Goal: Task Accomplishment & Management: Manage account settings

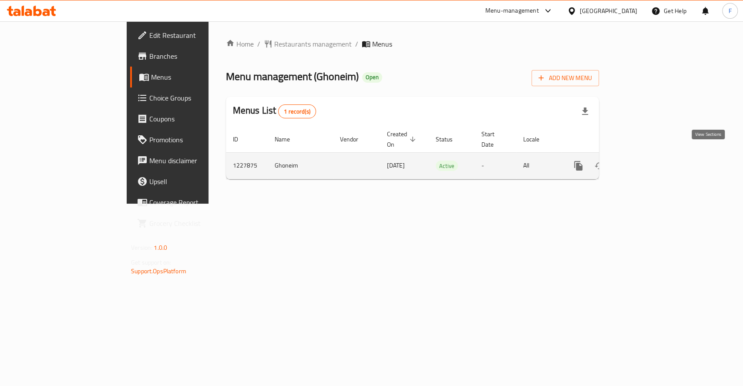
click at [645, 162] on icon "enhanced table" at bounding box center [642, 166] width 8 height 8
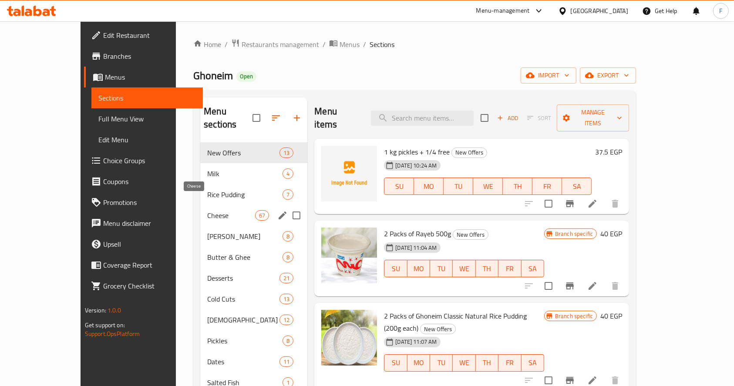
click at [207, 210] on span "Cheese" at bounding box center [231, 215] width 48 height 10
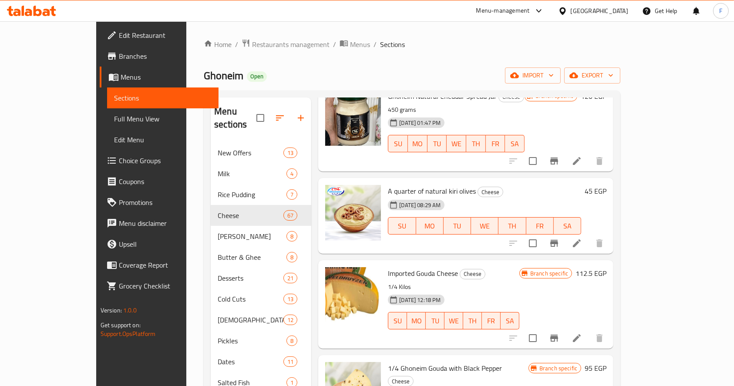
scroll to position [2605, 0]
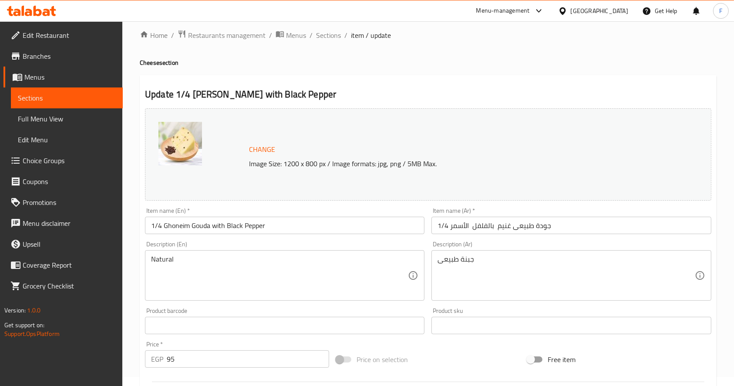
scroll to position [9, 0]
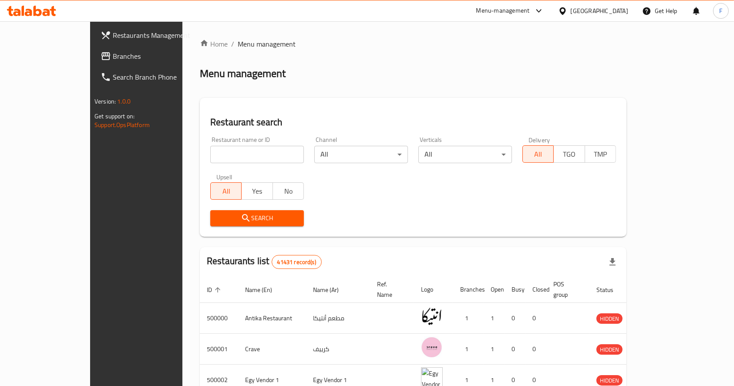
click at [224, 164] on div "Restaurant name or ID Restaurant name or ID" at bounding box center [257, 150] width 104 height 37
click at [223, 162] on input "search" at bounding box center [257, 154] width 94 height 17
type input "ghoneim"
click at [220, 211] on button "Search" at bounding box center [257, 218] width 94 height 16
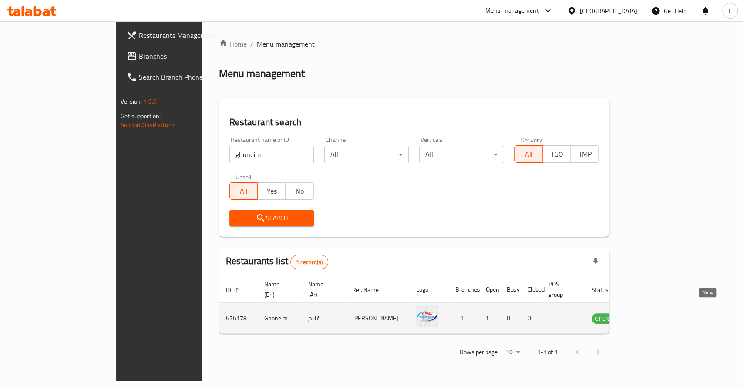
click at [648, 315] on icon "enhanced table" at bounding box center [643, 318] width 10 height 7
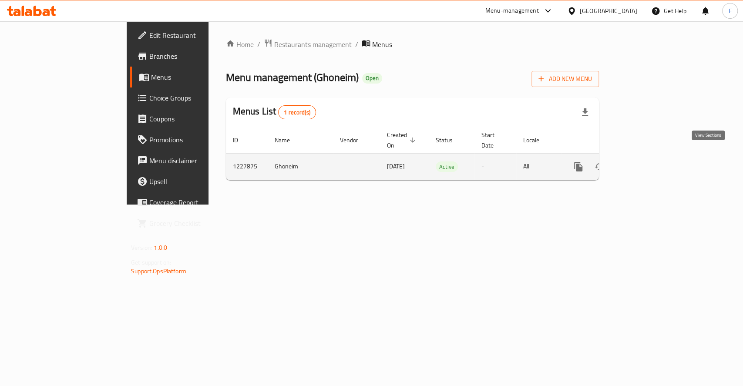
click at [645, 163] on icon "enhanced table" at bounding box center [642, 167] width 8 height 8
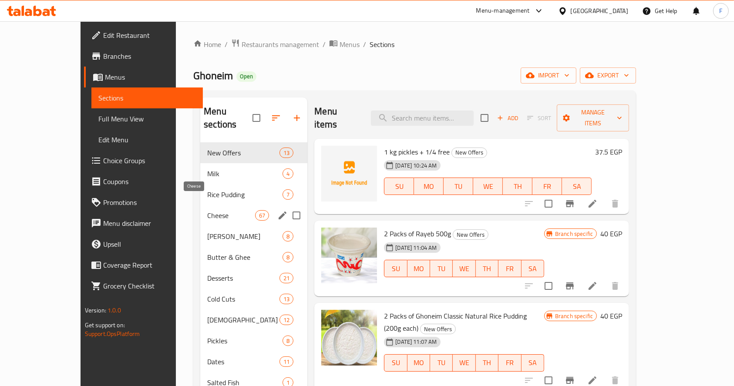
click at [207, 210] on span "Cheese" at bounding box center [231, 215] width 48 height 10
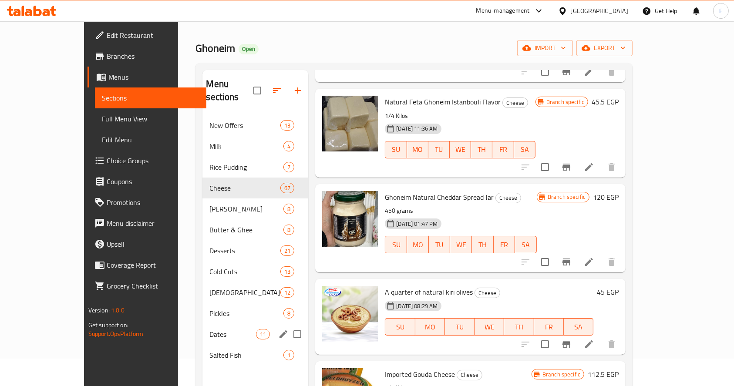
scroll to position [28, 0]
click at [210, 266] on span "Cold Cuts" at bounding box center [233, 271] width 47 height 10
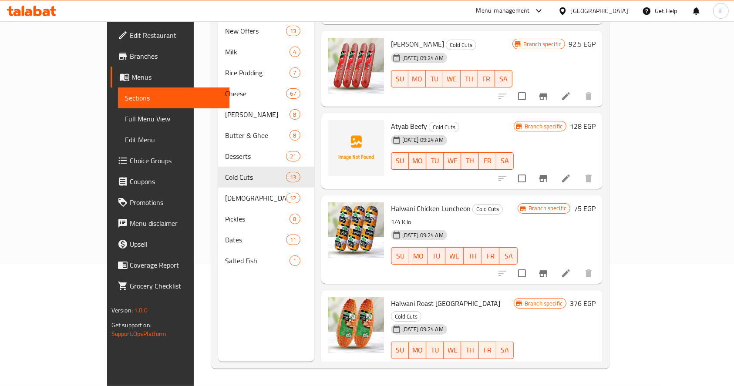
scroll to position [742, 0]
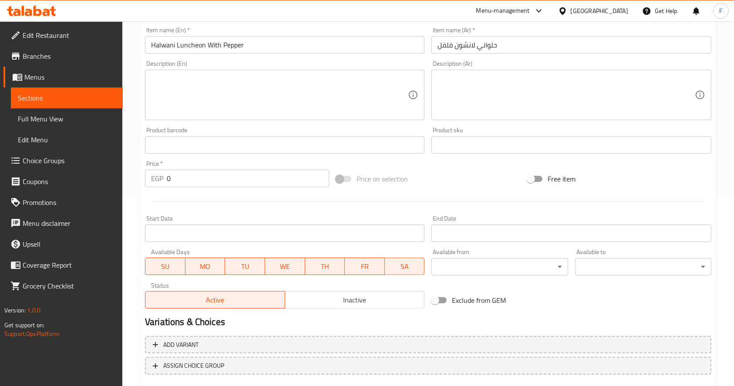
scroll to position [199, 0]
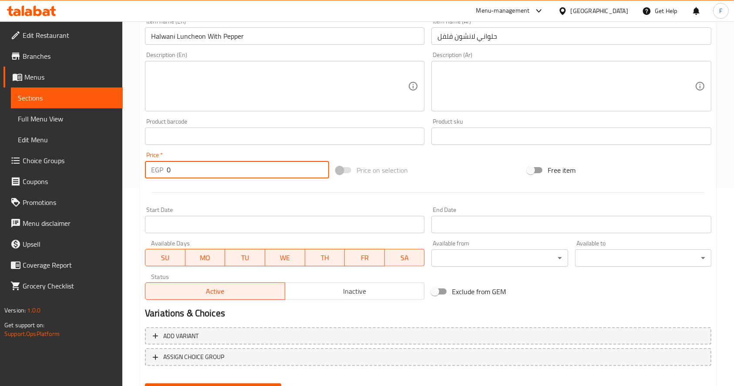
click at [250, 172] on input "0" at bounding box center [248, 169] width 162 height 17
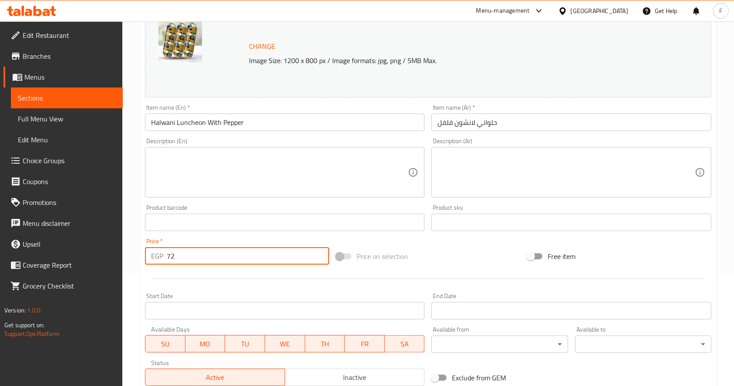
scroll to position [112, 0]
type input "72"
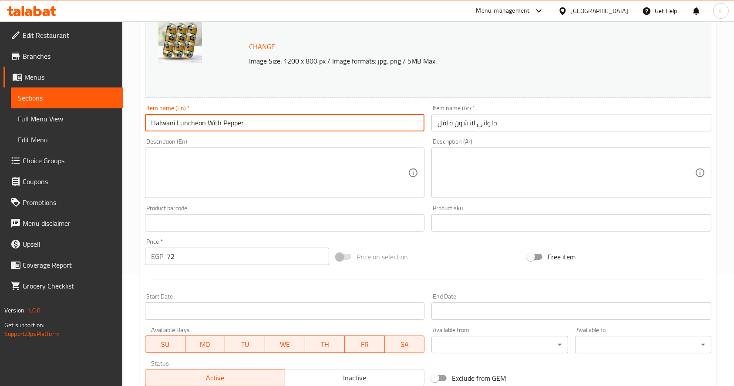
click at [151, 126] on input "Halwani Luncheon With Pepper" at bounding box center [285, 122] width 280 height 17
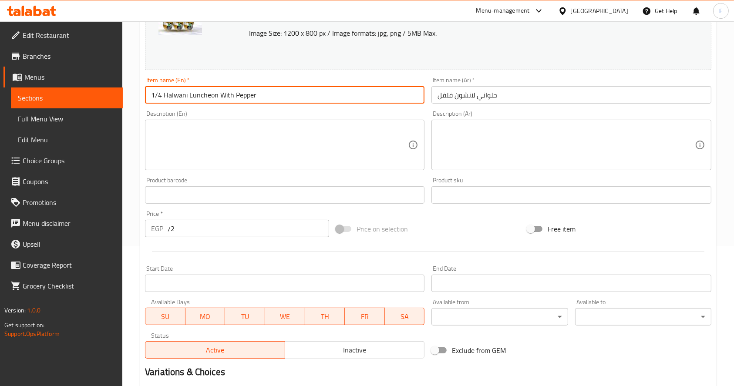
scroll to position [139, 0]
type input "1/4 Halwani Luncheon With Pepper"
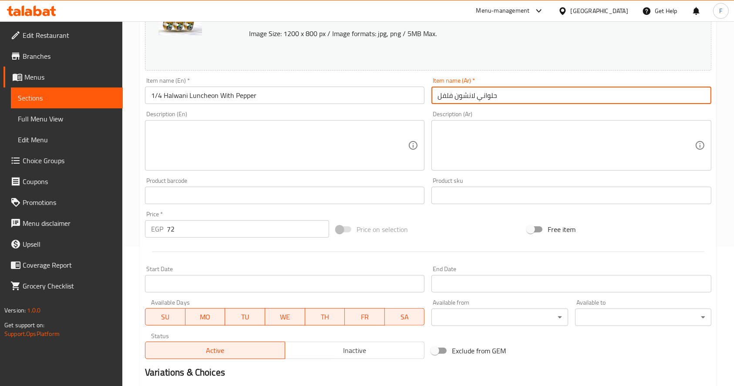
click at [524, 98] on input "حلواني لانشون فلفل" at bounding box center [572, 95] width 280 height 17
click at [439, 95] on input "حلواني لانشون فلفل" at bounding box center [572, 95] width 280 height 17
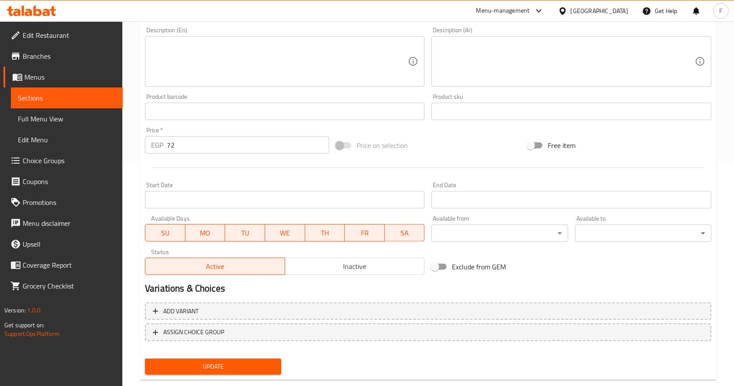
scroll to position [241, 0]
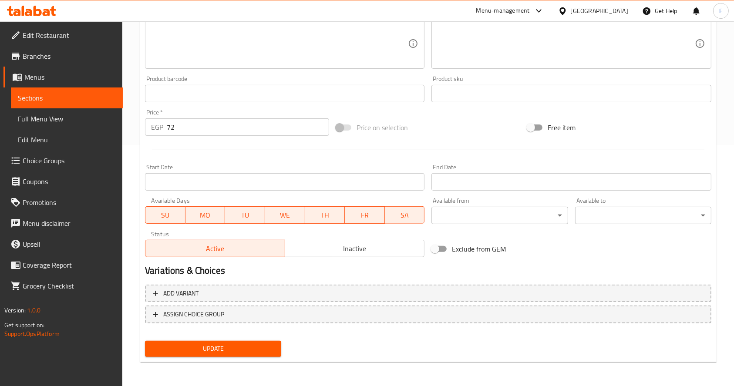
type input "ربع حلواني لانشون فلفل"
click at [219, 347] on span "Update" at bounding box center [213, 349] width 122 height 11
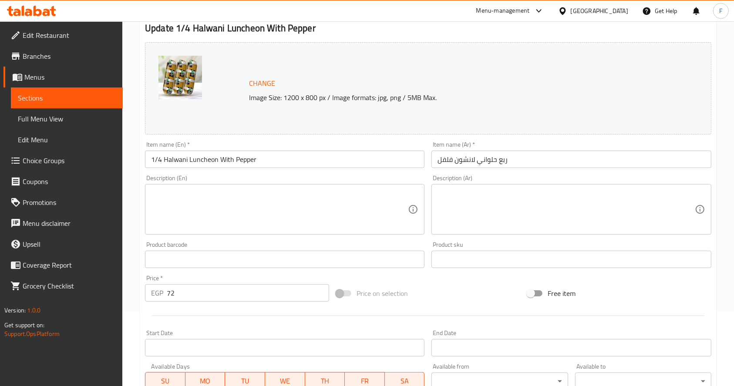
scroll to position [75, 0]
click at [49, 93] on span "Sections" at bounding box center [67, 98] width 98 height 10
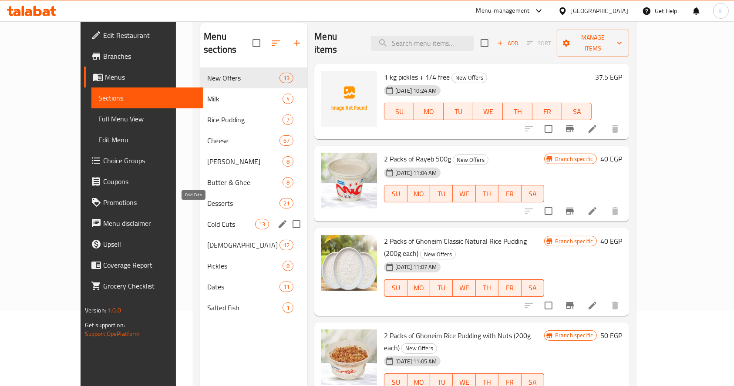
click at [207, 219] on span "Cold Cuts" at bounding box center [231, 224] width 48 height 10
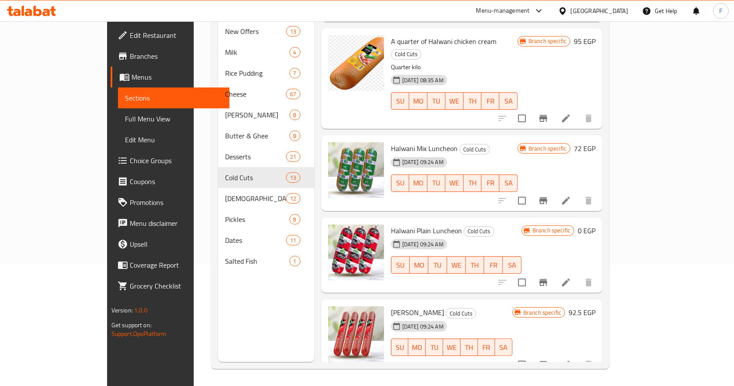
scroll to position [434, 0]
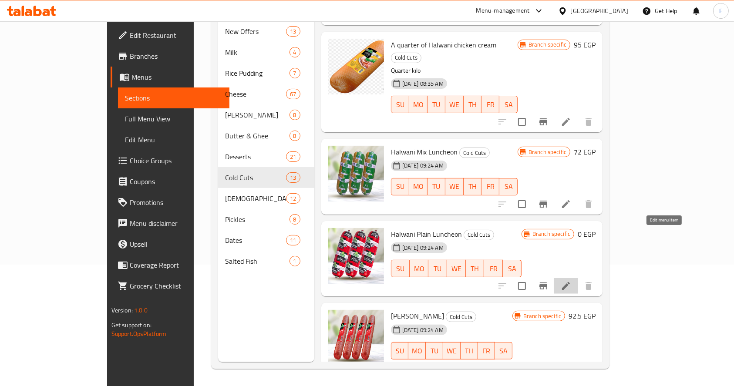
click at [571, 281] on icon at bounding box center [566, 286] width 10 height 10
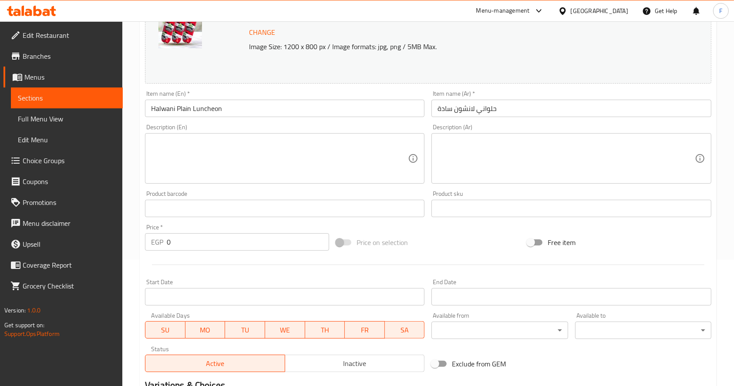
scroll to position [129, 0]
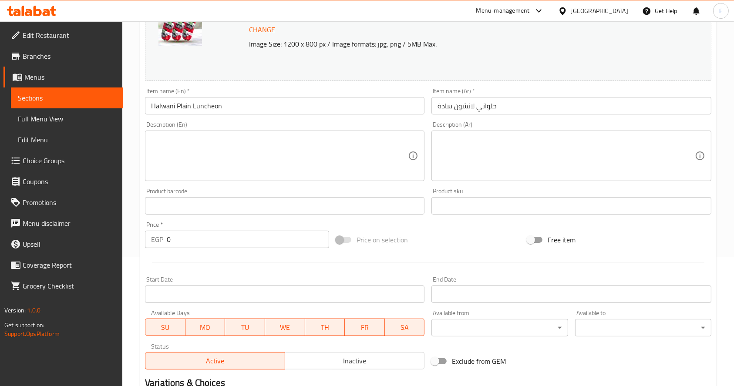
click at [274, 249] on div "Price   * EGP 0 Price *" at bounding box center [237, 235] width 191 height 34
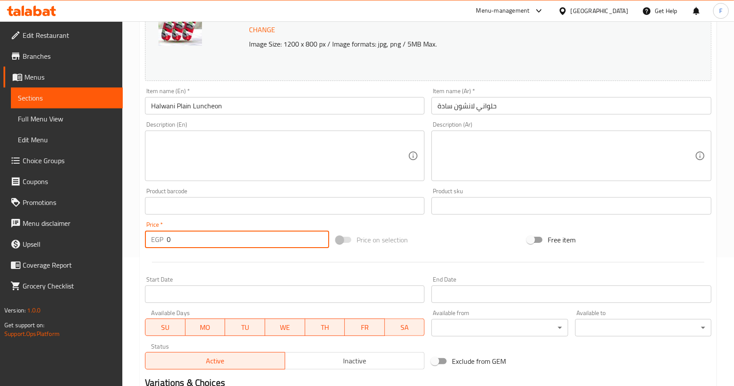
click at [267, 239] on input "0" at bounding box center [248, 239] width 162 height 17
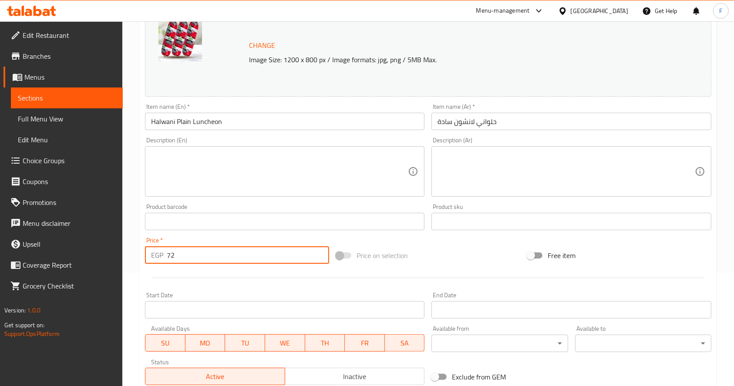
scroll to position [95, 0]
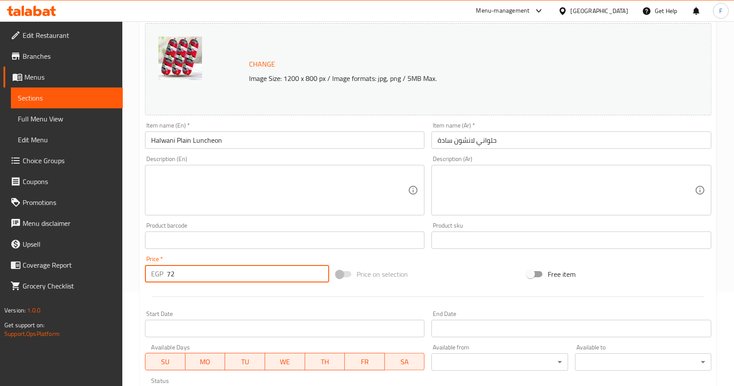
type input "72"
click at [151, 140] on input "Halwani Plain Luncheon" at bounding box center [285, 140] width 280 height 17
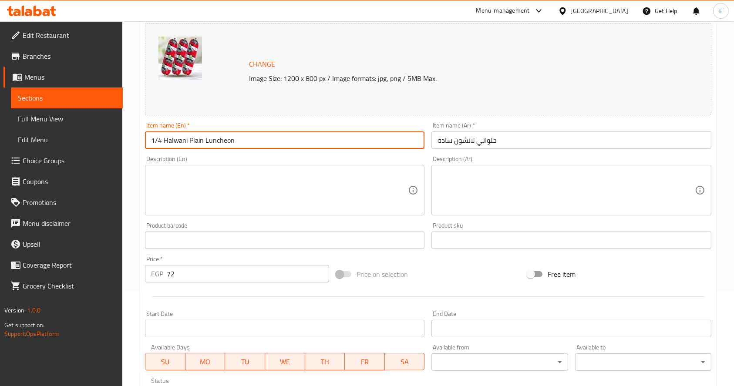
type input "1/4 Halwani Plain Luncheon"
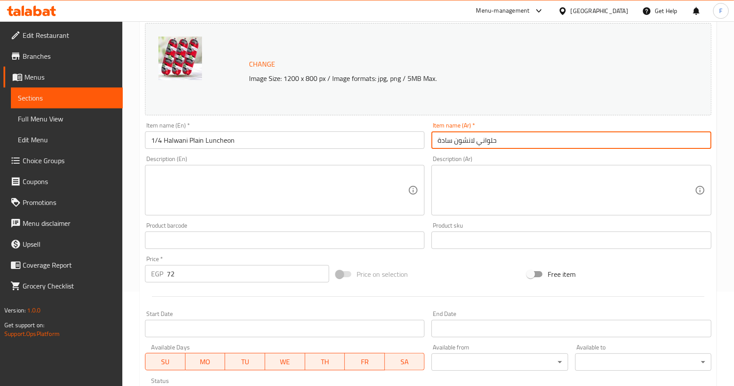
click at [520, 134] on input "حلواني لانشون سادة" at bounding box center [572, 140] width 280 height 17
click at [436, 141] on input "حلواني لانشون سادة" at bounding box center [572, 140] width 280 height 17
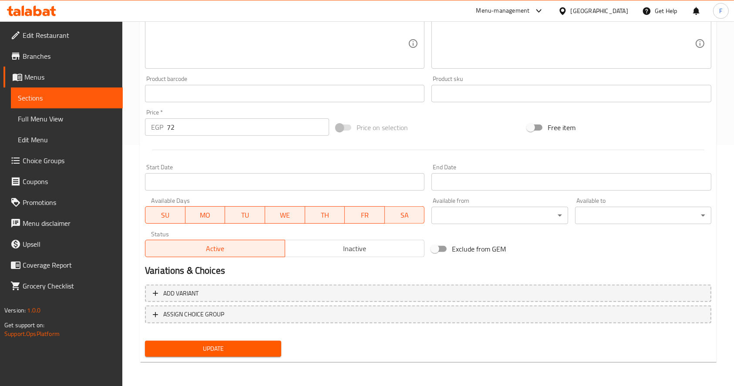
type input "ربع حلواني لانشون سادة"
click at [224, 341] on button "Update" at bounding box center [213, 349] width 136 height 16
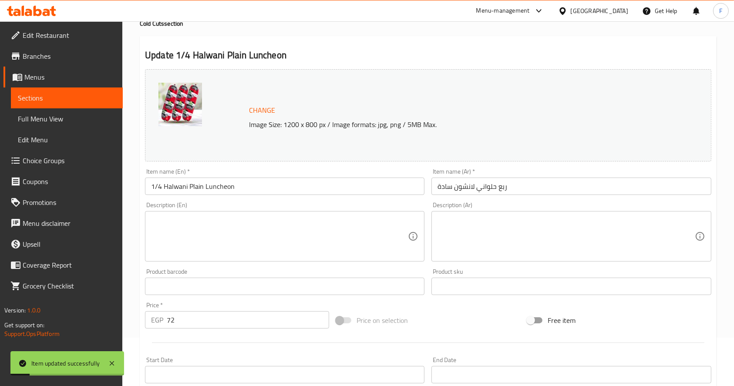
scroll to position [0, 0]
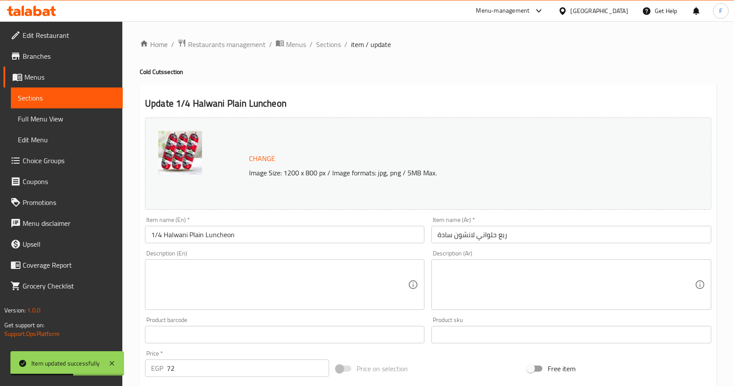
click at [69, 94] on span "Sections" at bounding box center [67, 98] width 98 height 10
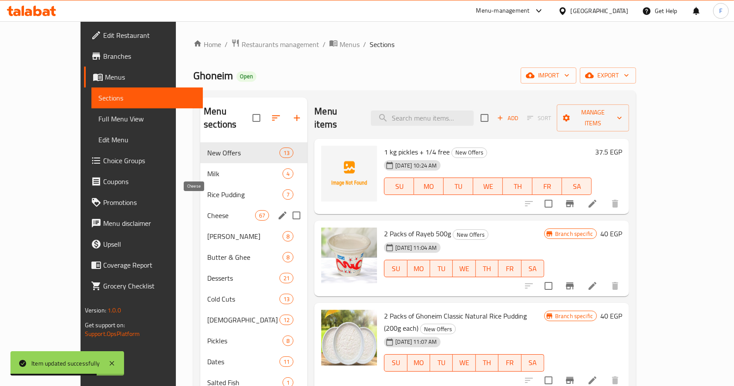
click at [207, 210] on span "Cheese" at bounding box center [231, 215] width 48 height 10
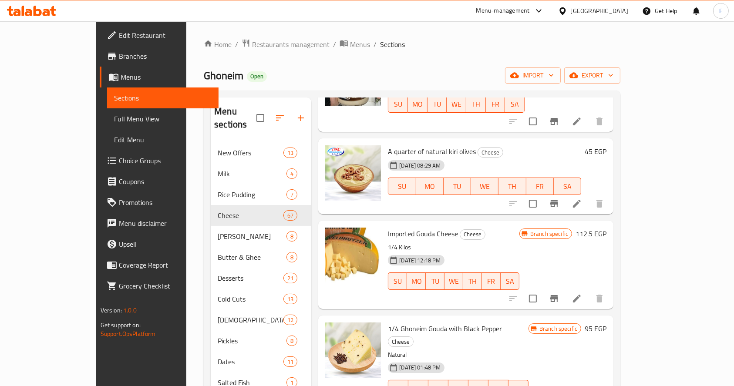
scroll to position [2638, 0]
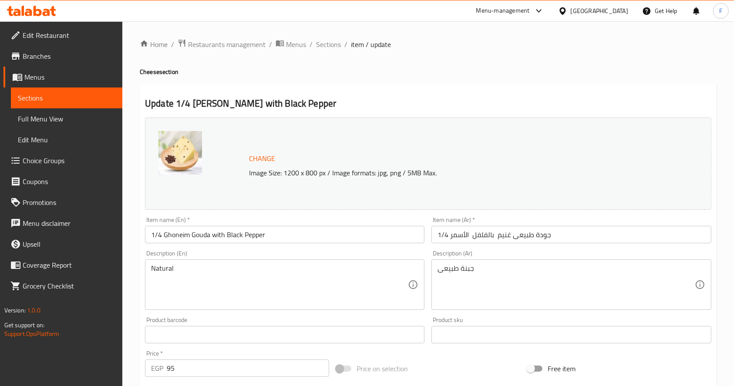
scroll to position [94, 0]
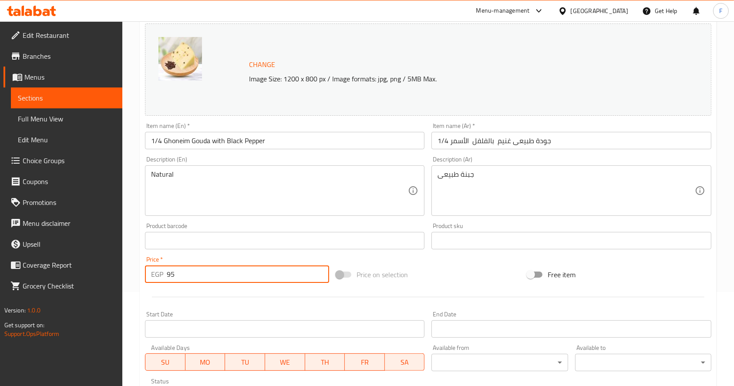
click at [273, 280] on input "95" at bounding box center [248, 274] width 162 height 17
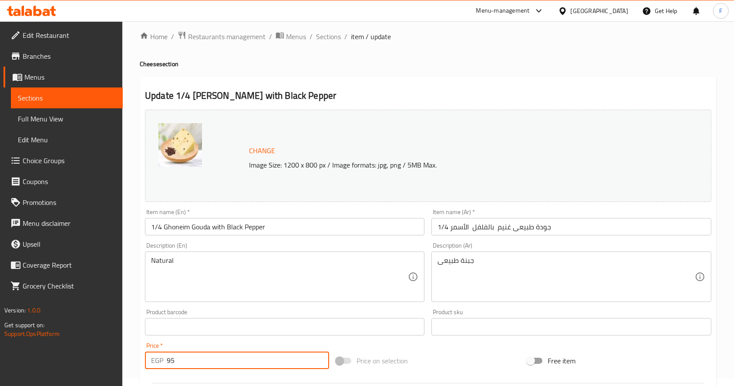
scroll to position [7, 0]
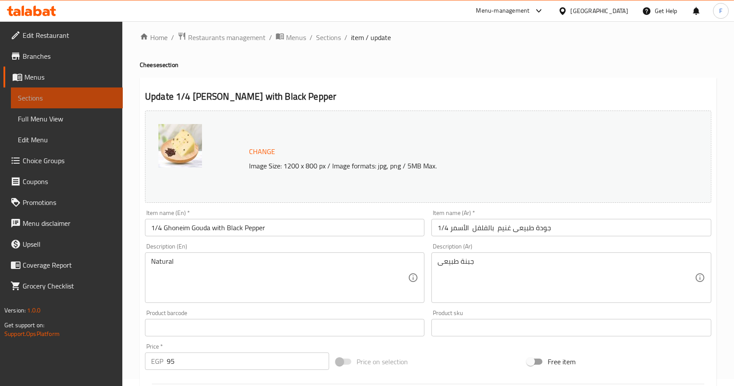
click at [81, 96] on span "Sections" at bounding box center [67, 98] width 98 height 10
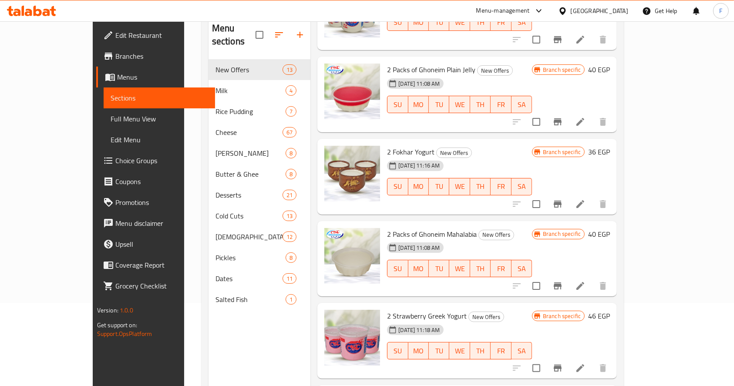
scroll to position [82, 0]
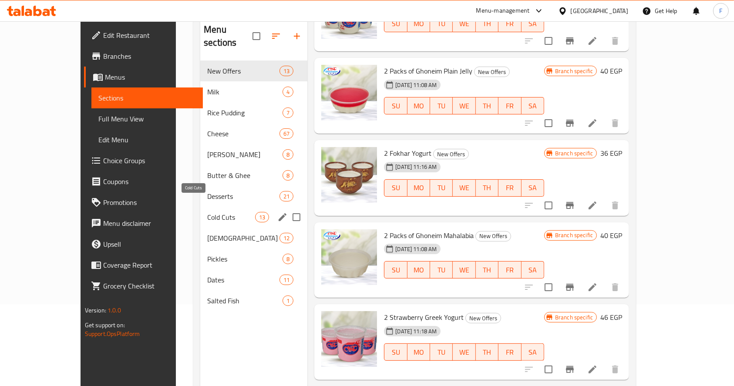
click at [207, 212] on span "Cold Cuts" at bounding box center [231, 217] width 48 height 10
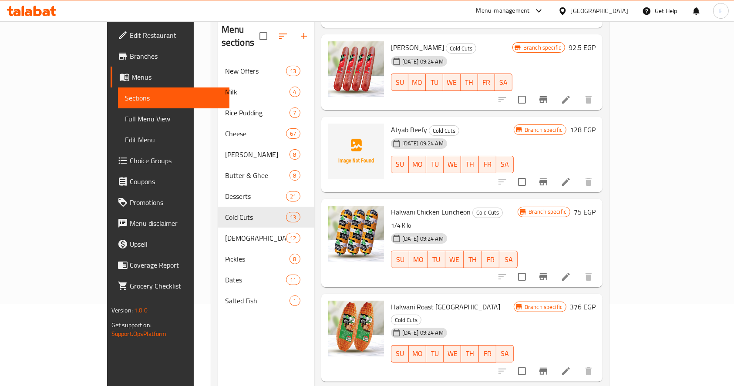
scroll to position [122, 0]
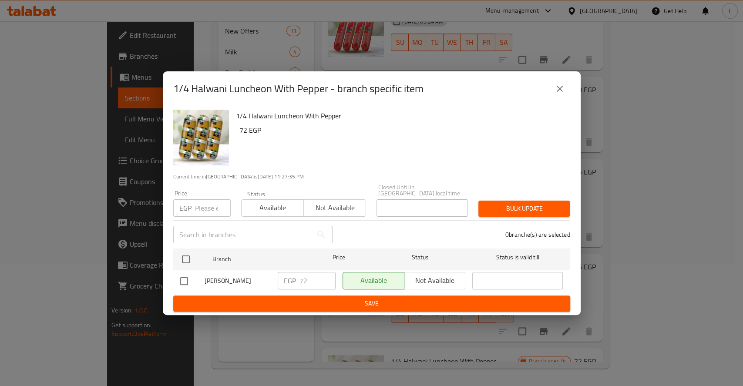
click at [215, 206] on input "number" at bounding box center [213, 207] width 36 height 17
click at [293, 272] on div "EGP 72 ​" at bounding box center [307, 280] width 58 height 17
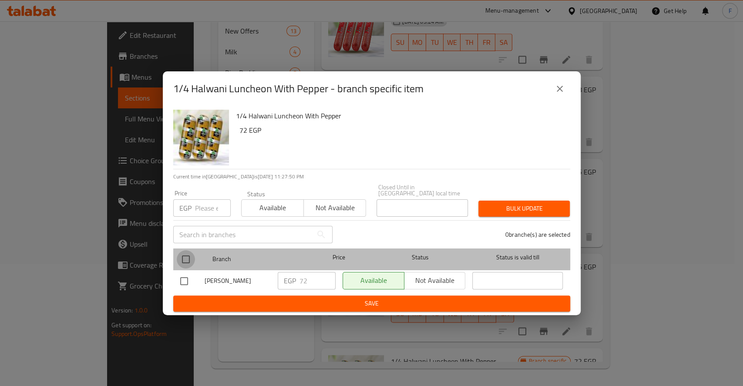
click at [184, 253] on input "checkbox" at bounding box center [186, 259] width 18 height 18
checkbox input "true"
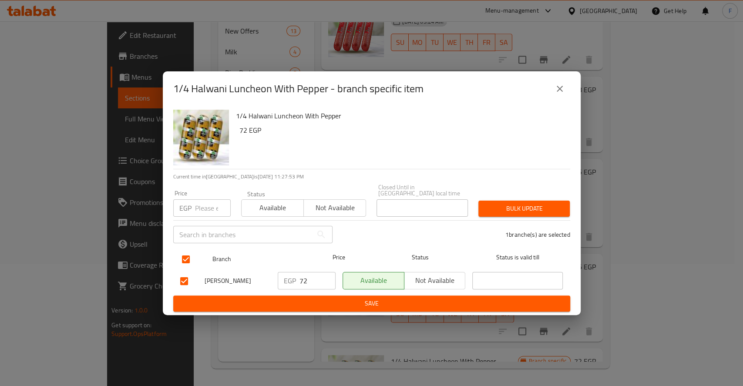
click at [187, 253] on input "checkbox" at bounding box center [186, 259] width 18 height 18
checkbox input "false"
click at [187, 253] on input "checkbox" at bounding box center [186, 259] width 18 height 18
checkbox input "true"
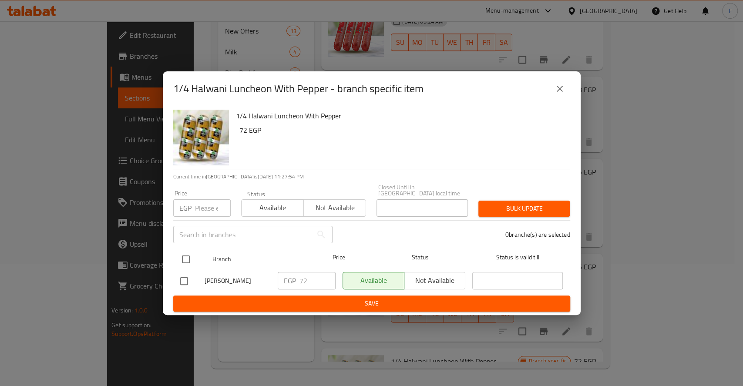
checkbox input "true"
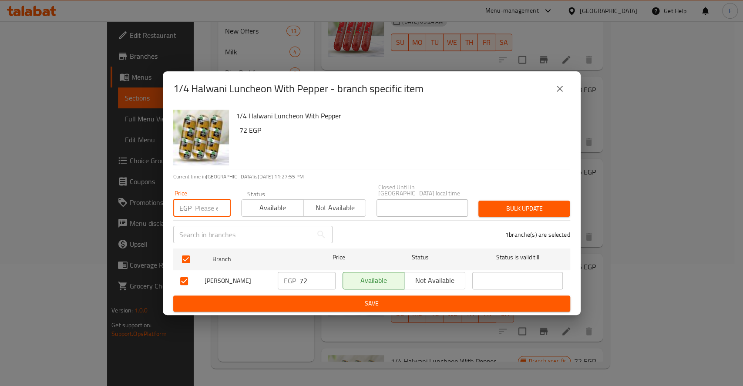
click at [197, 204] on input "number" at bounding box center [213, 207] width 36 height 17
click at [316, 280] on input "72" at bounding box center [318, 280] width 36 height 17
click at [213, 207] on input "number" at bounding box center [213, 207] width 36 height 17
type input "72"
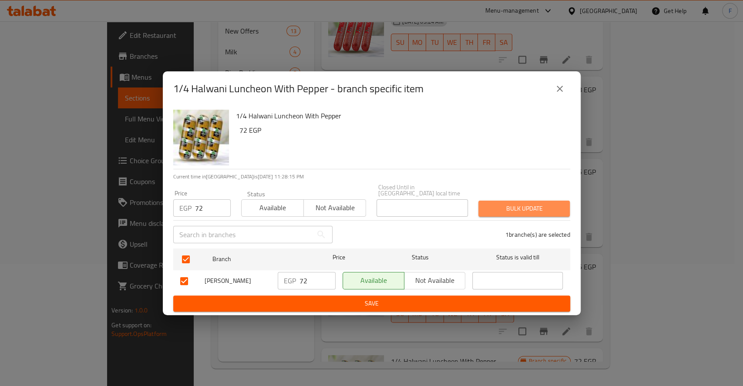
click at [519, 203] on span "Bulk update" at bounding box center [525, 208] width 78 height 11
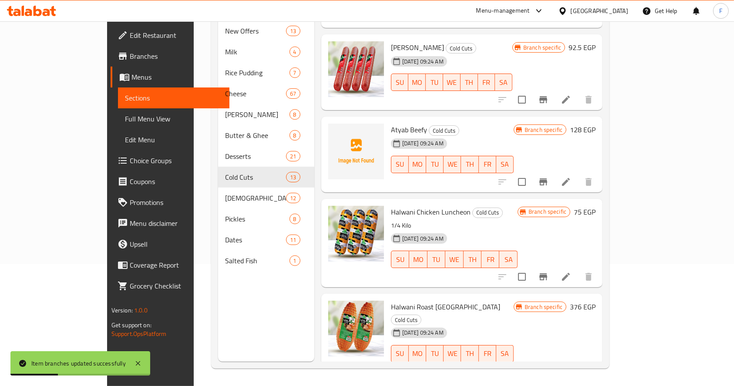
scroll to position [701, 0]
click at [554, 267] on button "Branch-specific-item" at bounding box center [543, 277] width 21 height 21
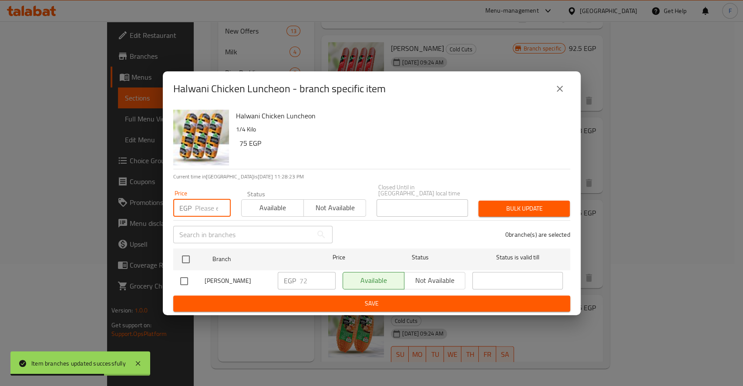
click at [203, 208] on input "number" at bounding box center [213, 207] width 36 height 17
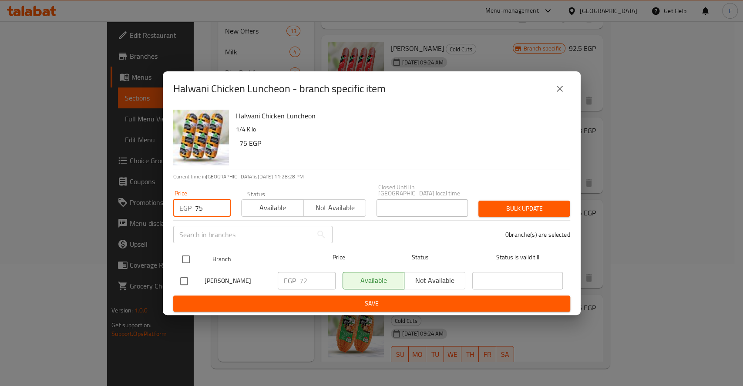
type input "75"
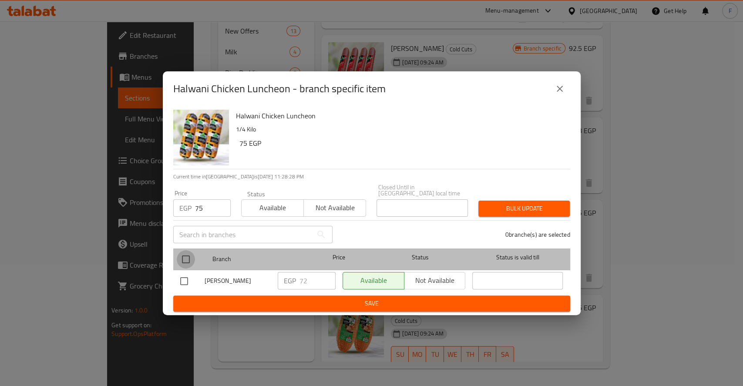
click at [187, 254] on input "checkbox" at bounding box center [186, 259] width 18 height 18
checkbox input "true"
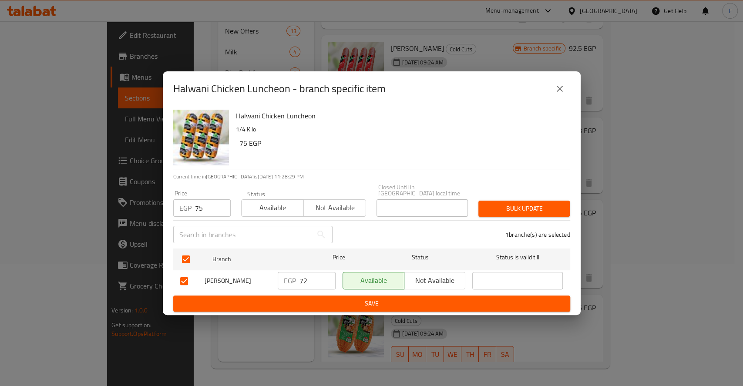
click at [521, 211] on span "Bulk update" at bounding box center [525, 208] width 78 height 11
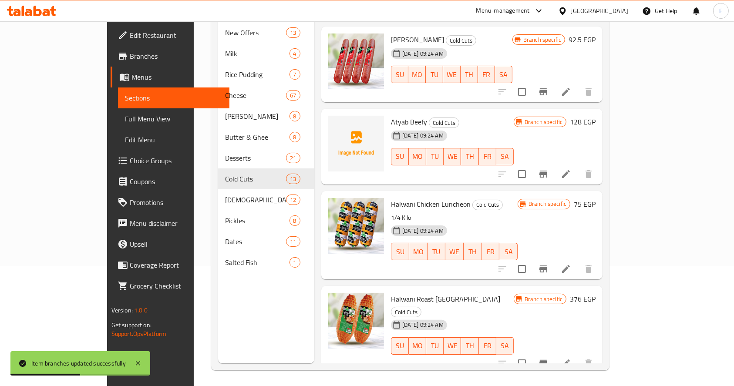
scroll to position [122, 0]
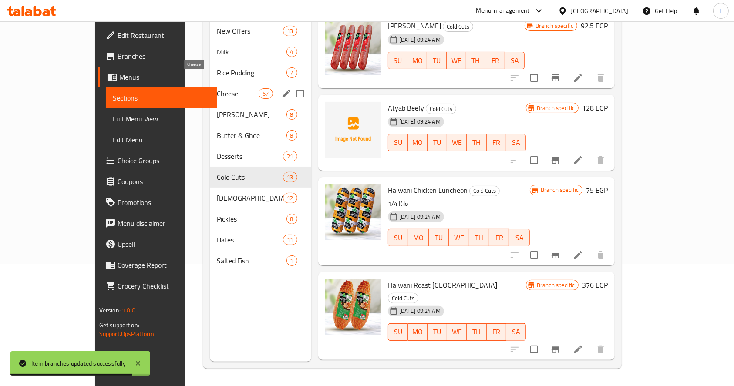
click at [217, 88] on span "Cheese" at bounding box center [238, 93] width 42 height 10
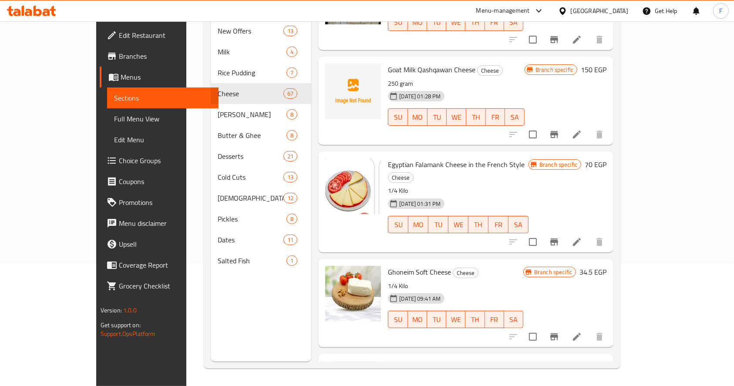
scroll to position [1337, 0]
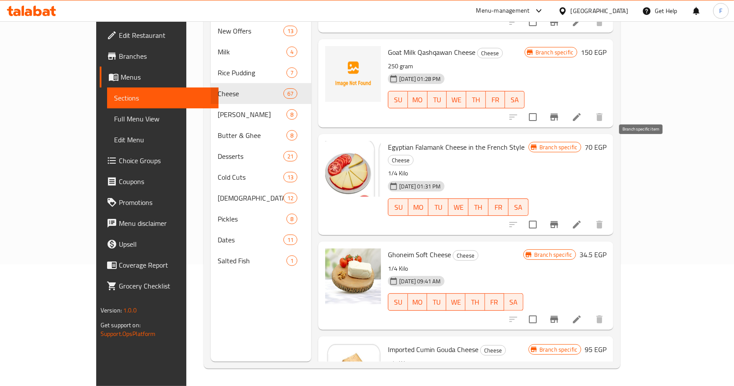
click at [560, 220] on icon "Branch-specific-item" at bounding box center [554, 225] width 10 height 10
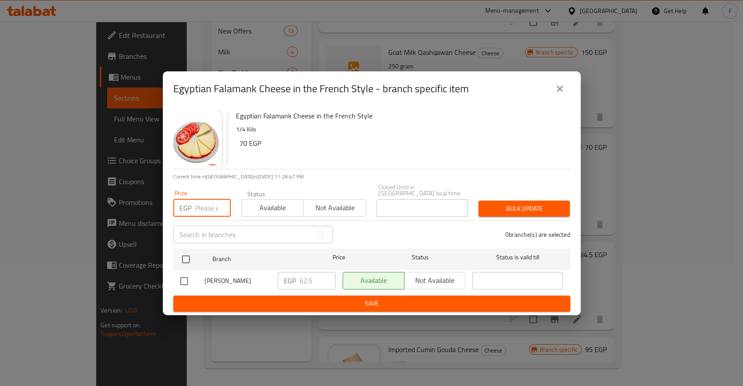
click at [215, 207] on input "number" at bounding box center [213, 207] width 36 height 17
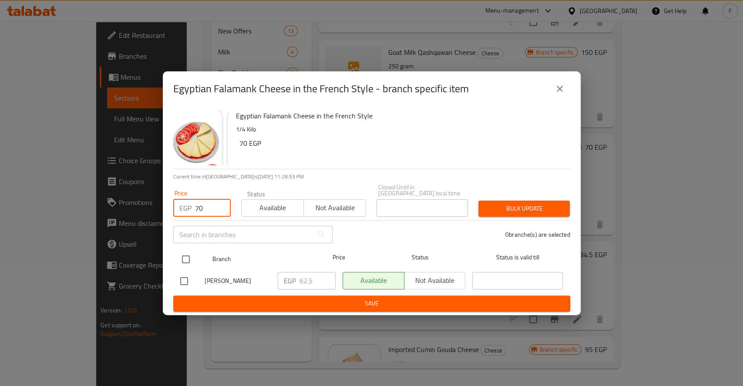
type input "70"
click at [186, 262] on input "checkbox" at bounding box center [186, 259] width 18 height 18
checkbox input "true"
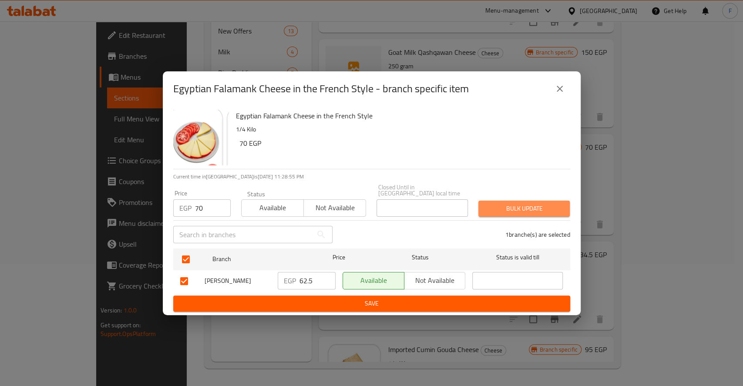
click at [533, 204] on span "Bulk update" at bounding box center [525, 208] width 78 height 11
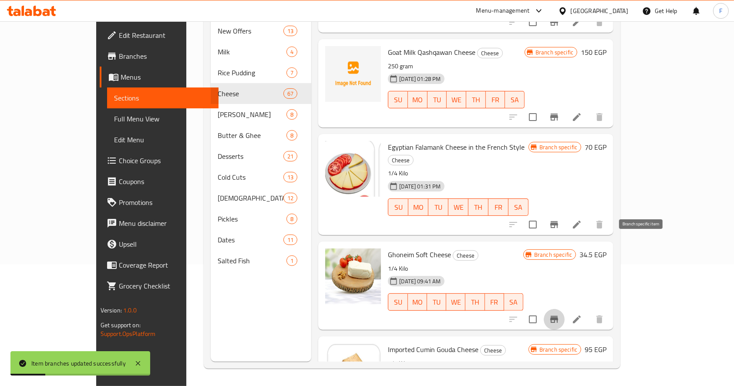
click at [558, 316] on icon "Branch-specific-item" at bounding box center [555, 319] width 8 height 7
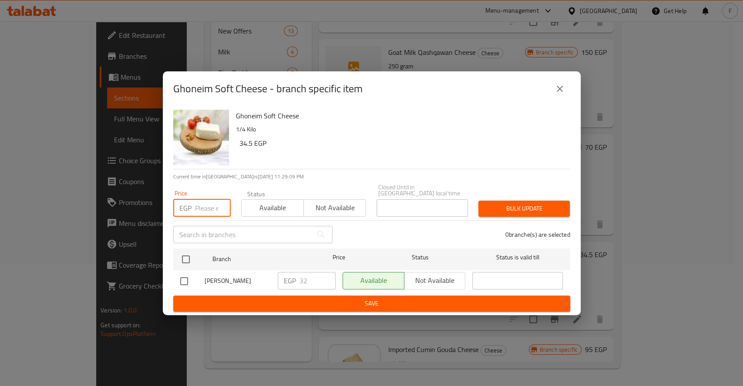
click at [213, 202] on input "number" at bounding box center [213, 207] width 36 height 17
click at [221, 203] on input "35" at bounding box center [213, 207] width 36 height 17
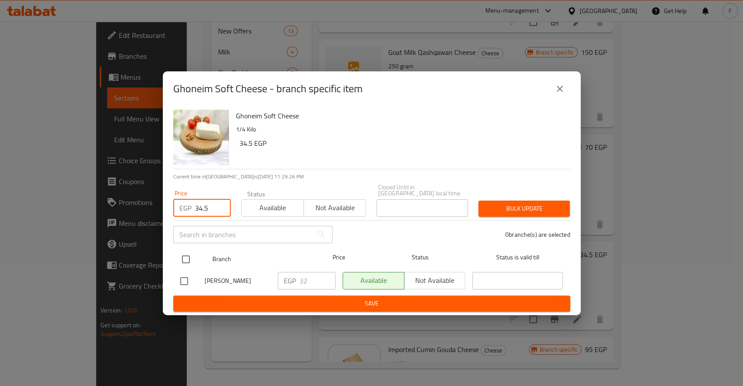
type input "34.5"
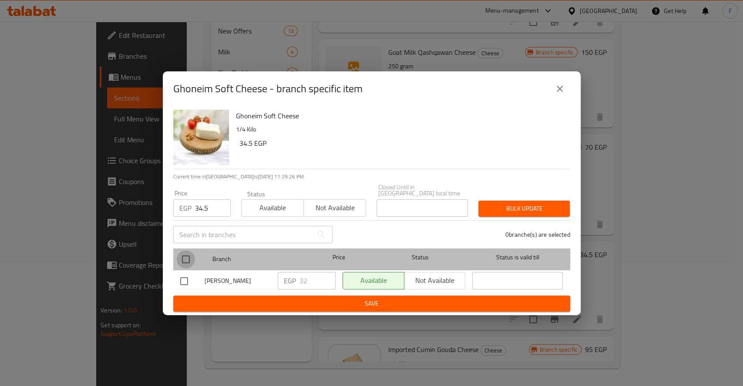
click at [188, 253] on input "checkbox" at bounding box center [186, 259] width 18 height 18
checkbox input "true"
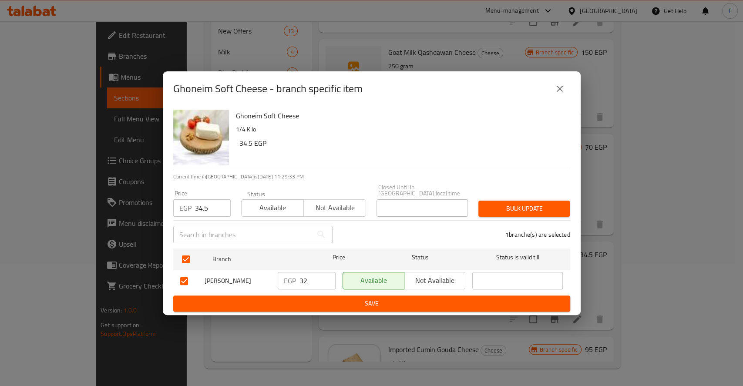
click at [523, 206] on span "Bulk update" at bounding box center [525, 208] width 78 height 11
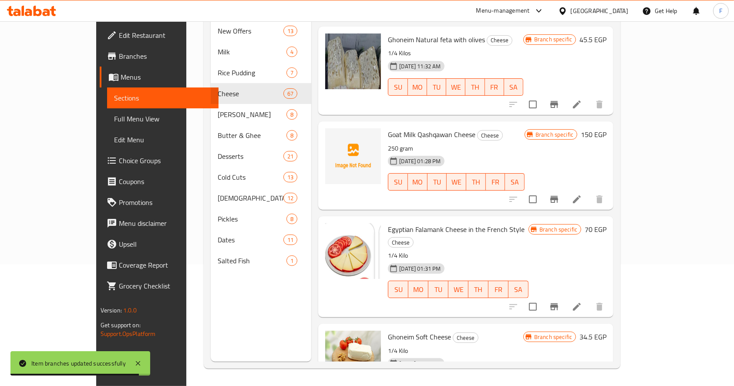
scroll to position [1254, 0]
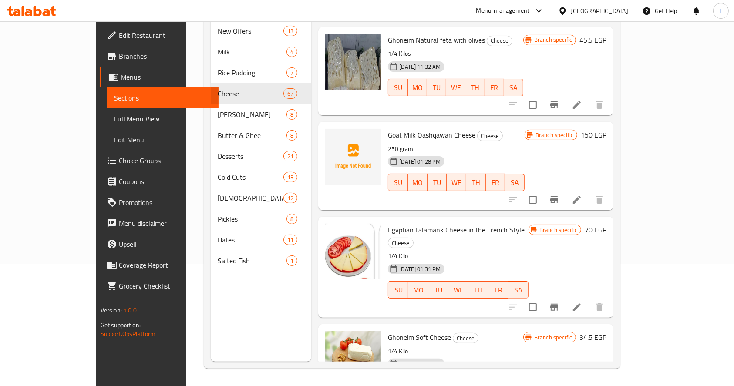
click at [558, 304] on icon "Branch-specific-item" at bounding box center [555, 307] width 8 height 7
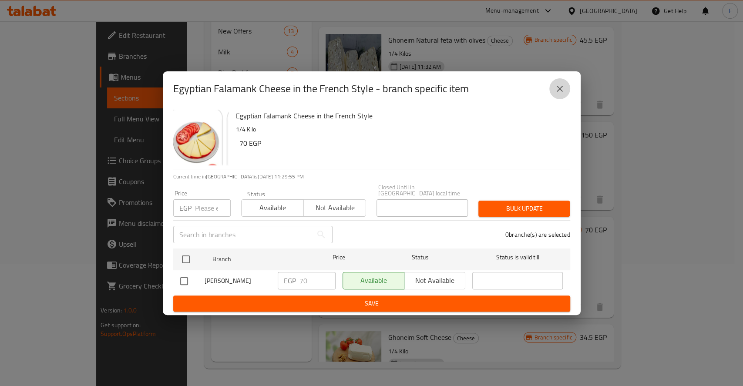
click at [562, 97] on button "close" at bounding box center [560, 88] width 21 height 21
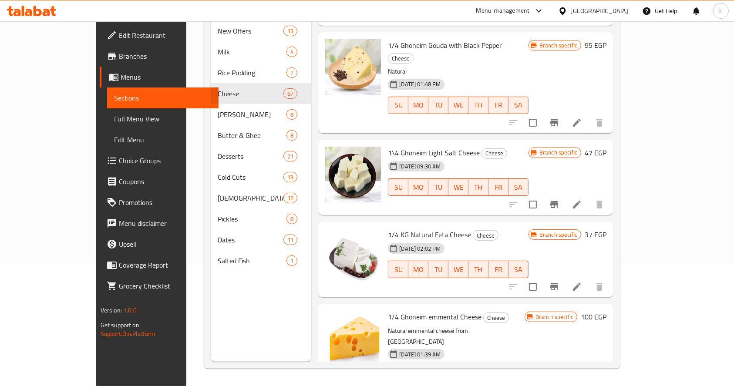
scroll to position [2805, 0]
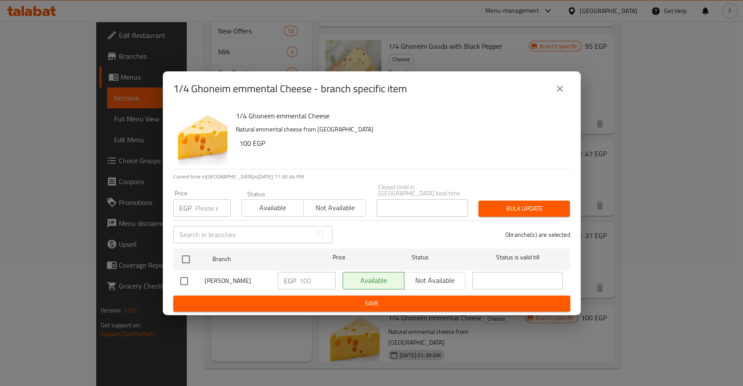
click at [207, 203] on input "number" at bounding box center [213, 207] width 36 height 17
click at [561, 92] on icon "close" at bounding box center [560, 89] width 6 height 6
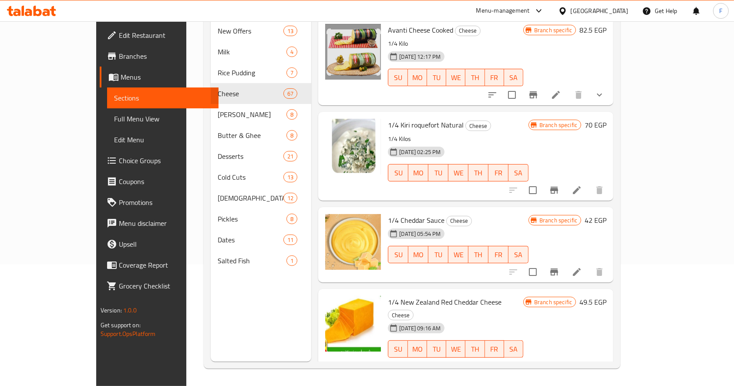
scroll to position [0, 0]
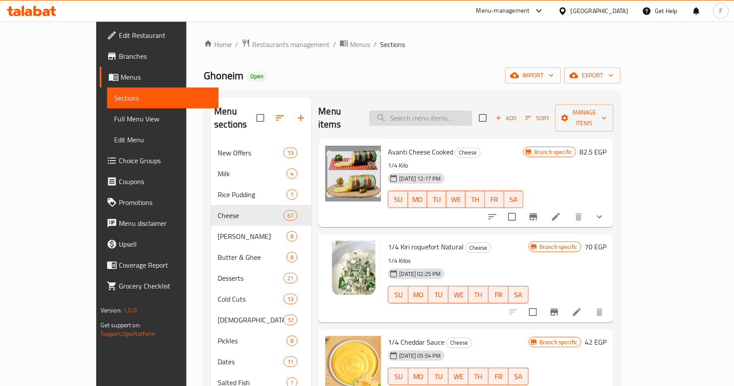
click at [429, 111] on input "search" at bounding box center [420, 118] width 103 height 15
paste input "ربع جودة غنيم كمون"
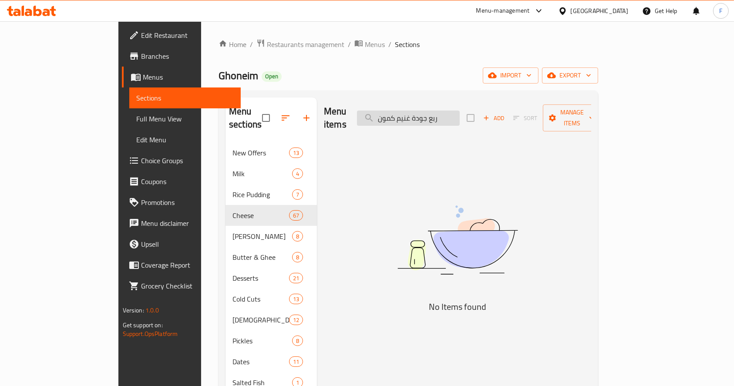
drag, startPoint x: 471, startPoint y: 116, endPoint x: 481, endPoint y: 117, distance: 10.1
click at [460, 117] on input "ربع جودة غنيم كمون" at bounding box center [408, 118] width 103 height 15
type input "جودة غنيم كمون"
click at [433, 116] on input "جودة غنيم كمون" at bounding box center [408, 118] width 103 height 15
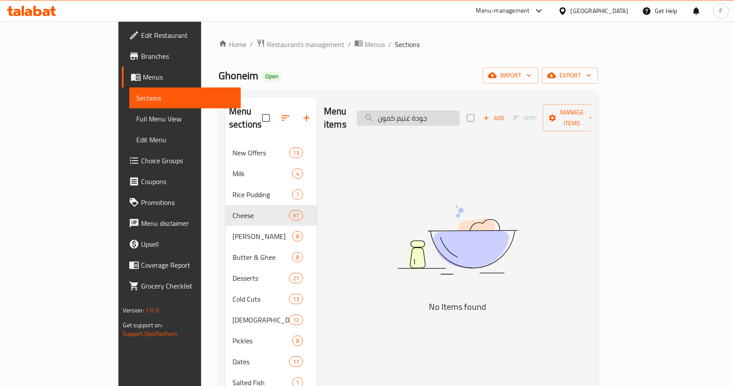
click at [433, 116] on input "جودة غنيم كمون" at bounding box center [408, 118] width 103 height 15
type input "ل"
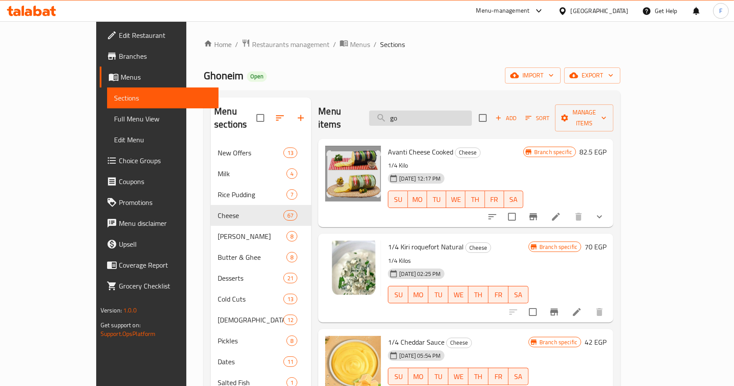
type input "g"
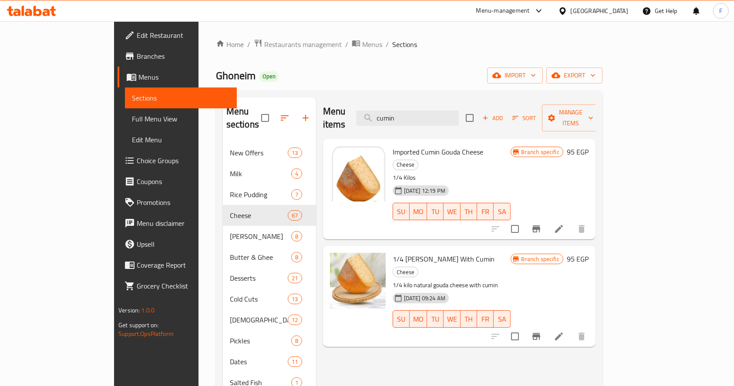
type input "cumin"
click at [542, 331] on icon "Branch-specific-item" at bounding box center [536, 336] width 10 height 10
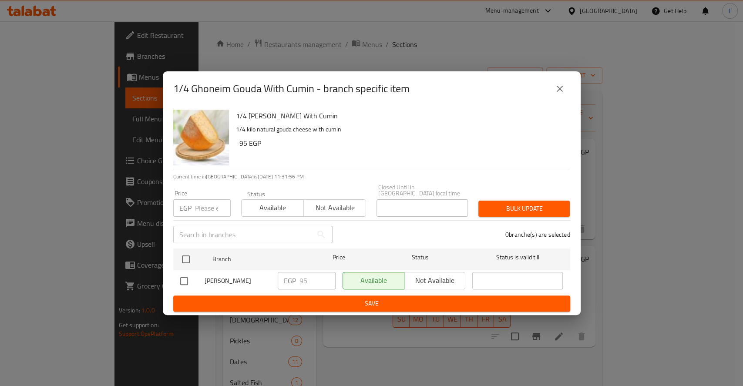
click at [557, 92] on icon "close" at bounding box center [560, 89] width 6 height 6
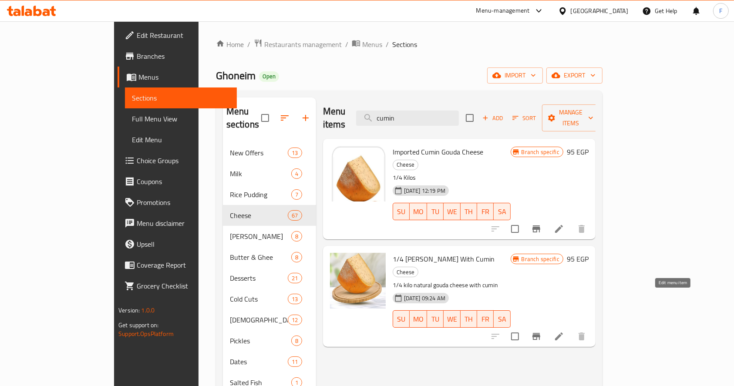
click at [564, 331] on icon at bounding box center [559, 336] width 10 height 10
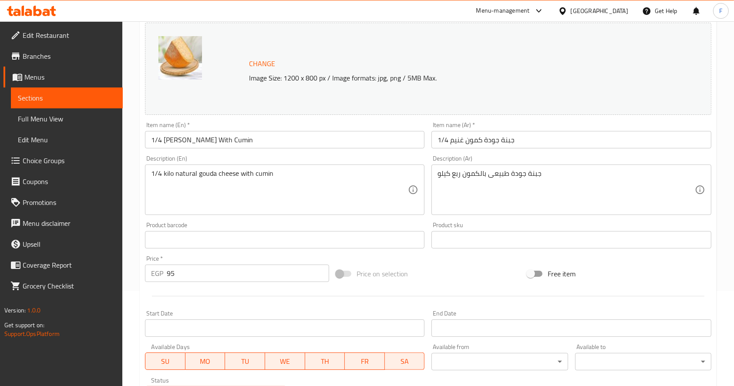
scroll to position [98, 0]
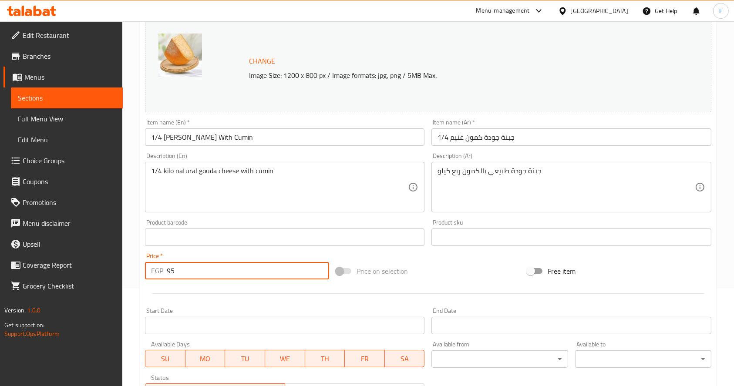
click at [280, 274] on input "95" at bounding box center [248, 270] width 162 height 17
type input "9"
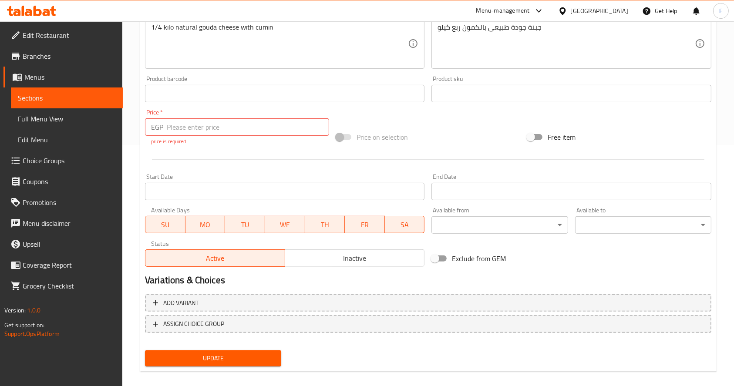
drag, startPoint x: 230, startPoint y: 348, endPoint x: 294, endPoint y: 250, distance: 117.9
click at [290, 253] on div "Change Image Size: 1200 x 800 px / Image formats: jpg, png / 5MB Max. Item name…" at bounding box center [429, 121] width 574 height 497
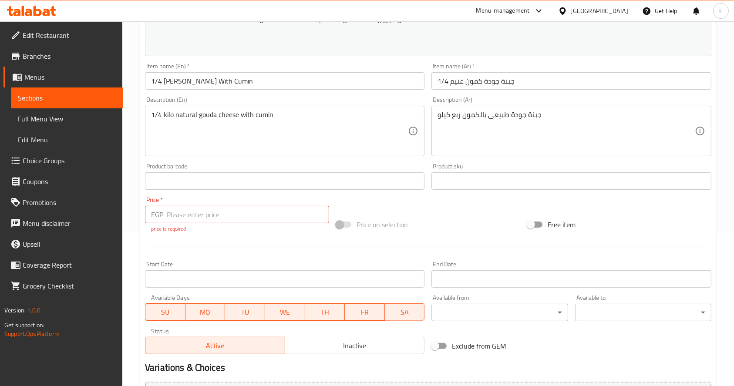
scroll to position [150, 0]
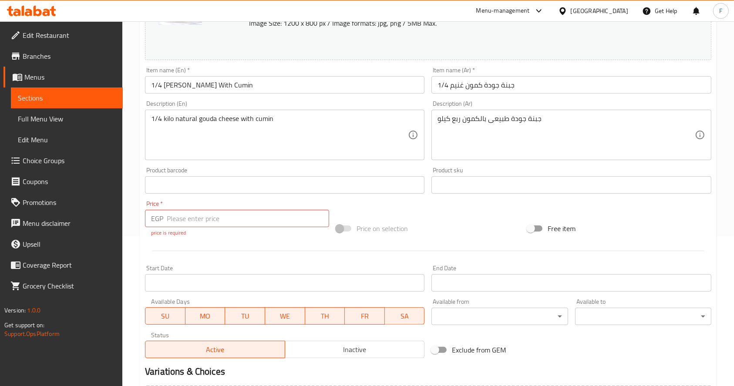
click at [350, 207] on div "Change Image Size: 1200 x 800 px / Image formats: jpg, png / 5MB Max. Item name…" at bounding box center [429, 163] width 574 height 398
click at [353, 202] on div "Change Image Size: 1200 x 800 px / Image formats: jpg, png / 5MB Max. Item name…" at bounding box center [429, 163] width 574 height 398
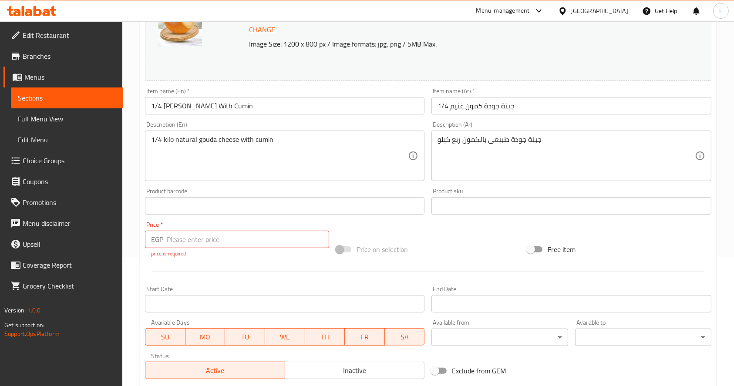
scroll to position [129, 0]
click at [238, 237] on input "number" at bounding box center [248, 238] width 162 height 17
type input "0"
click at [344, 220] on div "Change Image Size: 1200 x 800 px / Image formats: jpg, png / 5MB Max. Item name…" at bounding box center [429, 184] width 574 height 398
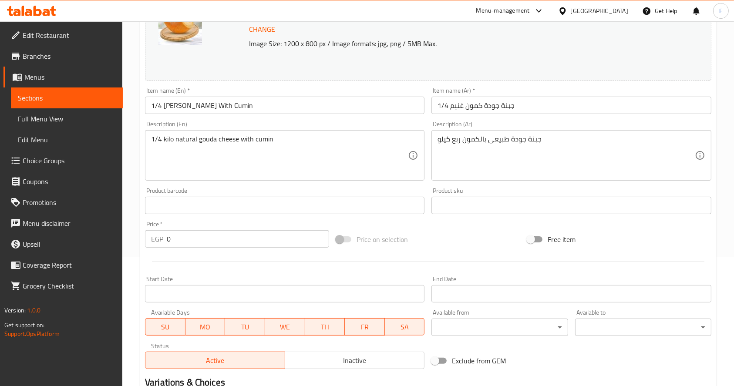
scroll to position [241, 0]
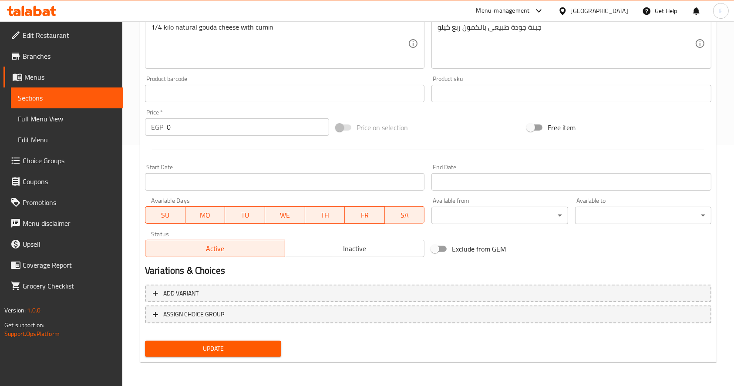
click at [210, 350] on span "Update" at bounding box center [213, 349] width 122 height 11
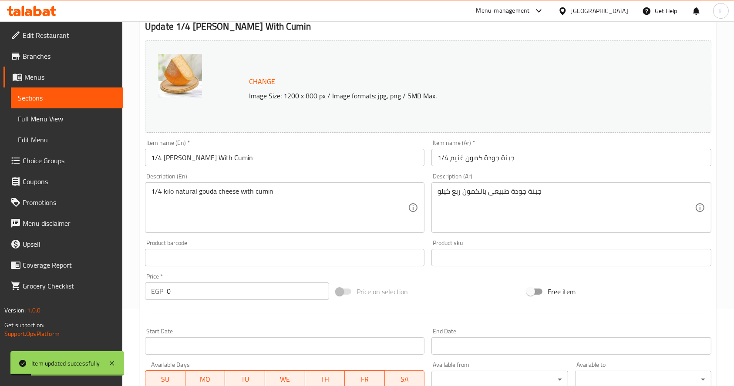
scroll to position [0, 0]
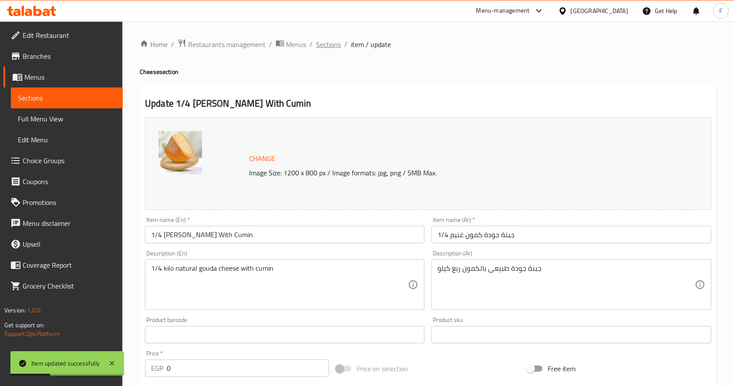
click at [335, 42] on span "Sections" at bounding box center [328, 44] width 25 height 10
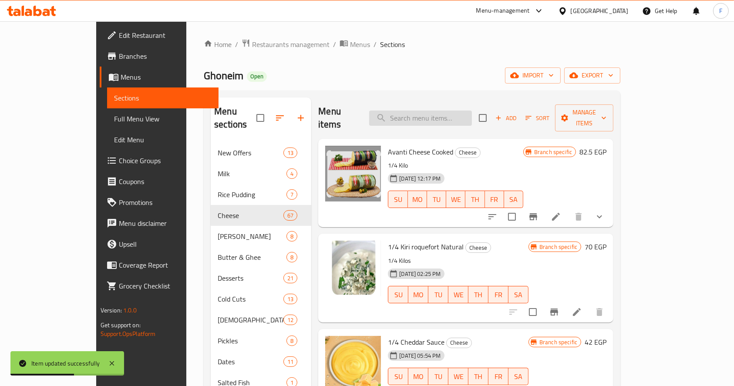
click at [449, 115] on input "search" at bounding box center [420, 118] width 103 height 15
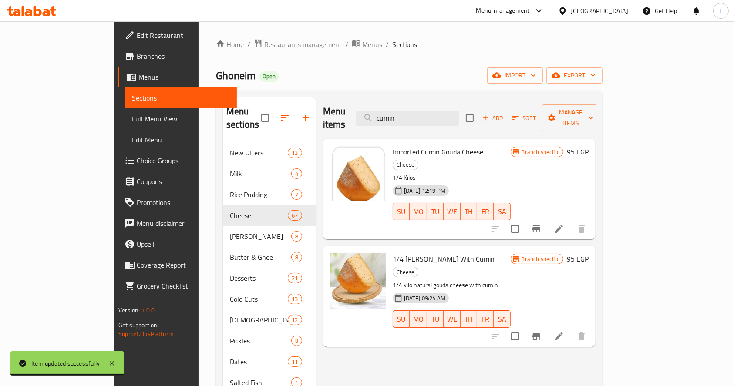
type input "cumin"
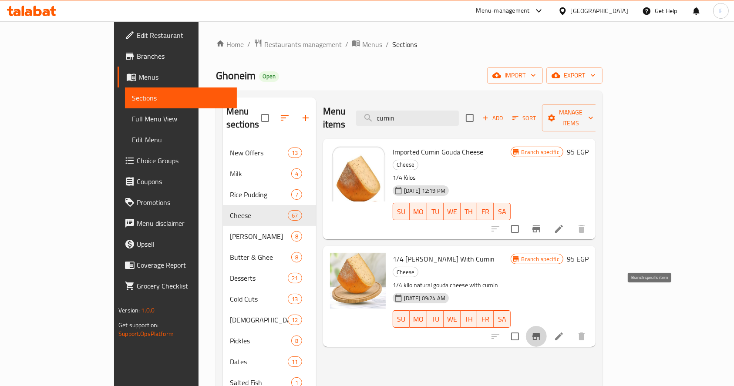
click at [541, 333] on icon "Branch-specific-item" at bounding box center [537, 336] width 8 height 7
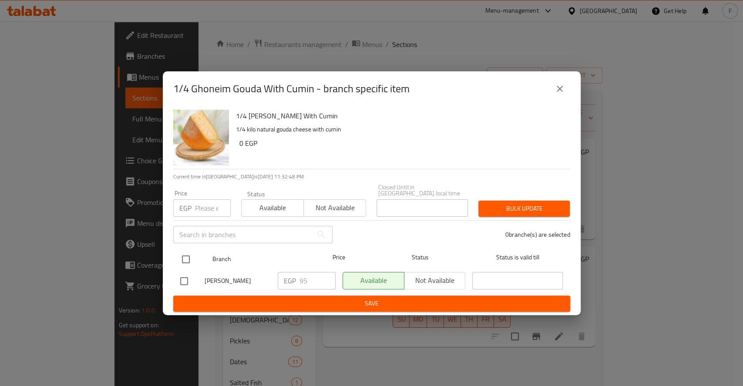
click at [187, 258] on input "checkbox" at bounding box center [186, 259] width 18 height 18
checkbox input "true"
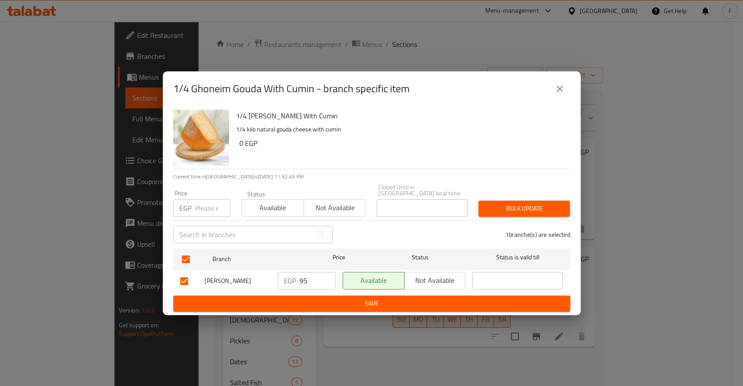
click at [531, 207] on span "Bulk update" at bounding box center [525, 208] width 78 height 11
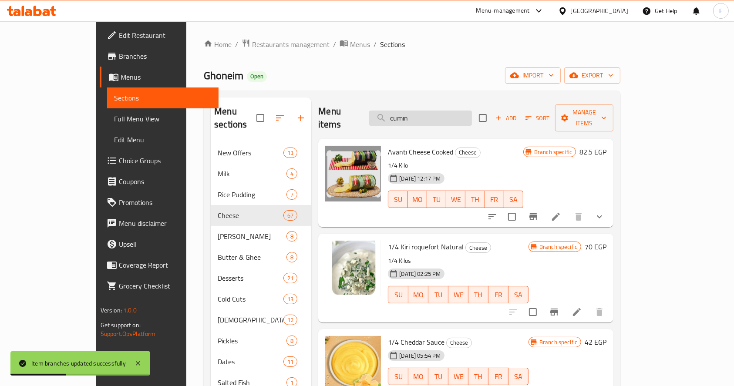
click at [445, 111] on input "cumin" at bounding box center [420, 118] width 103 height 15
type input "c"
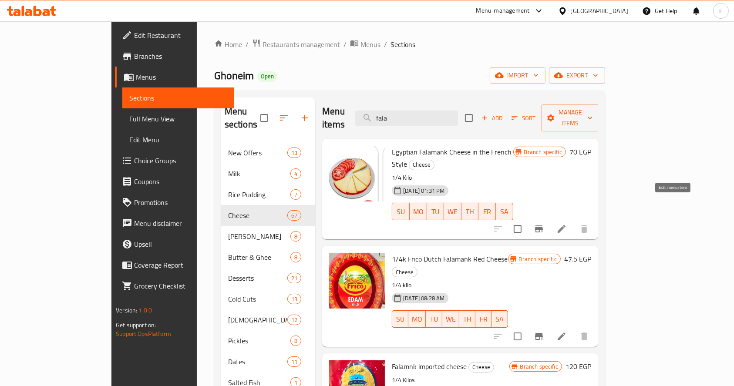
type input "fala"
click at [566, 225] on icon at bounding box center [562, 229] width 8 height 8
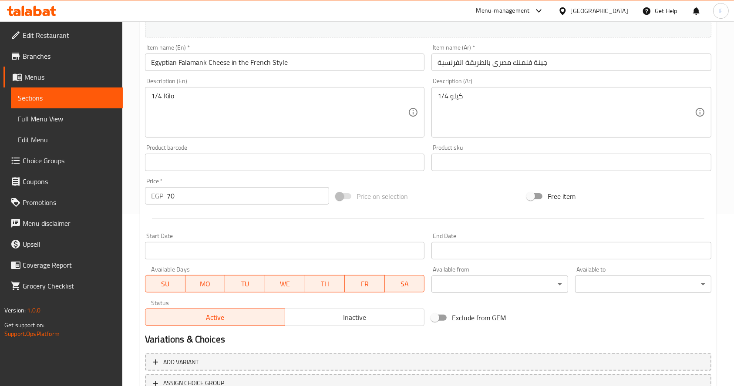
scroll to position [175, 0]
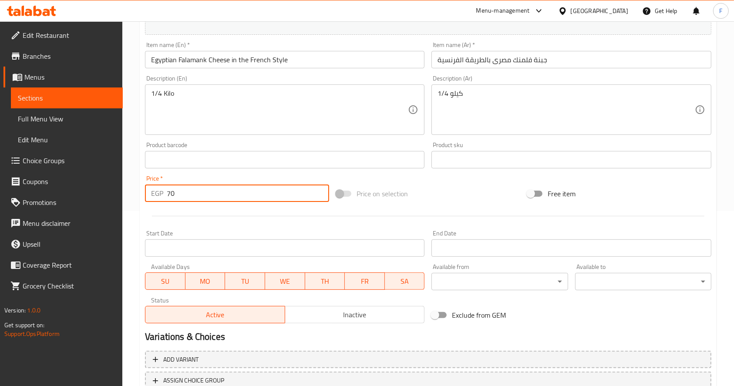
click at [232, 197] on input "70" at bounding box center [248, 193] width 162 height 17
type input "7"
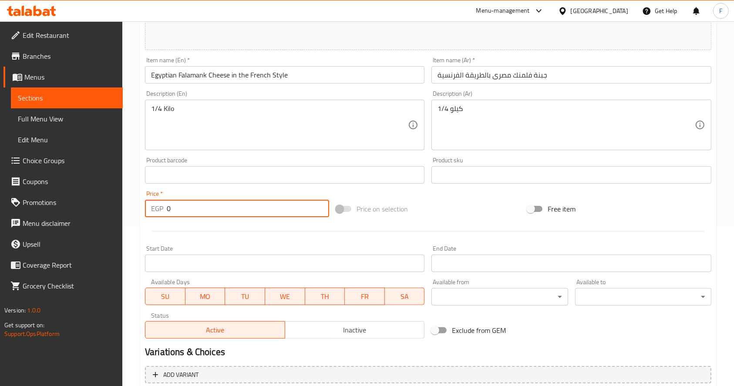
scroll to position [241, 0]
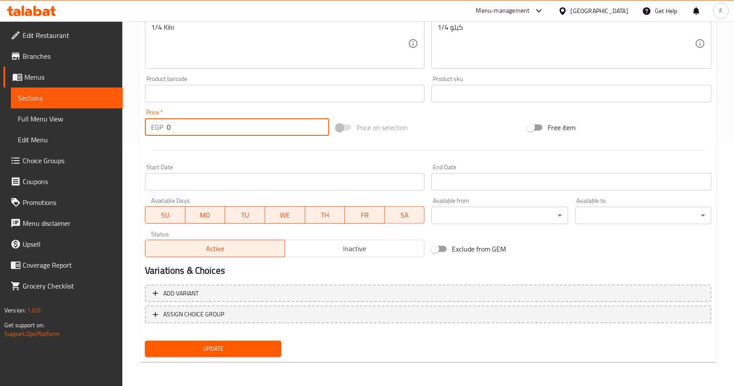
type input "0"
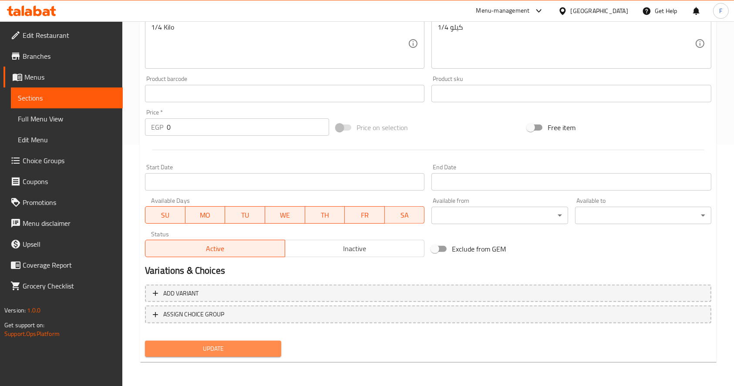
click at [237, 346] on span "Update" at bounding box center [213, 349] width 122 height 11
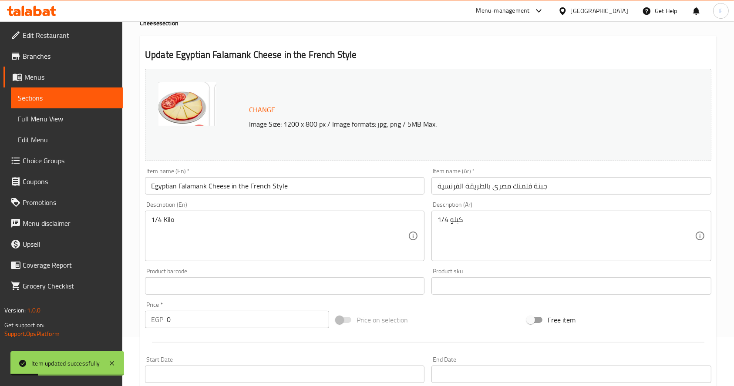
scroll to position [0, 0]
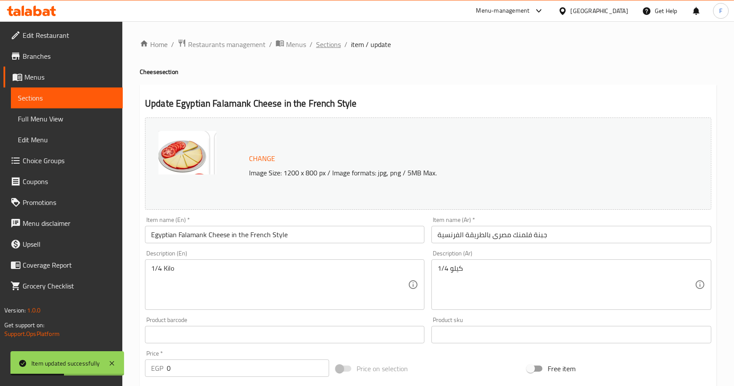
click at [333, 44] on span "Sections" at bounding box center [328, 44] width 25 height 10
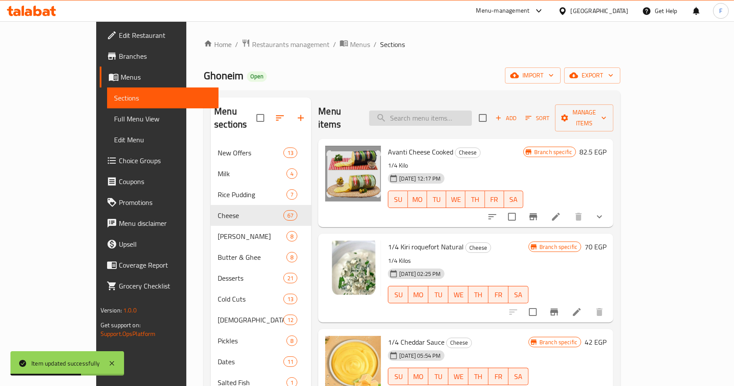
click at [472, 111] on input "search" at bounding box center [420, 118] width 103 height 15
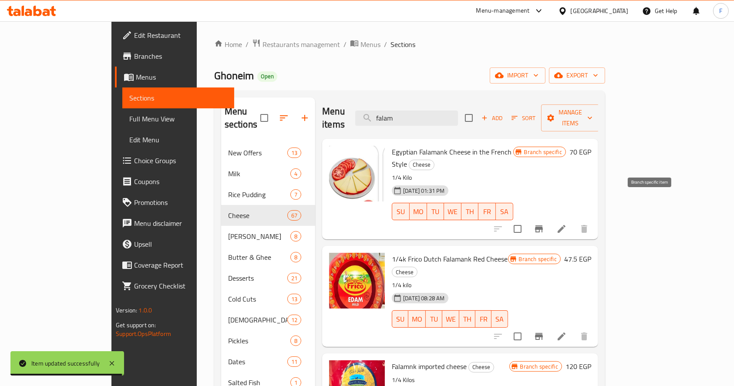
type input "falam"
click at [544, 224] on icon "Branch-specific-item" at bounding box center [539, 229] width 10 height 10
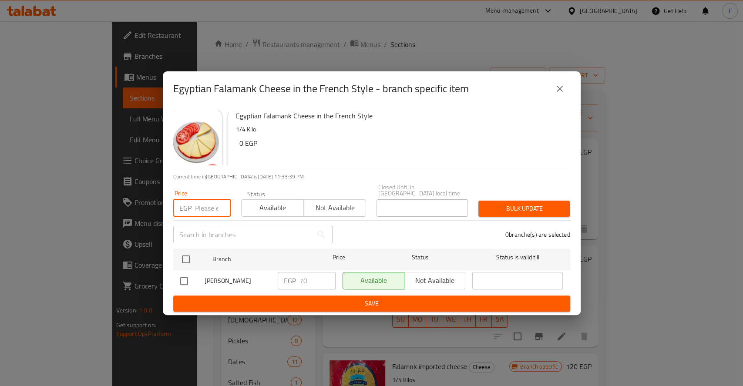
click at [207, 207] on input "number" at bounding box center [213, 207] width 36 height 17
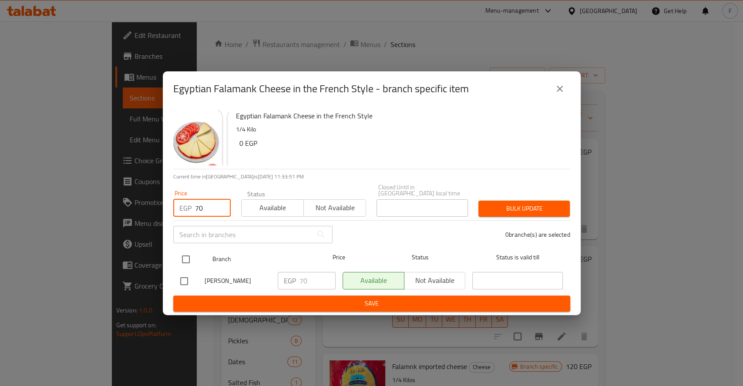
type input "70"
click at [199, 258] on div at bounding box center [193, 259] width 33 height 25
click at [185, 255] on input "checkbox" at bounding box center [186, 259] width 18 height 18
checkbox input "true"
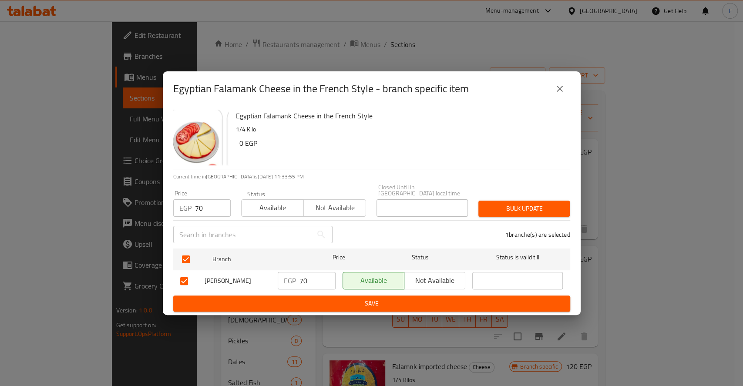
click at [508, 203] on span "Bulk update" at bounding box center [525, 208] width 78 height 11
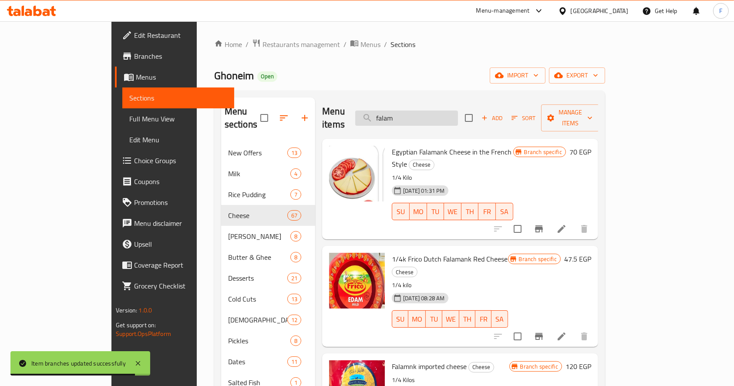
click at [449, 112] on input "falam" at bounding box center [406, 118] width 103 height 15
type input "f"
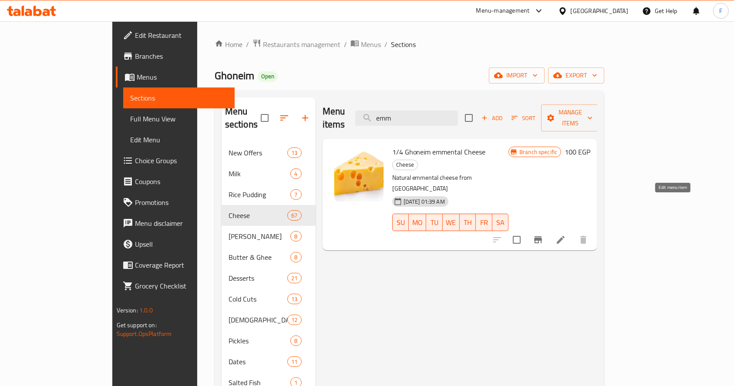
type input "emm"
click at [566, 235] on icon at bounding box center [561, 240] width 10 height 10
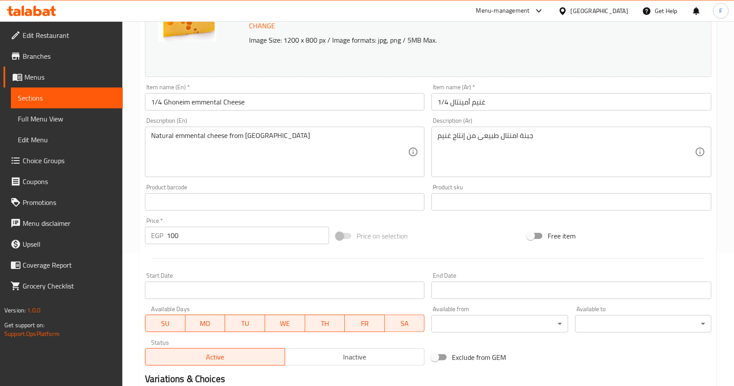
scroll to position [132, 0]
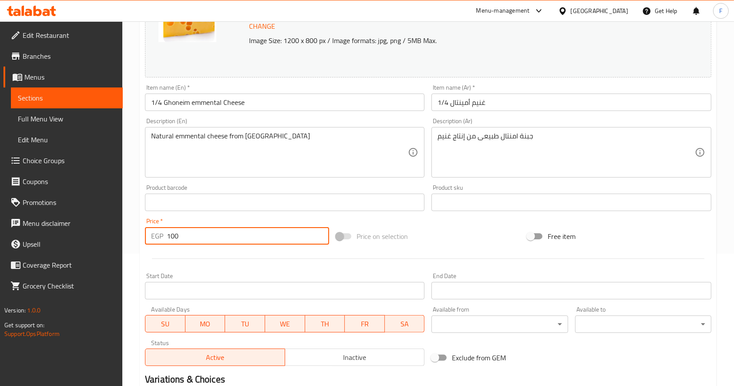
click at [258, 240] on input "100" at bounding box center [248, 235] width 162 height 17
type input "1"
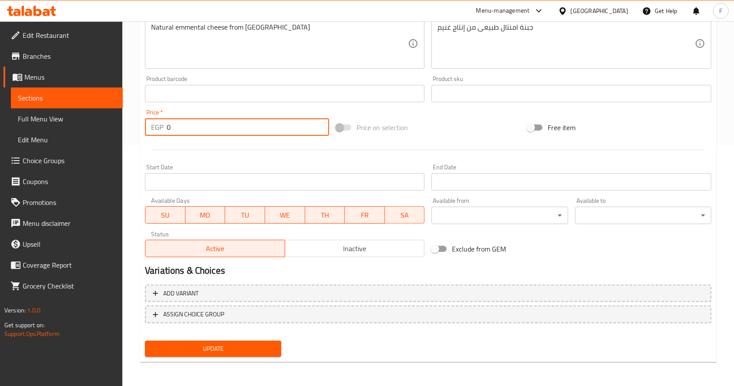
type input "0"
click at [215, 345] on span "Update" at bounding box center [213, 349] width 122 height 11
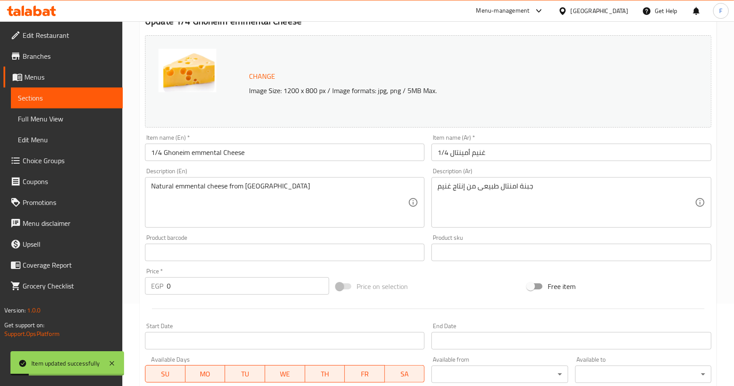
scroll to position [0, 0]
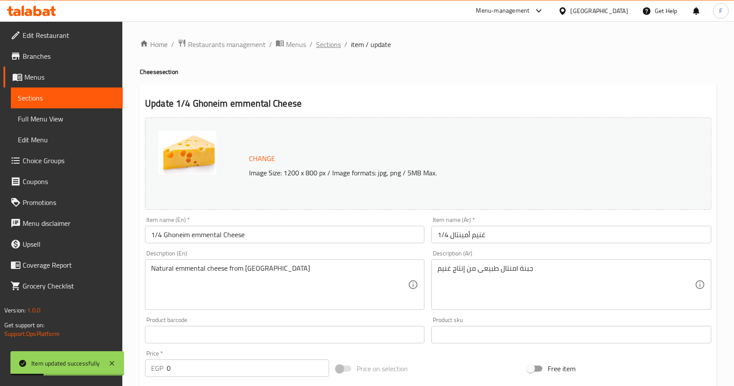
click at [324, 44] on span "Sections" at bounding box center [328, 44] width 25 height 10
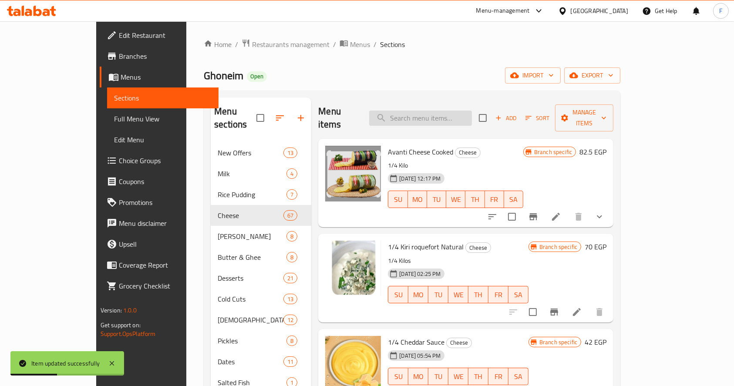
click at [471, 111] on input "search" at bounding box center [420, 118] width 103 height 15
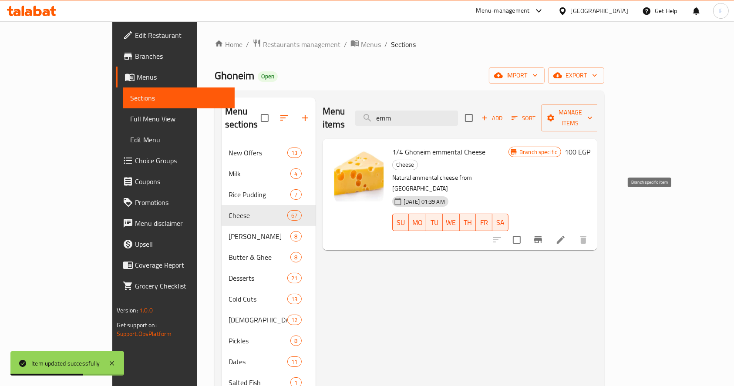
type input "emm"
click at [542, 237] on icon "Branch-specific-item" at bounding box center [538, 240] width 8 height 7
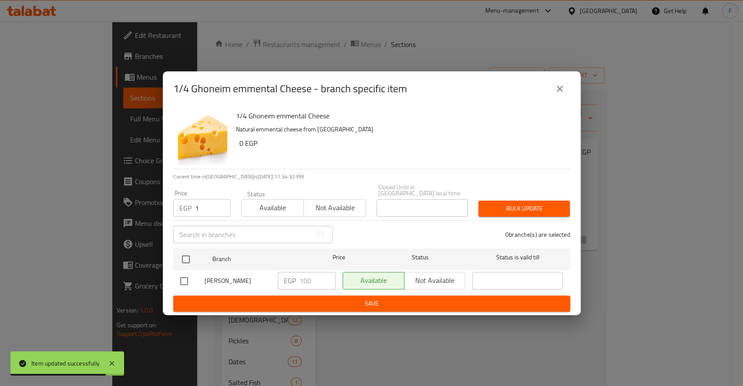
click at [224, 204] on input "1" at bounding box center [213, 207] width 36 height 17
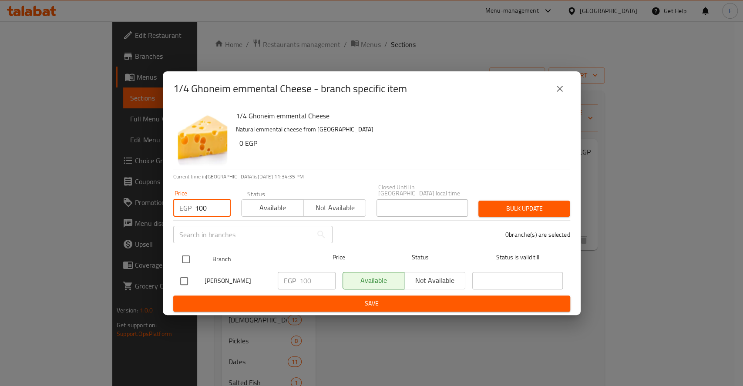
type input "100"
click at [187, 251] on input "checkbox" at bounding box center [186, 259] width 18 height 18
checkbox input "true"
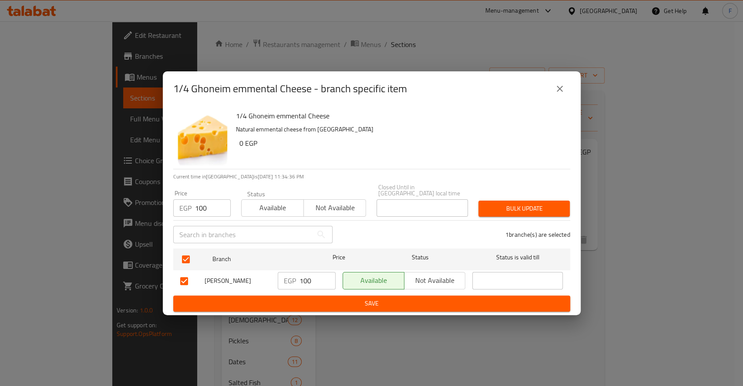
click at [522, 207] on span "Bulk update" at bounding box center [525, 208] width 78 height 11
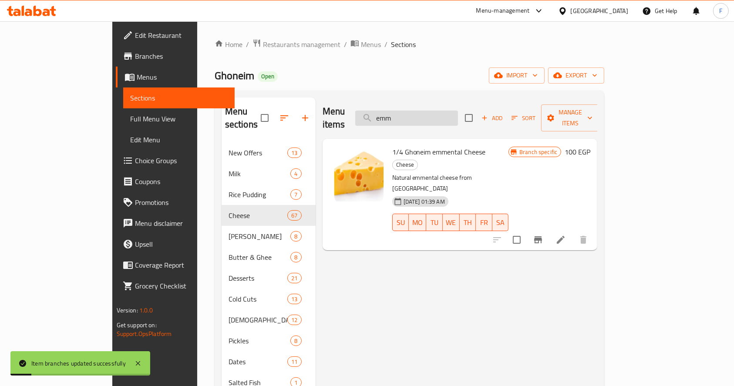
click at [453, 111] on input "emm" at bounding box center [406, 118] width 103 height 15
type input "e"
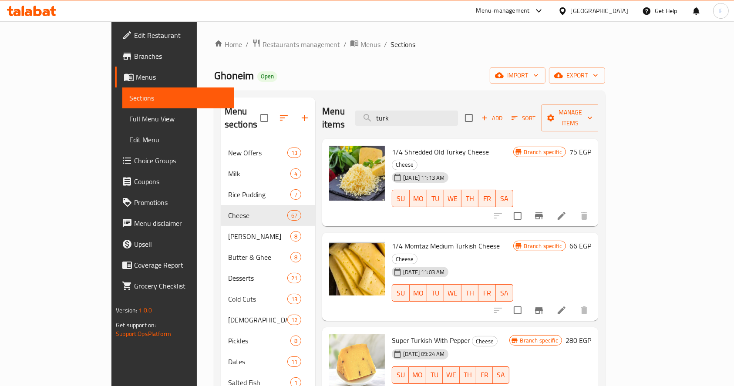
type input "turk"
click at [574, 303] on li at bounding box center [562, 311] width 24 height 16
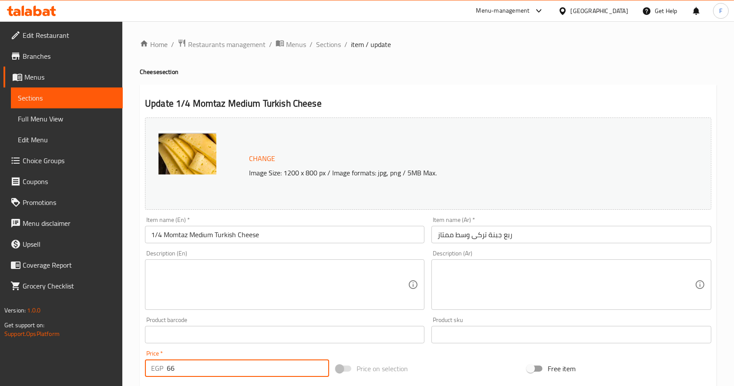
click at [223, 364] on input "66" at bounding box center [248, 368] width 162 height 17
type input "6"
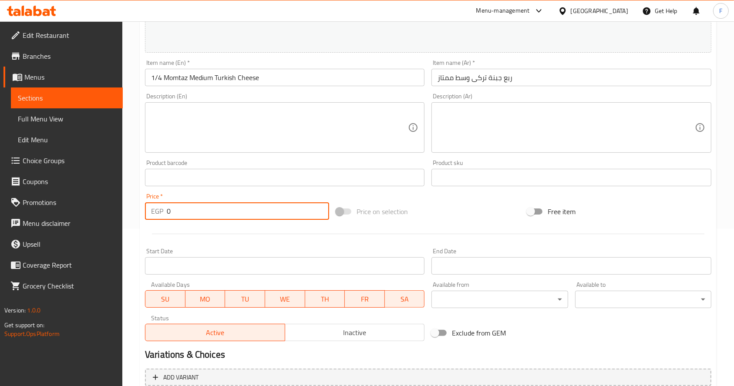
scroll to position [158, 0]
type input "0"
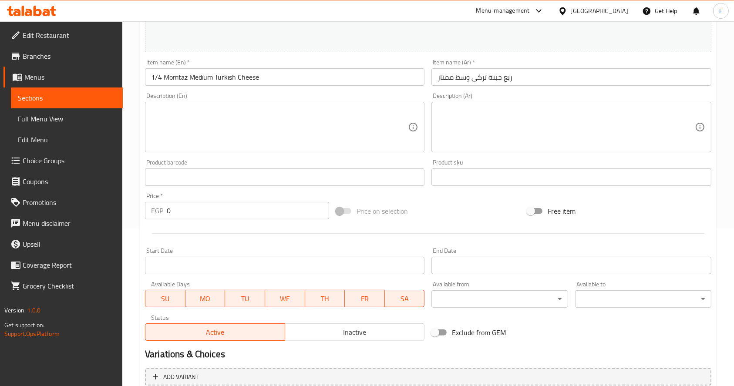
click at [340, 245] on div "Start Date Start Date" at bounding box center [285, 261] width 287 height 34
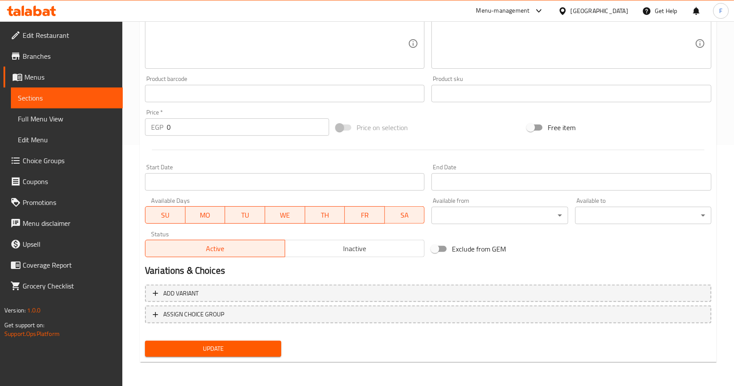
click at [247, 353] on span "Update" at bounding box center [213, 349] width 122 height 11
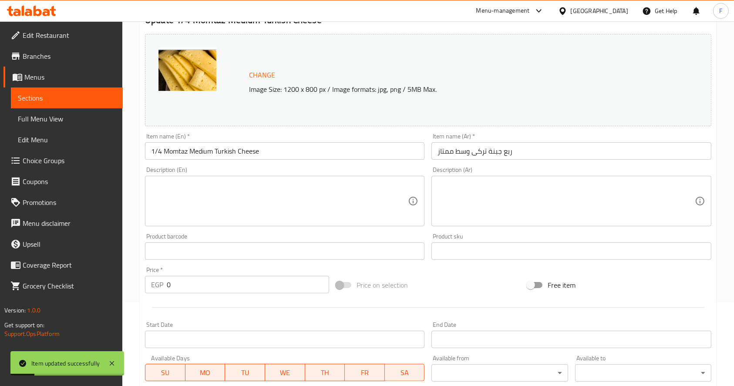
scroll to position [0, 0]
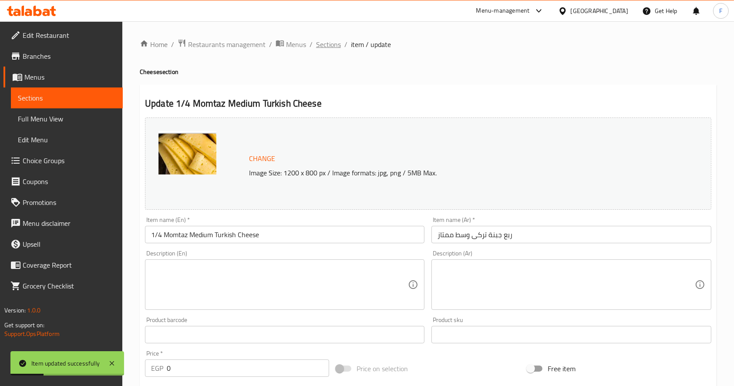
click at [330, 45] on span "Sections" at bounding box center [328, 44] width 25 height 10
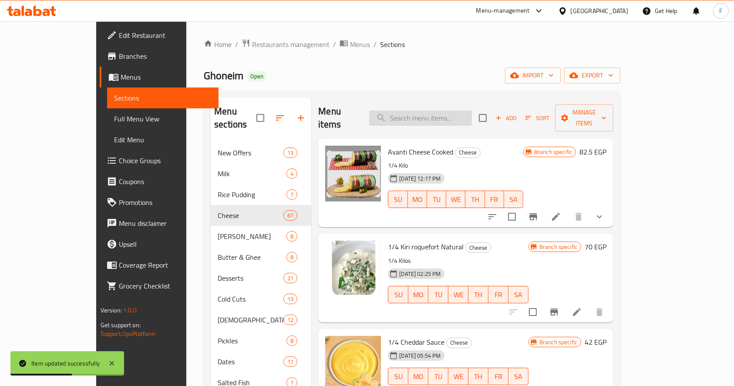
click at [472, 111] on input "search" at bounding box center [420, 118] width 103 height 15
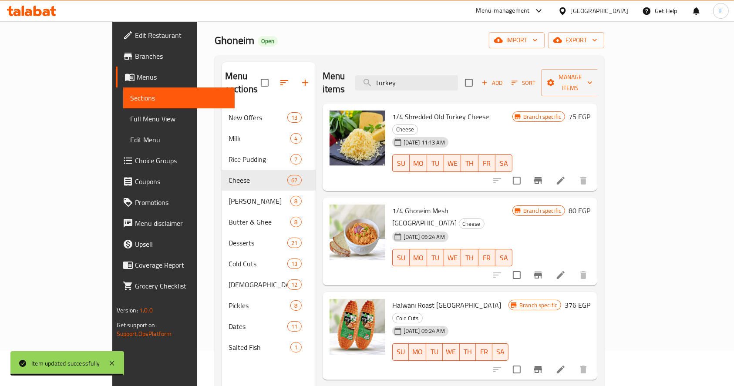
scroll to position [35, 0]
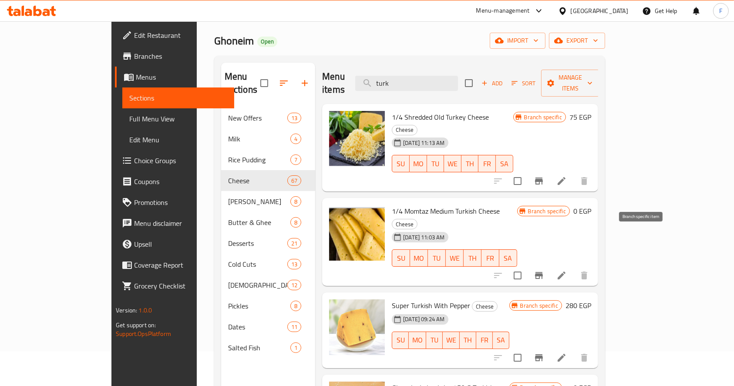
type input "turk"
click at [544, 270] on icon "Branch-specific-item" at bounding box center [539, 275] width 10 height 10
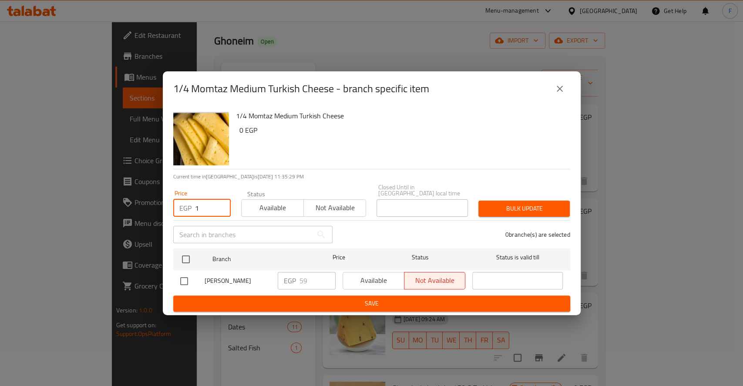
type input "1"
click at [219, 204] on input "1" at bounding box center [213, 207] width 36 height 17
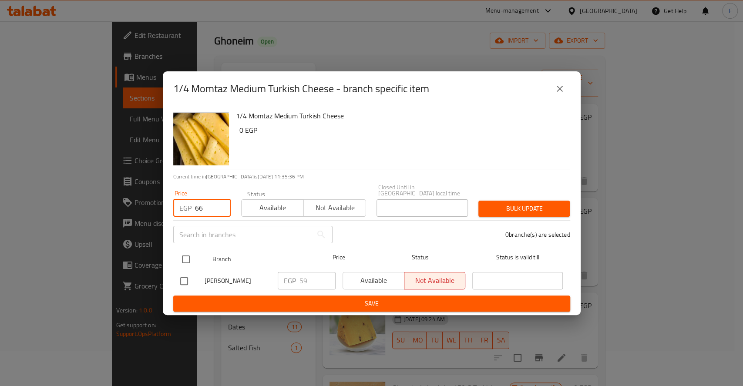
type input "66"
click at [184, 258] on input "checkbox" at bounding box center [186, 259] width 18 height 18
checkbox input "true"
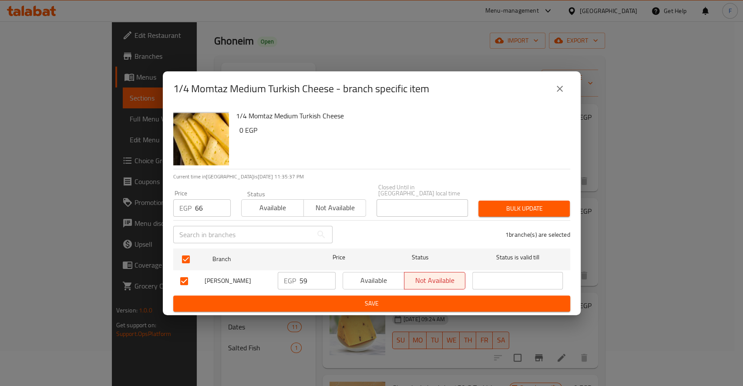
click at [501, 207] on span "Bulk update" at bounding box center [525, 208] width 78 height 11
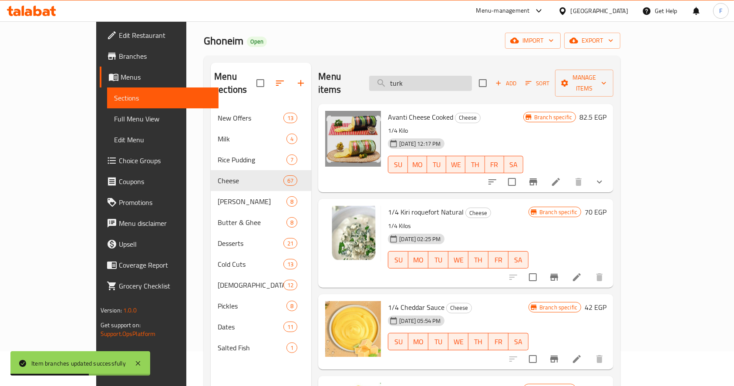
click at [444, 76] on input "turk" at bounding box center [420, 83] width 103 height 15
type input "t"
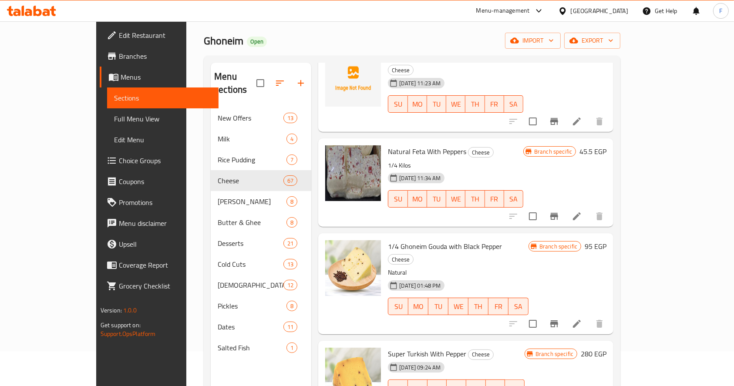
scroll to position [122, 0]
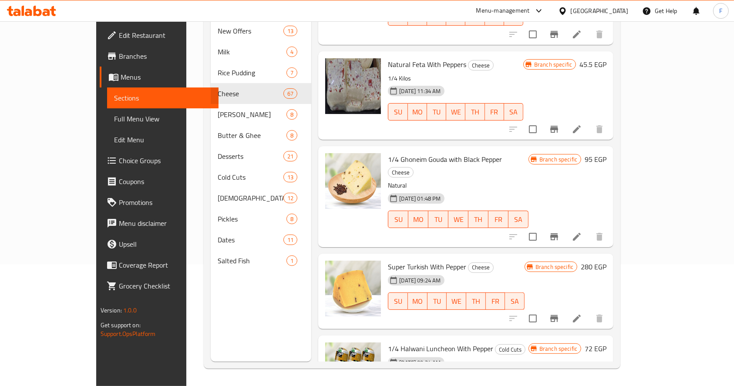
type input "pepper"
click at [581, 233] on icon at bounding box center [577, 237] width 8 height 8
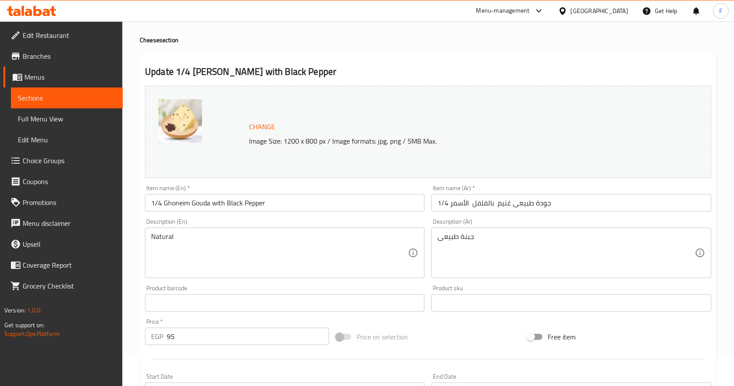
scroll to position [41, 0]
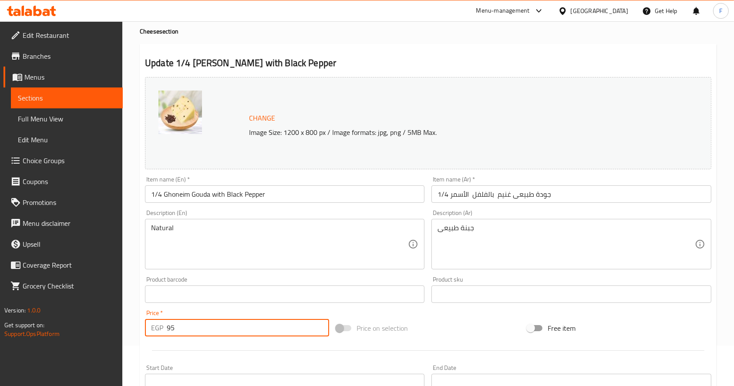
click at [307, 335] on input "95" at bounding box center [248, 327] width 162 height 17
type input "9"
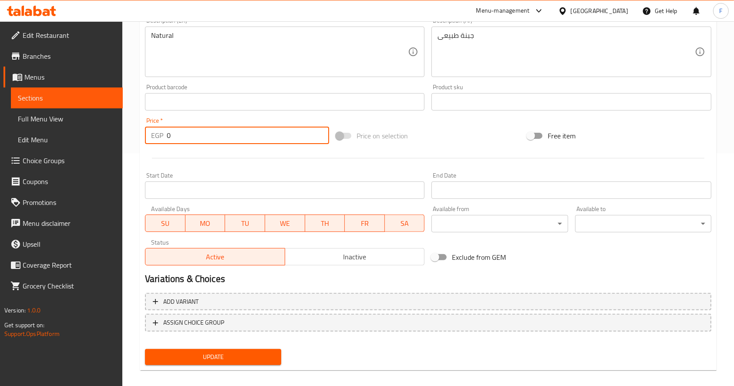
scroll to position [241, 0]
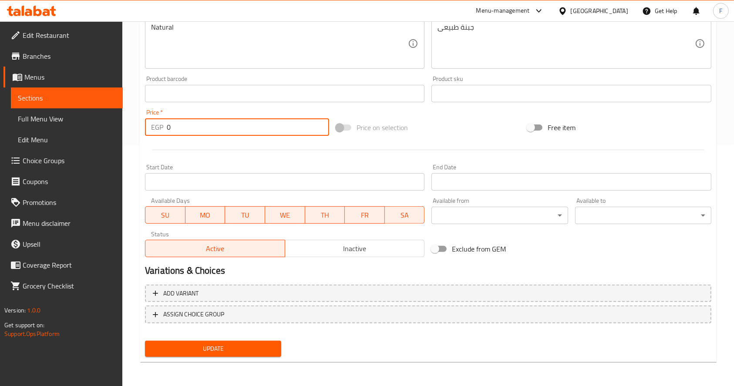
type input "0"
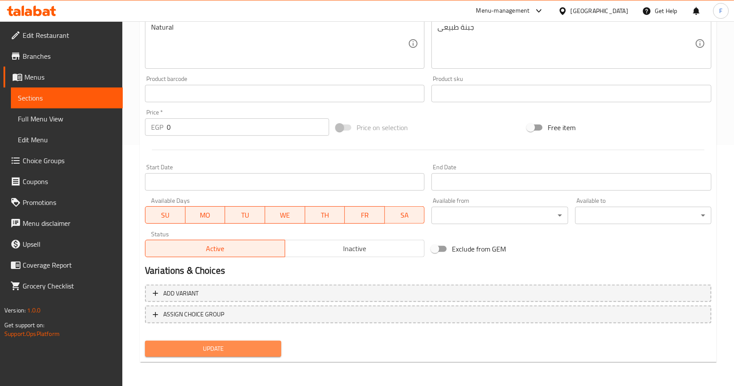
click at [247, 347] on span "Update" at bounding box center [213, 349] width 122 height 11
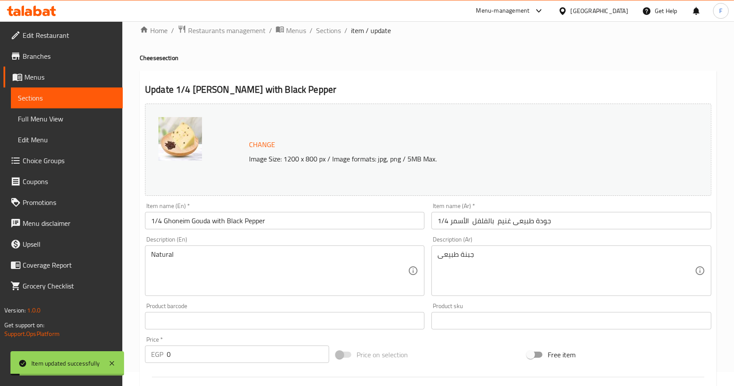
scroll to position [14, 0]
click at [327, 29] on span "Sections" at bounding box center [328, 31] width 25 height 10
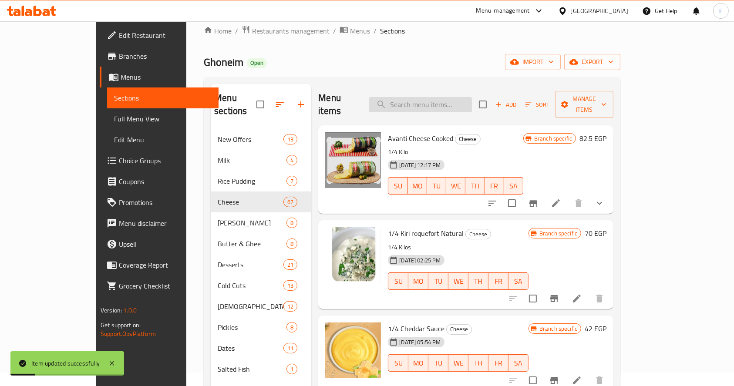
click at [446, 101] on input "search" at bounding box center [420, 104] width 103 height 15
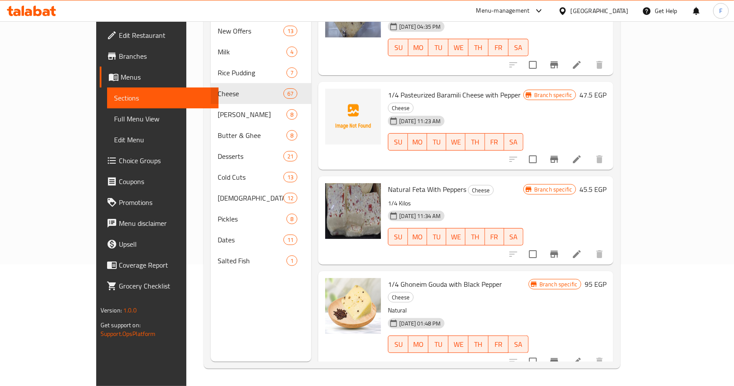
scroll to position [44, 0]
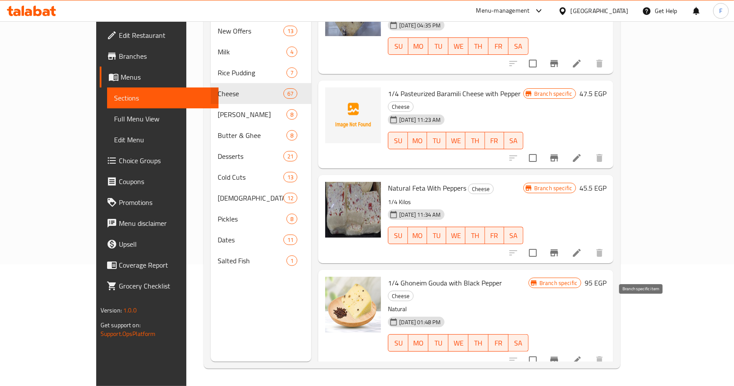
type input "pepp"
click at [560, 355] on icon "Branch-specific-item" at bounding box center [554, 360] width 10 height 10
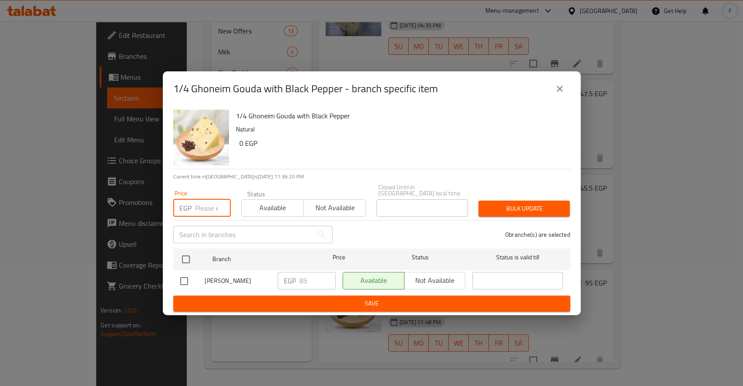
click at [216, 205] on input "number" at bounding box center [213, 207] width 36 height 17
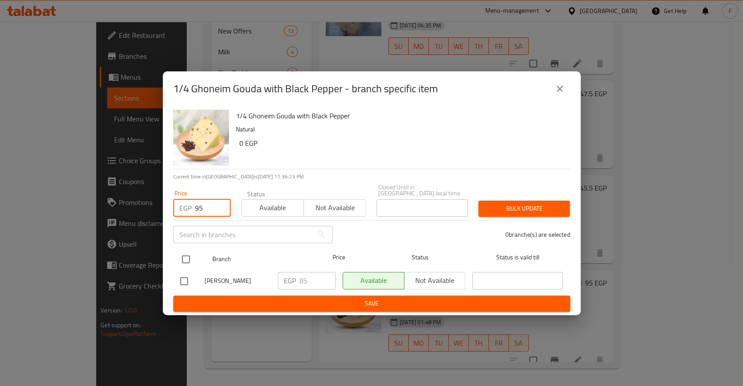
type input "95"
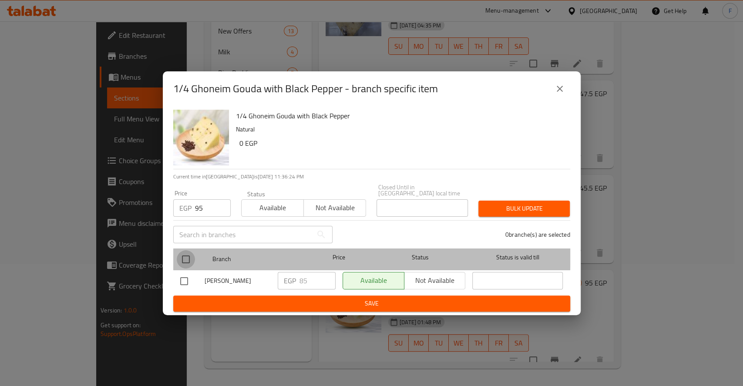
click at [186, 251] on input "checkbox" at bounding box center [186, 259] width 18 height 18
checkbox input "true"
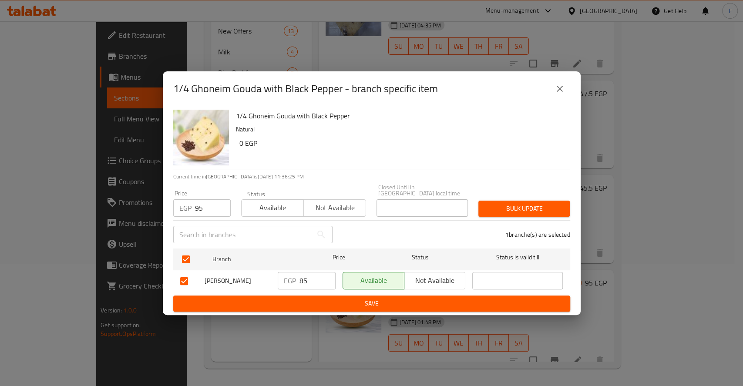
click at [510, 210] on span "Bulk update" at bounding box center [525, 208] width 78 height 11
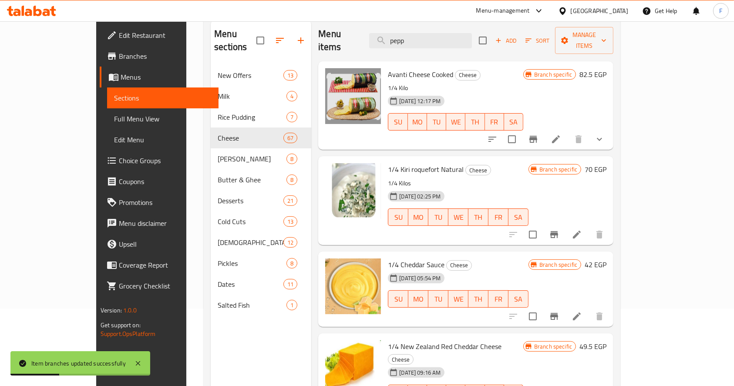
scroll to position [0, 0]
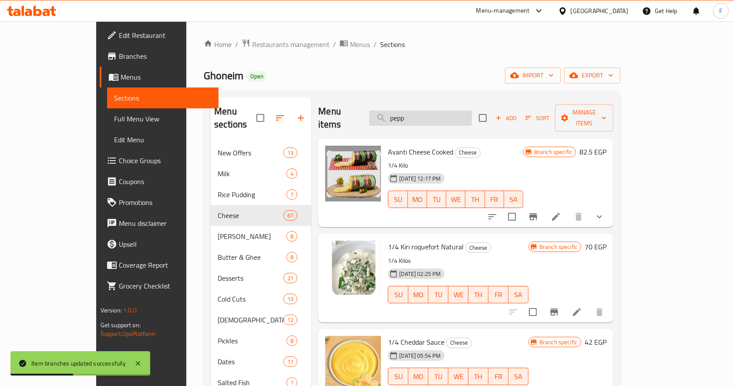
click at [450, 115] on input "pepp" at bounding box center [420, 118] width 103 height 15
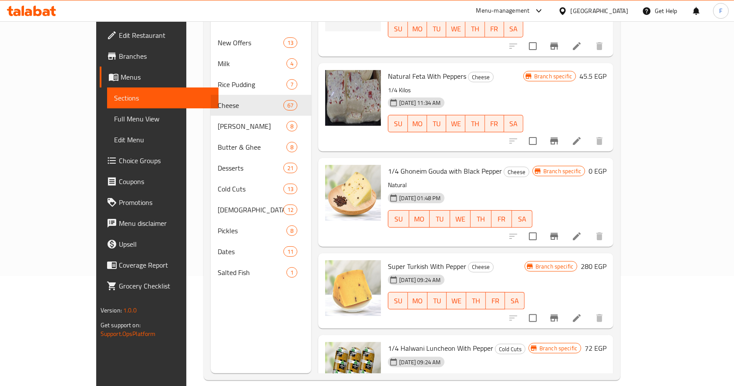
scroll to position [122, 0]
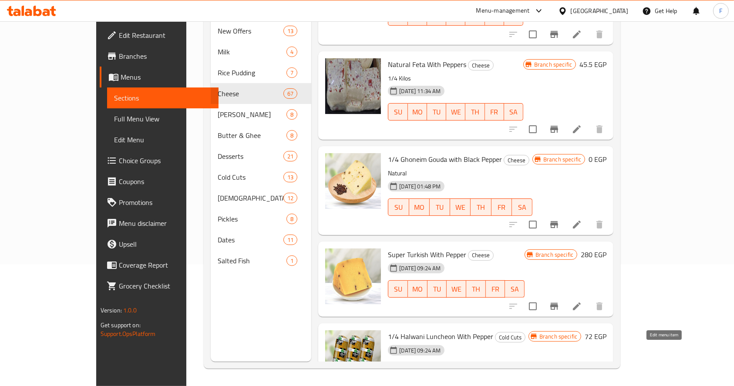
type input "pepper"
click at [581, 385] on icon at bounding box center [577, 389] width 8 height 8
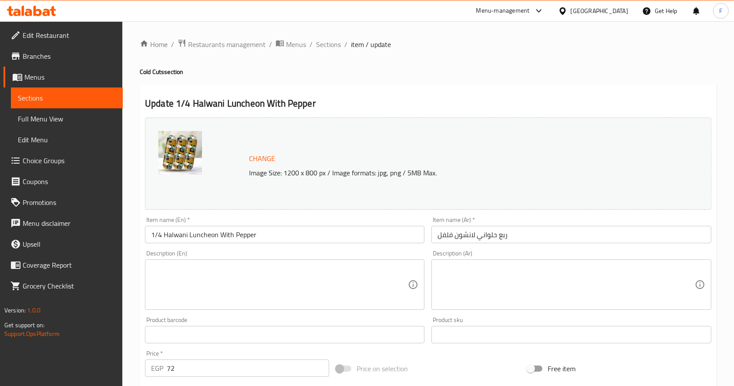
click at [264, 357] on div "Price   * EGP 72 Price *" at bounding box center [237, 364] width 184 height 27
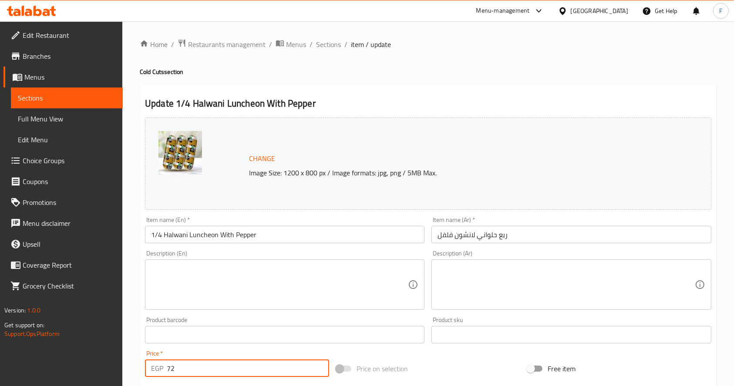
click at [267, 370] on input "72" at bounding box center [248, 368] width 162 height 17
type input "7"
type input "0"
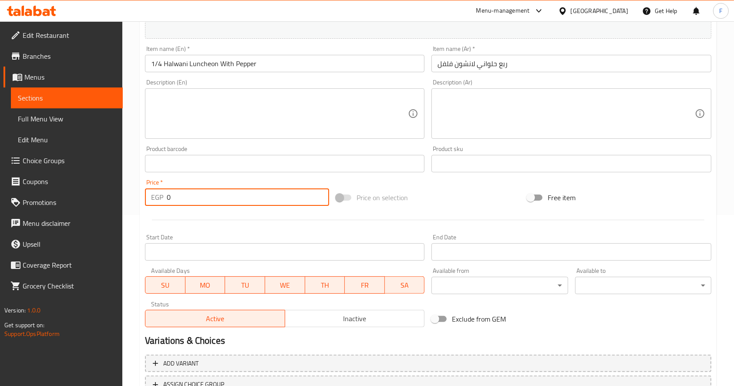
scroll to position [241, 0]
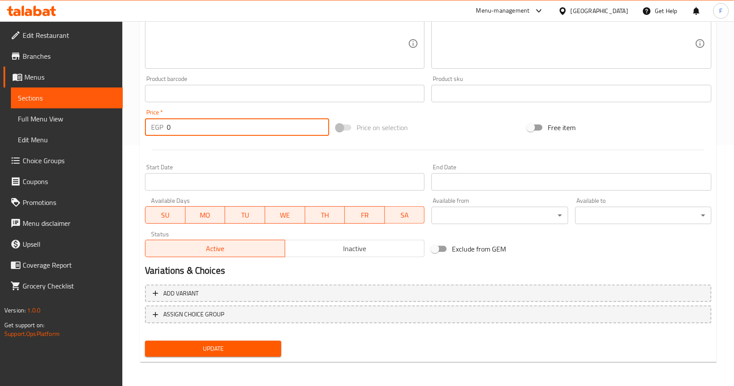
type input "0"
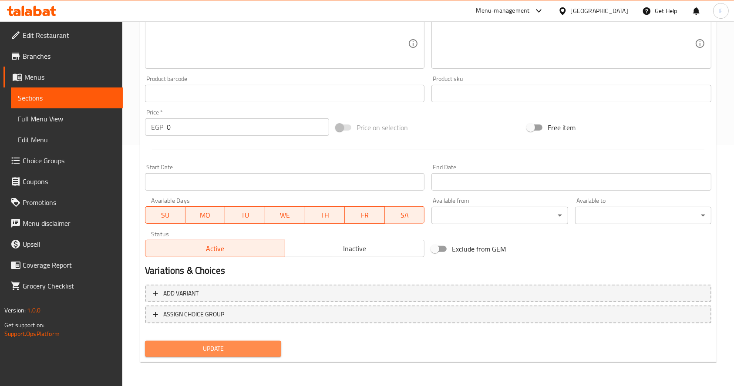
click at [211, 350] on span "Update" at bounding box center [213, 349] width 122 height 11
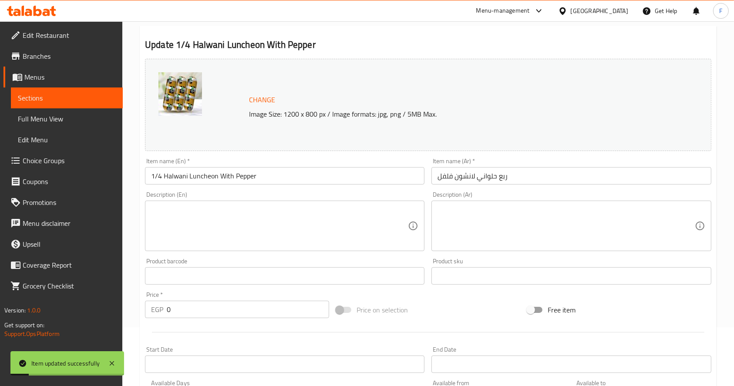
scroll to position [0, 0]
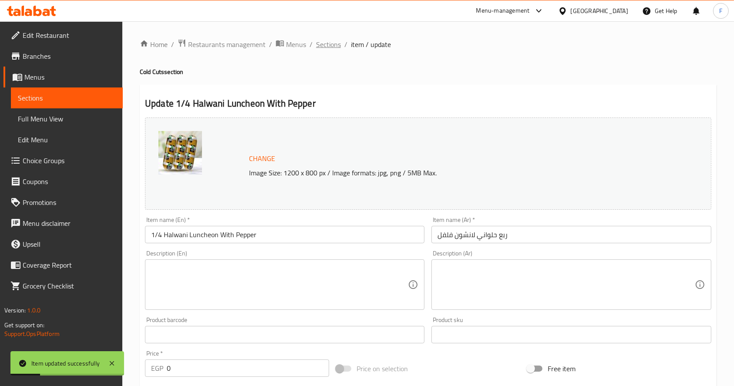
click at [325, 39] on span "Sections" at bounding box center [328, 44] width 25 height 10
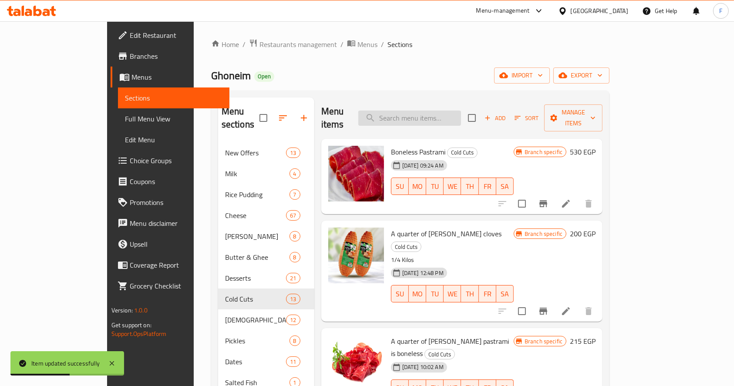
click at [461, 114] on input "search" at bounding box center [409, 118] width 103 height 15
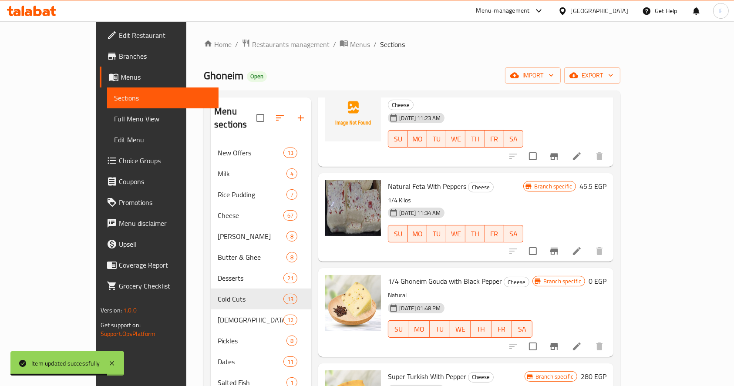
scroll to position [122, 0]
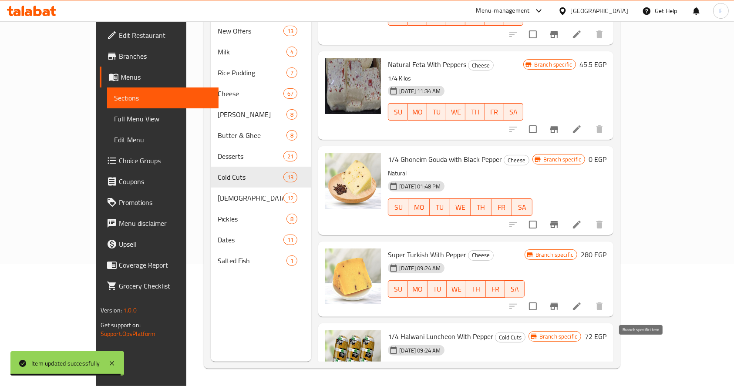
type input "pepper"
click at [558, 385] on icon "Branch-specific-item" at bounding box center [555, 388] width 8 height 7
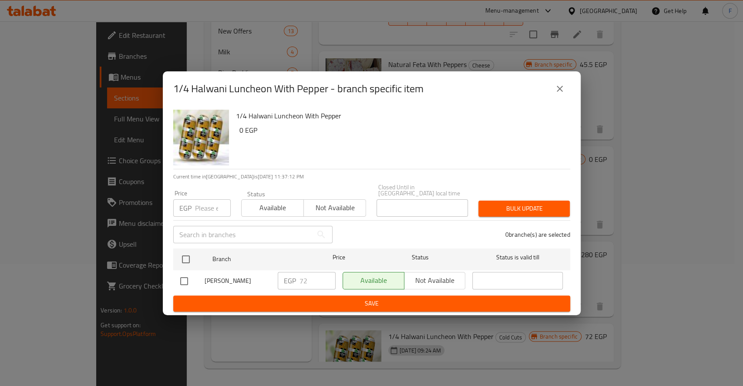
click at [206, 205] on input "number" at bounding box center [213, 207] width 36 height 17
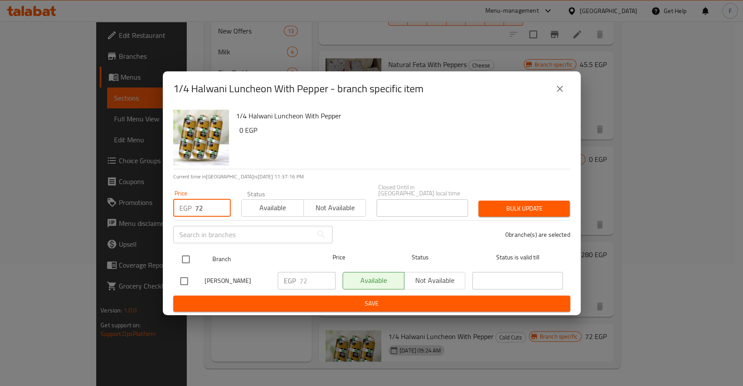
type input "72"
click at [186, 259] on input "checkbox" at bounding box center [186, 259] width 18 height 18
checkbox input "true"
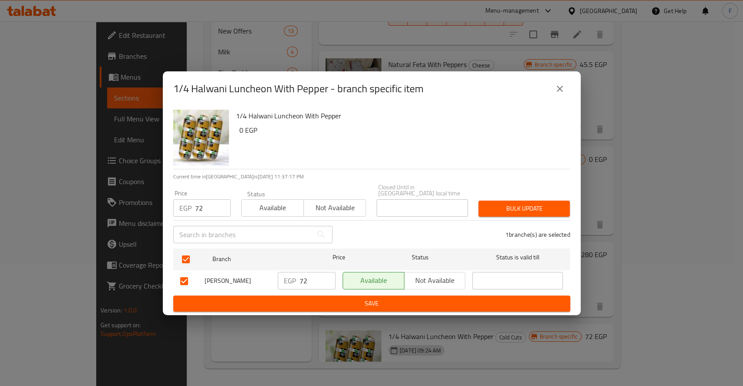
click at [526, 208] on span "Bulk update" at bounding box center [525, 208] width 78 height 11
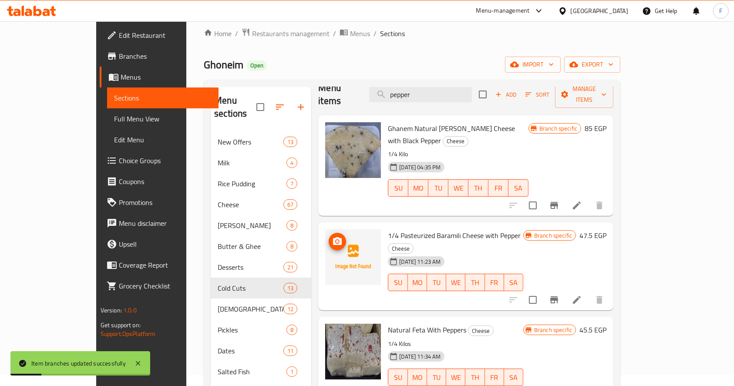
scroll to position [0, 0]
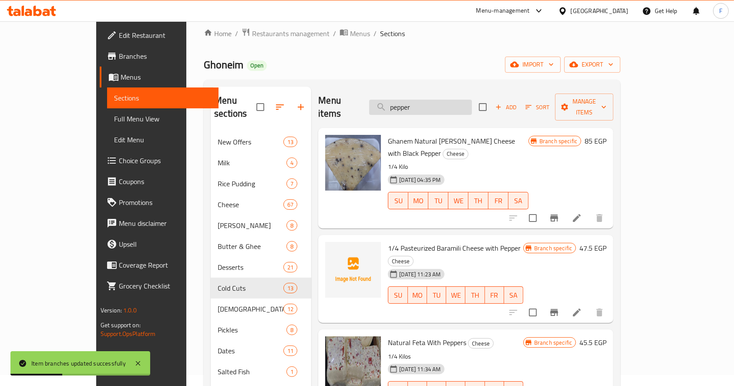
click at [472, 104] on input "pepper" at bounding box center [420, 107] width 103 height 15
type input "p"
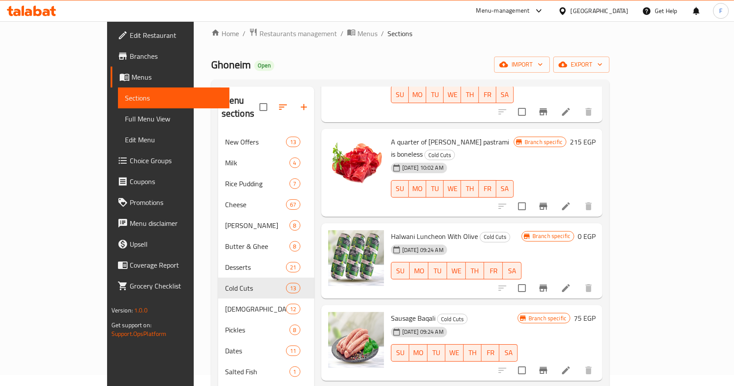
scroll to position [188, 0]
click at [549, 284] on icon "Branch-specific-item" at bounding box center [543, 289] width 10 height 10
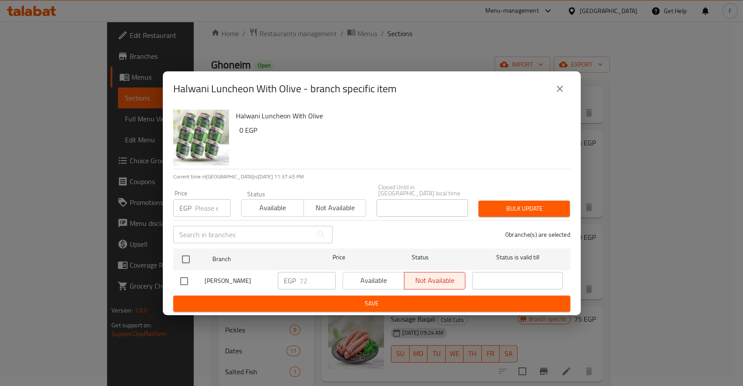
click at [207, 205] on input "number" at bounding box center [213, 207] width 36 height 17
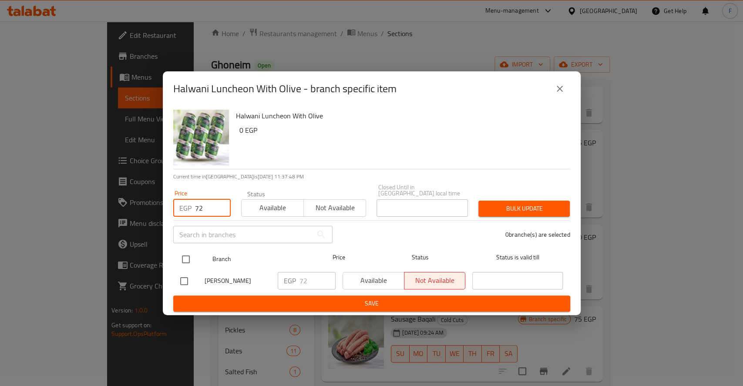
type input "72"
click at [188, 247] on div at bounding box center [193, 259] width 33 height 25
click at [181, 259] on input "checkbox" at bounding box center [186, 259] width 18 height 18
checkbox input "true"
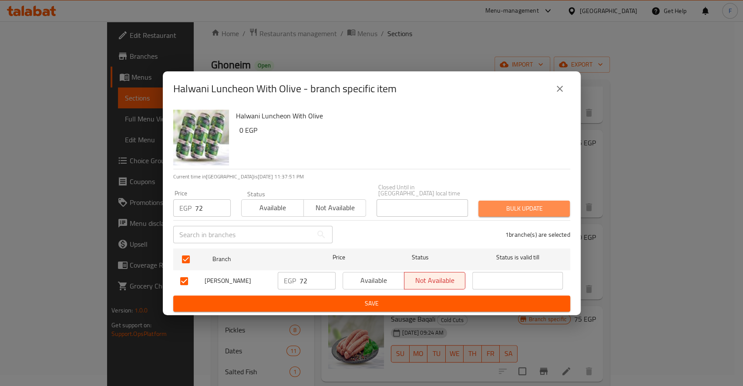
click at [510, 203] on span "Bulk update" at bounding box center [525, 208] width 78 height 11
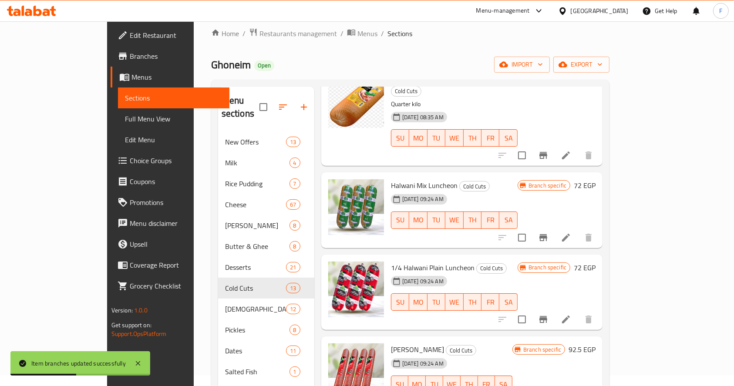
scroll to position [532, 0]
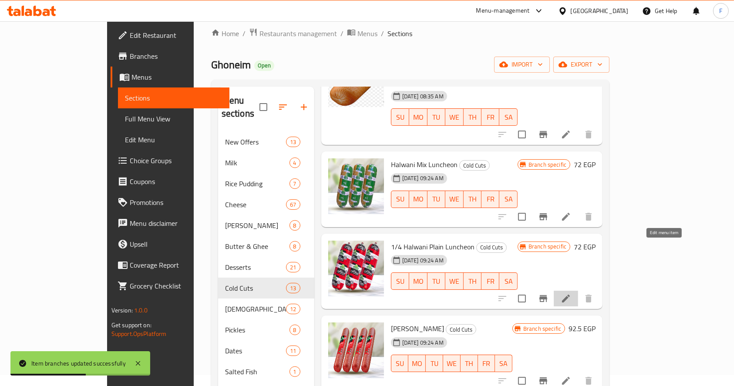
click at [571, 294] on icon at bounding box center [566, 299] width 10 height 10
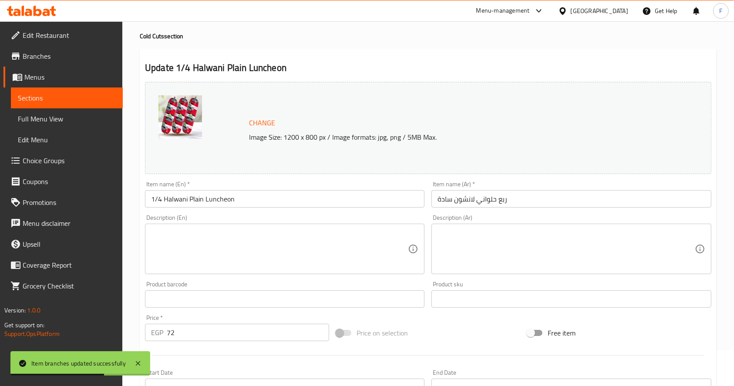
scroll to position [41, 0]
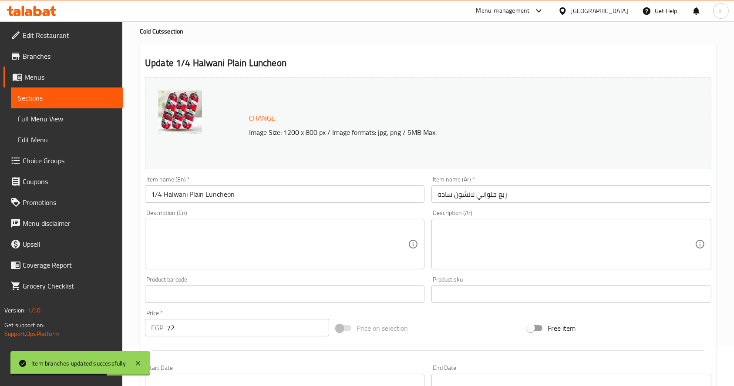
click at [299, 322] on input "72" at bounding box center [248, 327] width 162 height 17
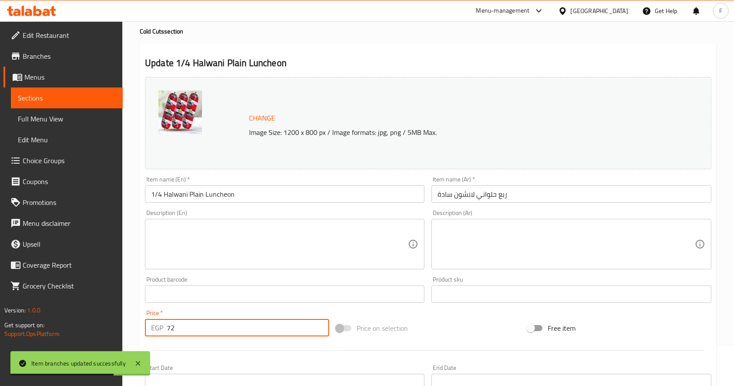
type input "7"
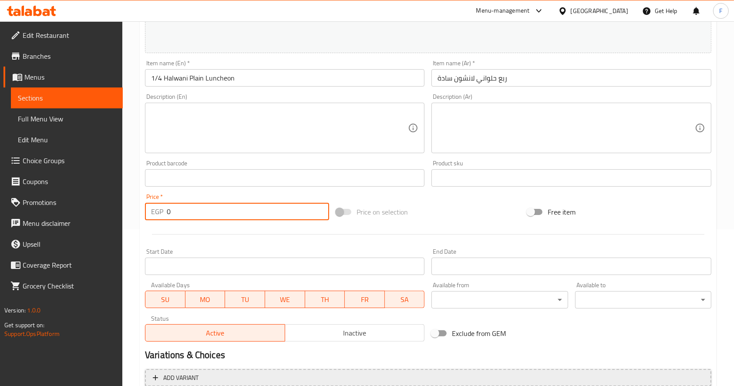
scroll to position [241, 0]
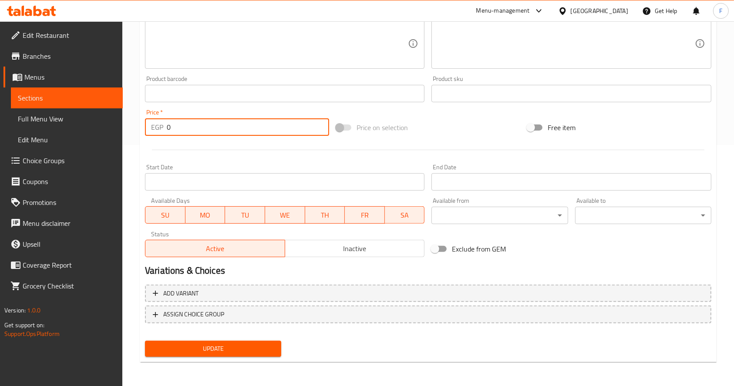
type input "0"
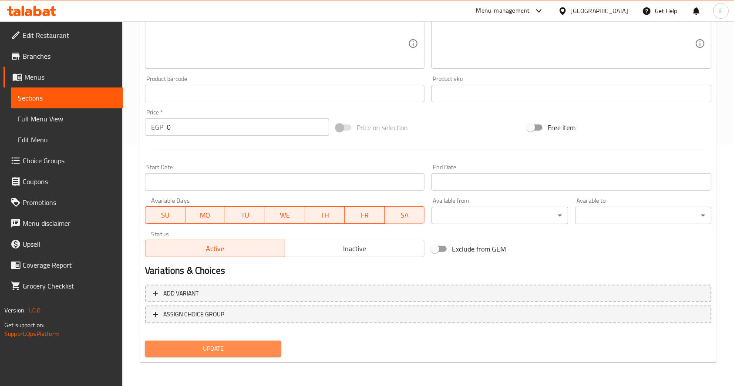
click at [223, 347] on span "Update" at bounding box center [213, 349] width 122 height 11
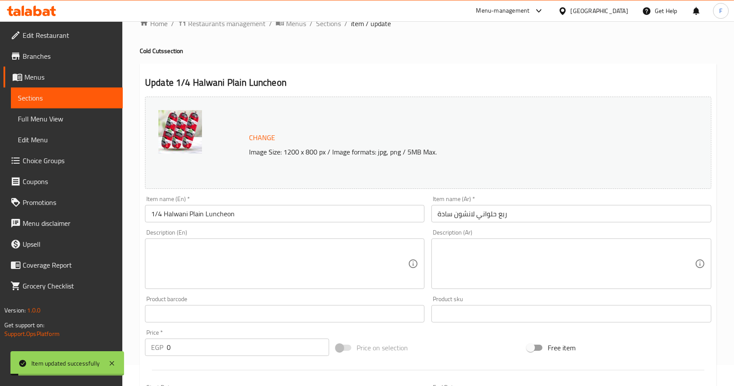
scroll to position [0, 0]
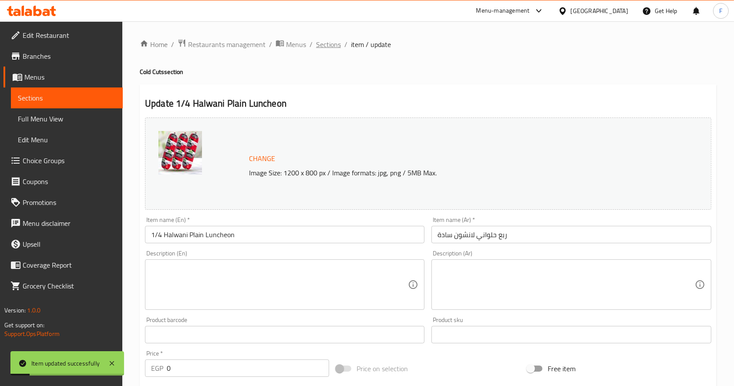
click at [326, 41] on span "Sections" at bounding box center [328, 44] width 25 height 10
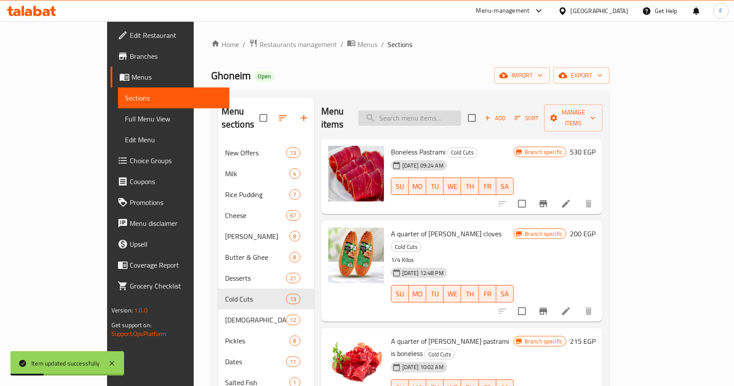
click at [446, 113] on input "search" at bounding box center [409, 118] width 103 height 15
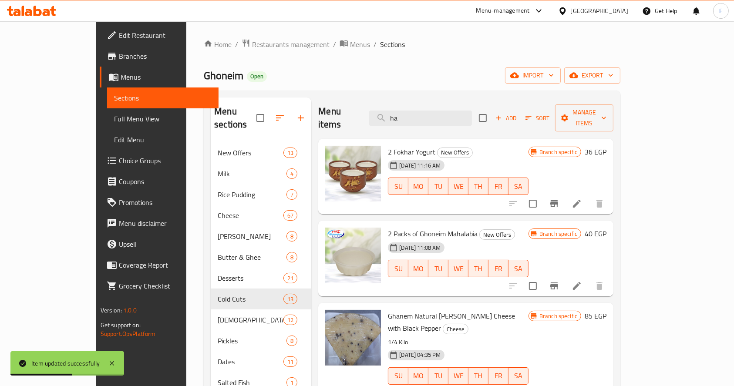
type input "h"
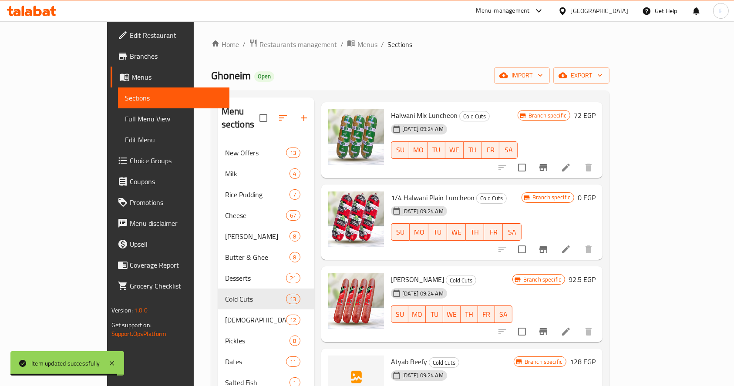
scroll to position [586, 0]
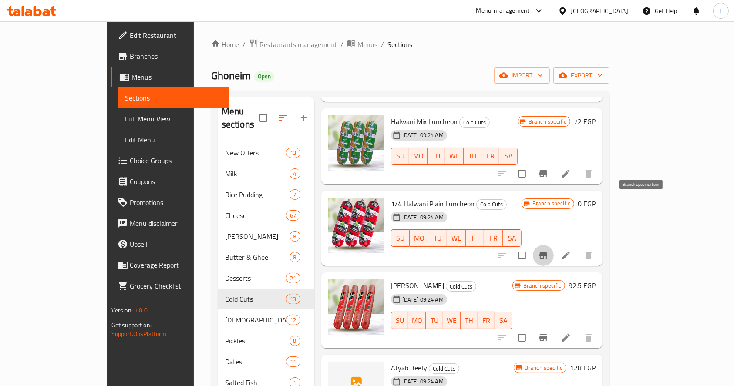
click at [549, 250] on icon "Branch-specific-item" at bounding box center [543, 255] width 10 height 10
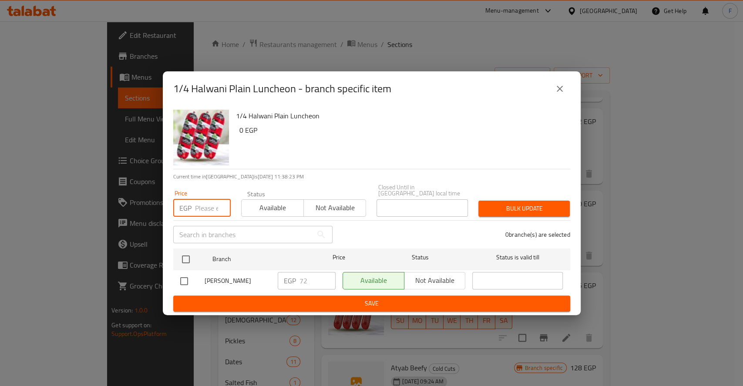
click at [202, 203] on input "number" at bounding box center [213, 207] width 36 height 17
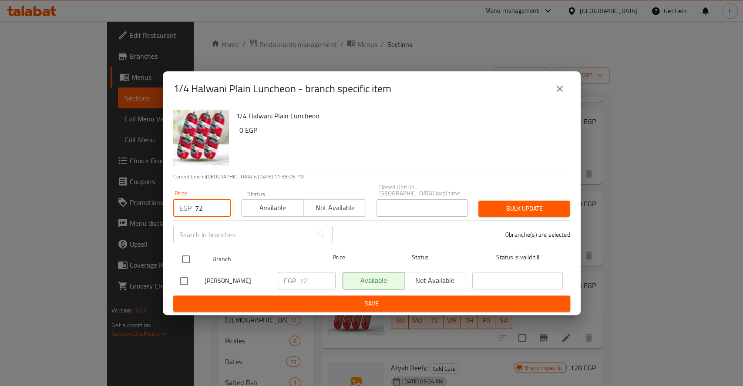
type input "72"
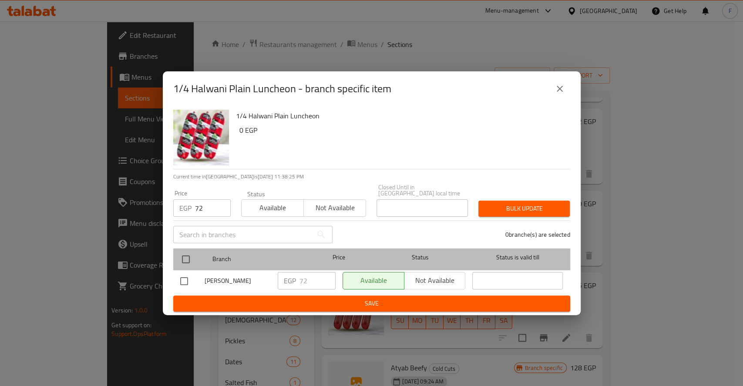
click at [195, 257] on div at bounding box center [193, 259] width 33 height 25
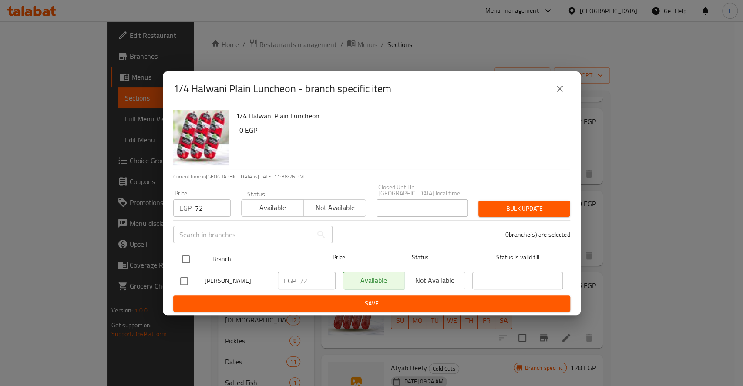
click at [186, 254] on input "checkbox" at bounding box center [186, 259] width 18 height 18
checkbox input "true"
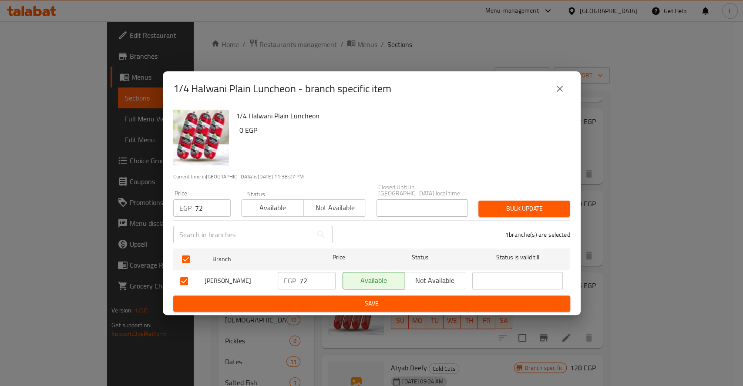
click at [551, 203] on span "Bulk update" at bounding box center [525, 208] width 78 height 11
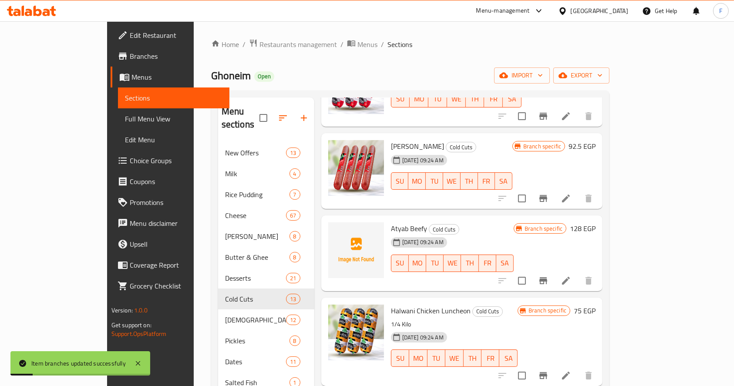
scroll to position [742, 0]
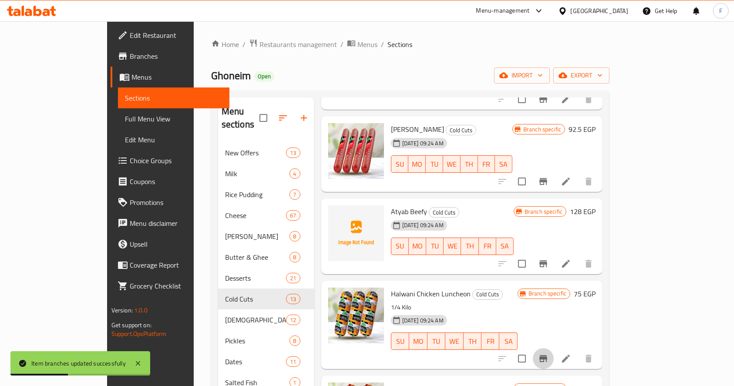
click at [547, 355] on icon "Branch-specific-item" at bounding box center [544, 358] width 8 height 7
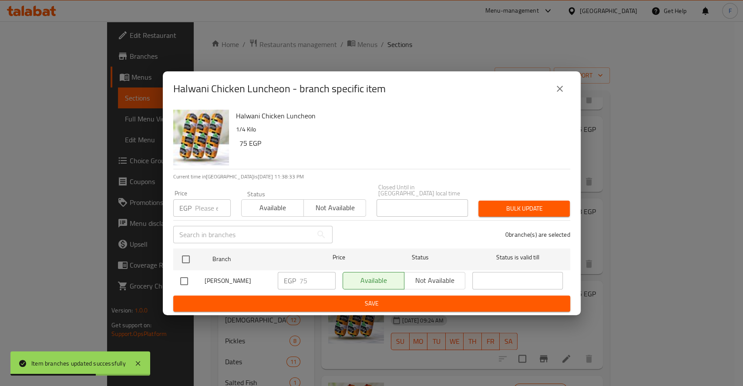
click at [558, 88] on icon "close" at bounding box center [560, 89] width 10 height 10
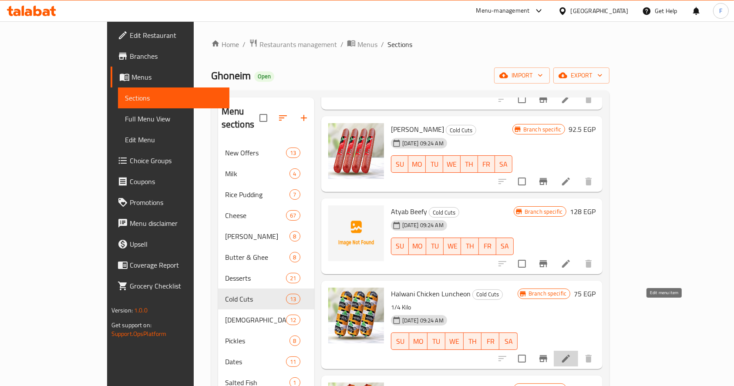
click at [571, 354] on icon at bounding box center [566, 359] width 10 height 10
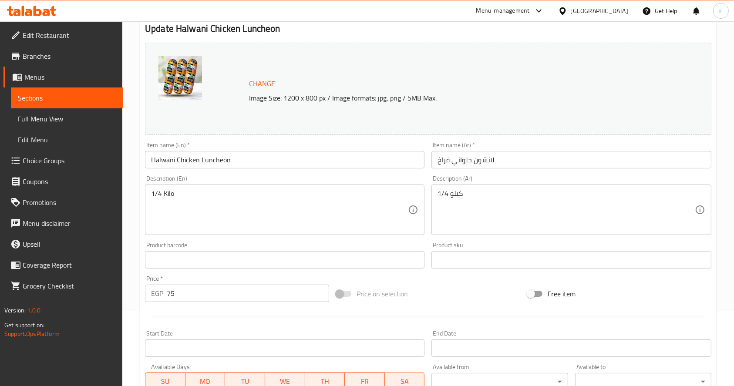
scroll to position [94, 0]
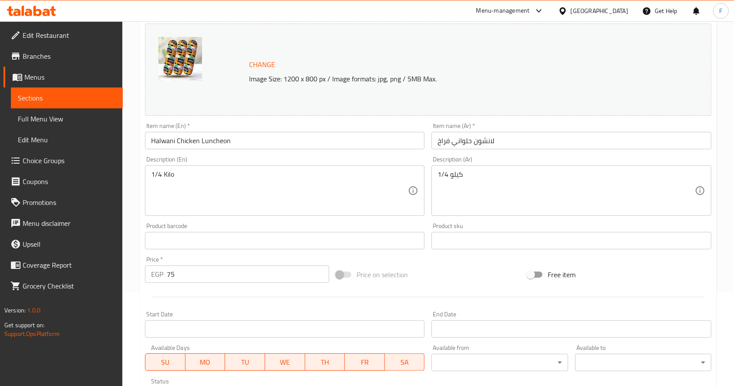
click at [256, 265] on div "Price   * EGP 75 Price *" at bounding box center [237, 270] width 184 height 27
click at [259, 270] on input "75" at bounding box center [248, 274] width 162 height 17
type input "7"
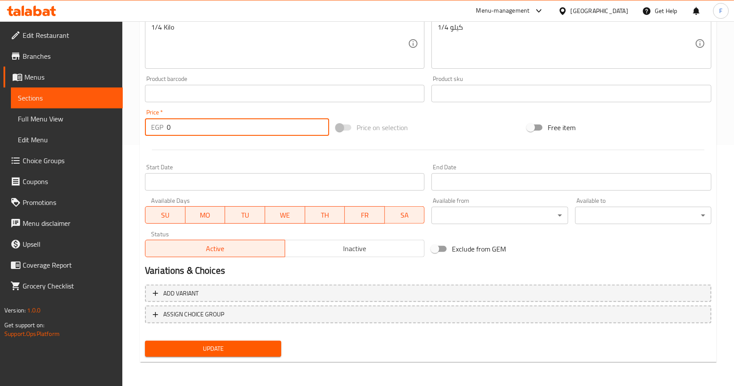
type input "0"
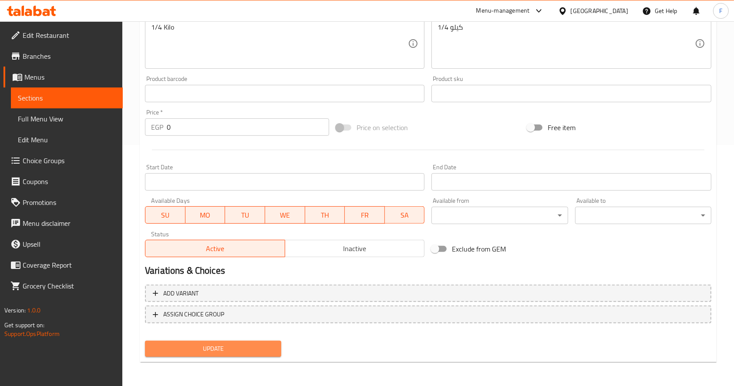
click at [224, 349] on span "Update" at bounding box center [213, 349] width 122 height 11
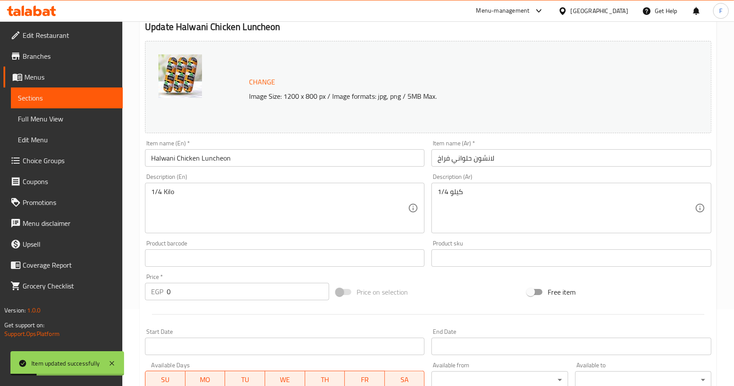
scroll to position [0, 0]
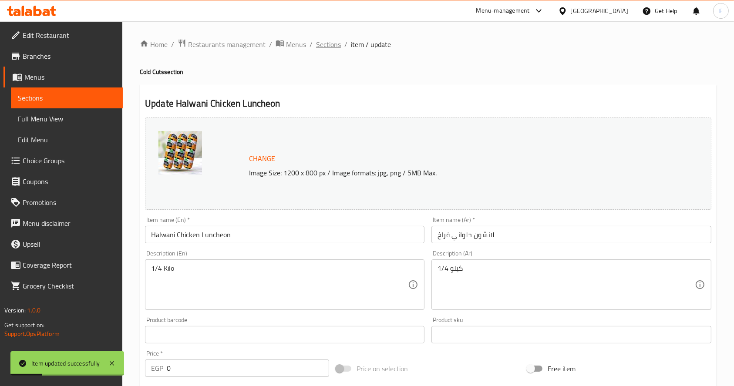
click at [323, 40] on span "Sections" at bounding box center [328, 44] width 25 height 10
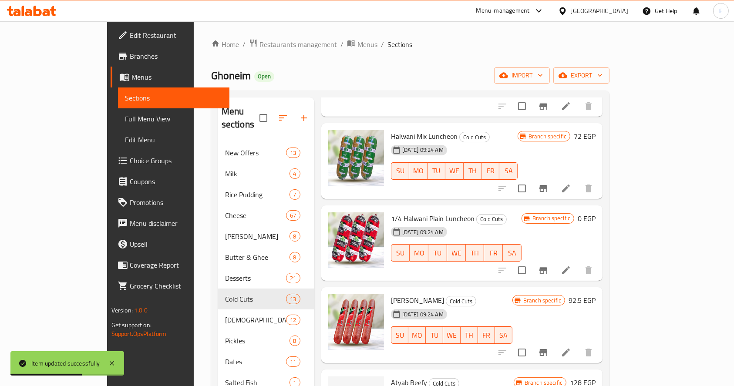
scroll to position [571, 0]
click at [549, 265] on icon "Branch-specific-item" at bounding box center [543, 270] width 10 height 10
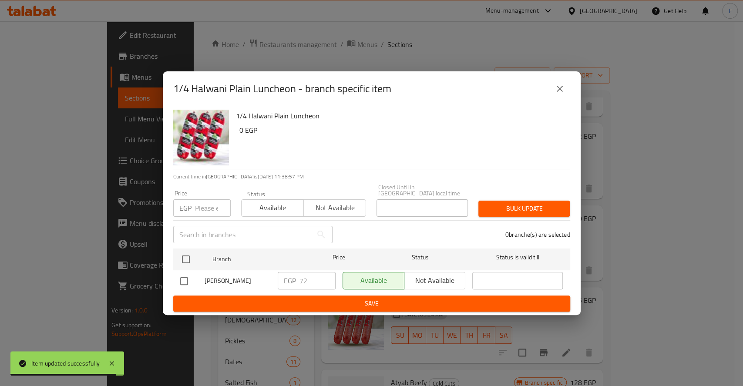
click at [562, 91] on icon "close" at bounding box center [560, 89] width 10 height 10
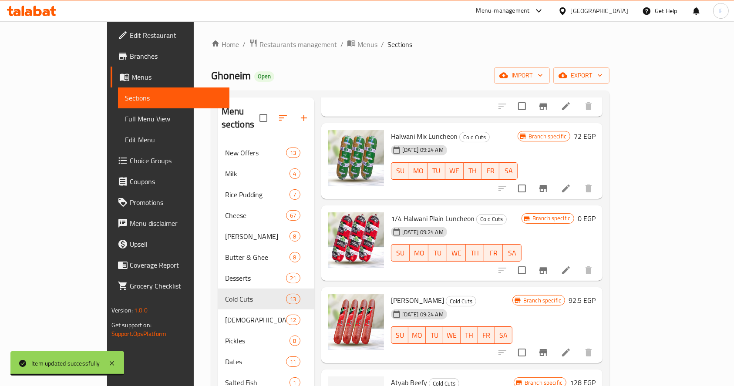
scroll to position [742, 0]
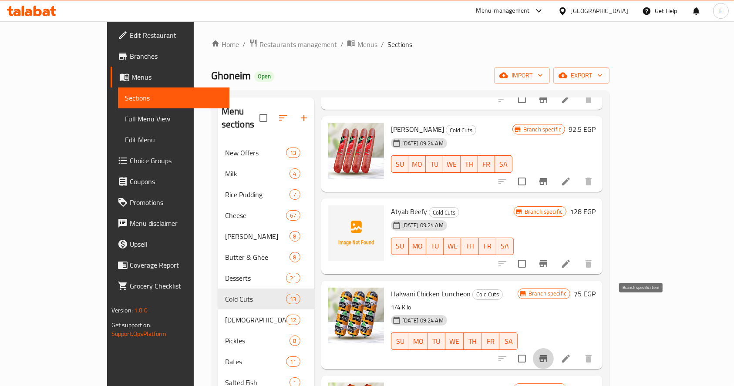
click at [547, 355] on icon "Branch-specific-item" at bounding box center [544, 358] width 8 height 7
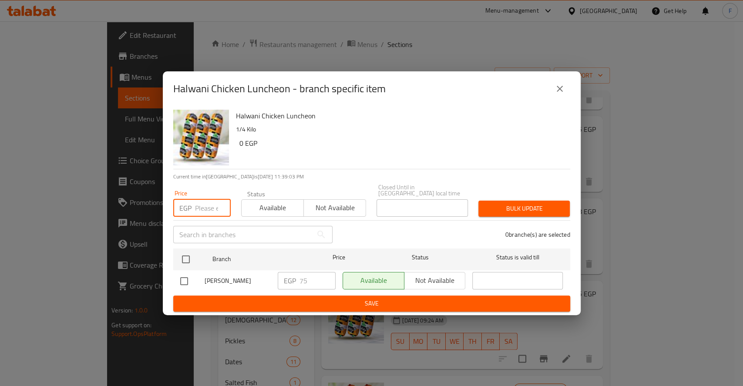
click at [212, 205] on input "number" at bounding box center [213, 207] width 36 height 17
click at [557, 94] on icon "close" at bounding box center [560, 89] width 10 height 10
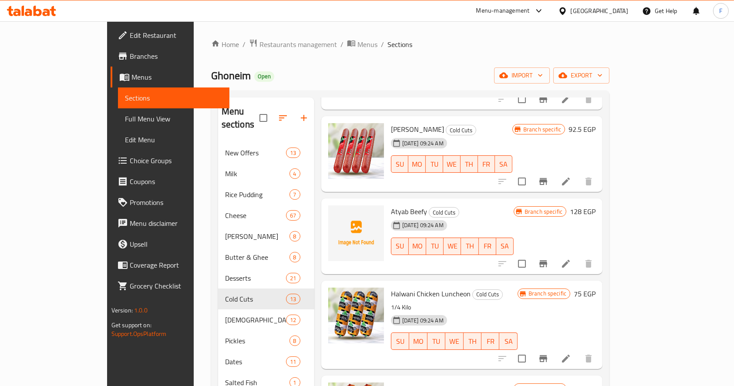
scroll to position [122, 0]
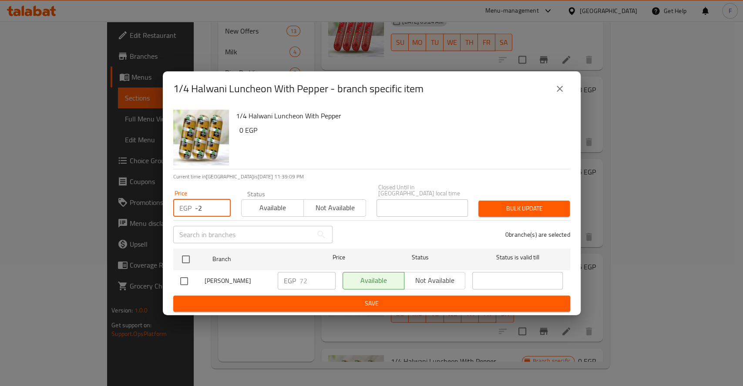
type input "-2"
click at [222, 211] on input "-2" at bounding box center [213, 207] width 36 height 17
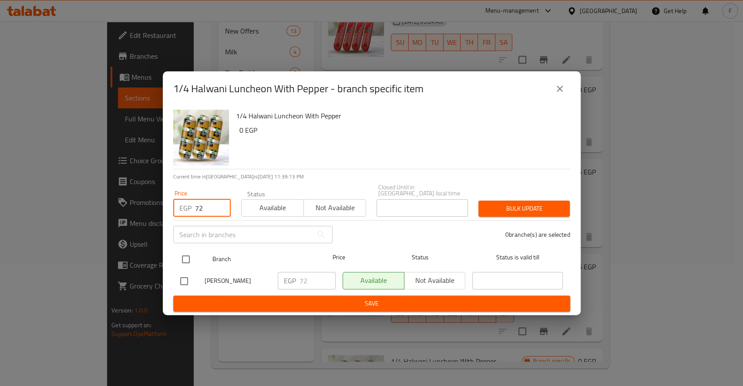
type input "72"
click at [190, 256] on input "checkbox" at bounding box center [186, 259] width 18 height 18
checkbox input "true"
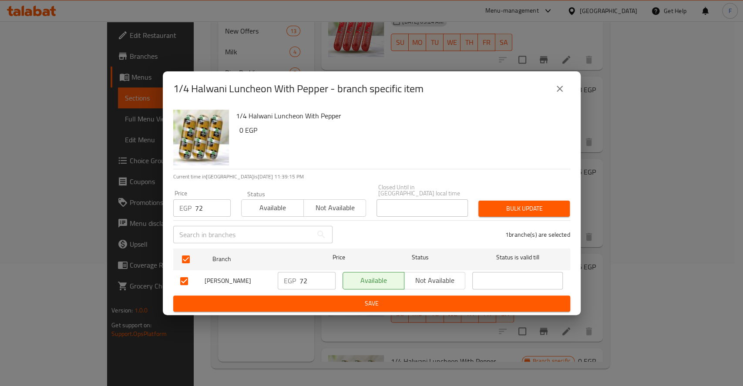
click at [514, 210] on span "Bulk update" at bounding box center [525, 208] width 78 height 11
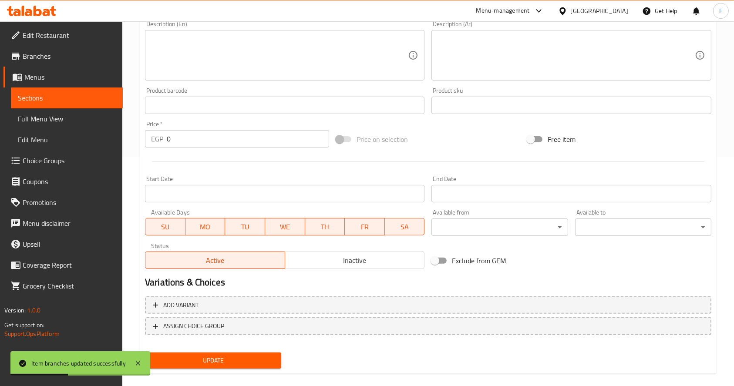
scroll to position [241, 0]
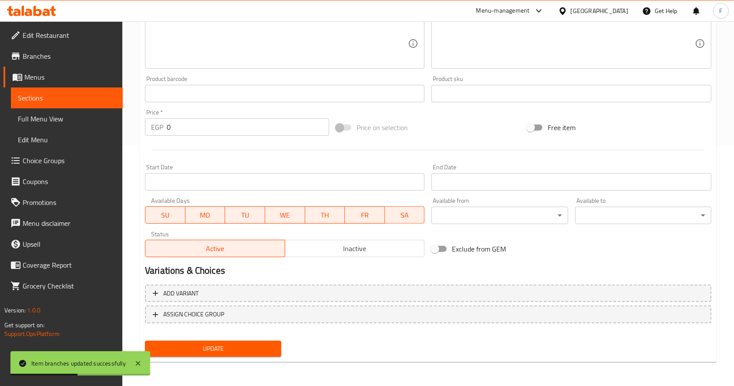
click at [254, 349] on span "Update" at bounding box center [213, 349] width 122 height 11
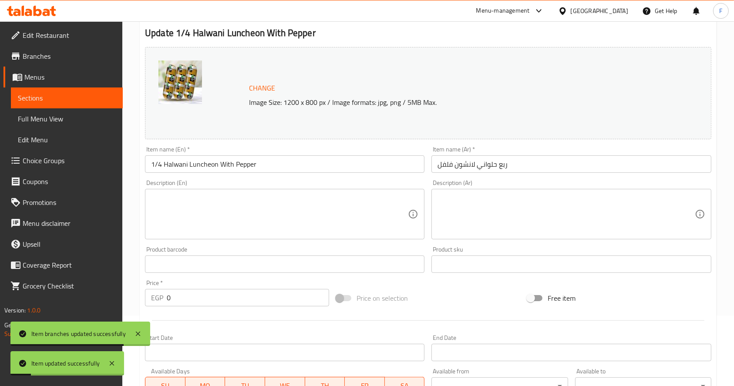
scroll to position [0, 0]
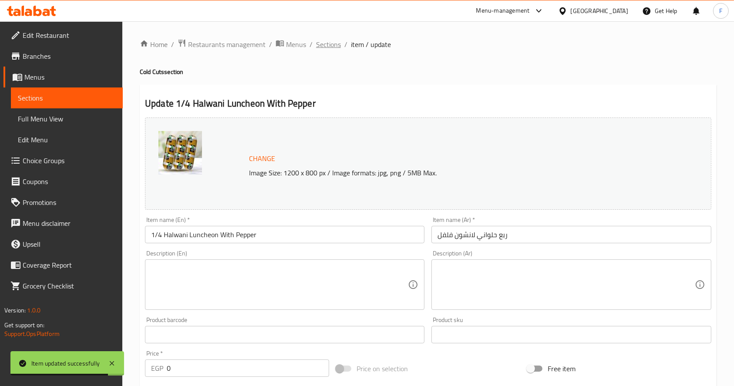
click at [332, 44] on span "Sections" at bounding box center [328, 44] width 25 height 10
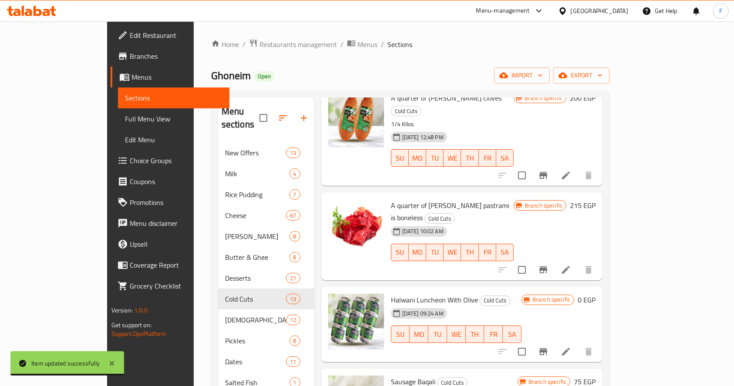
scroll to position [137, 0]
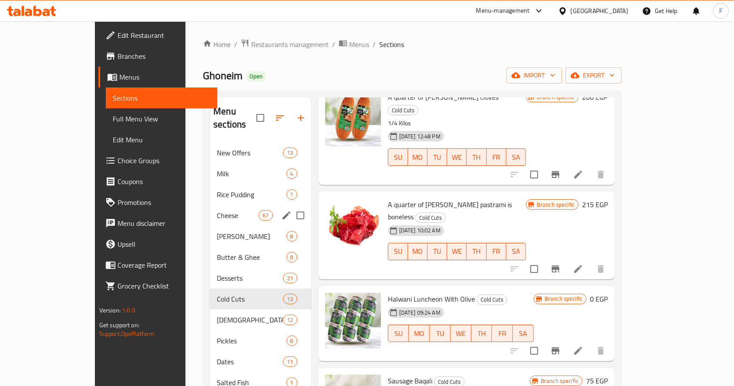
click at [210, 210] on div "Cheese 67" at bounding box center [260, 215] width 101 height 21
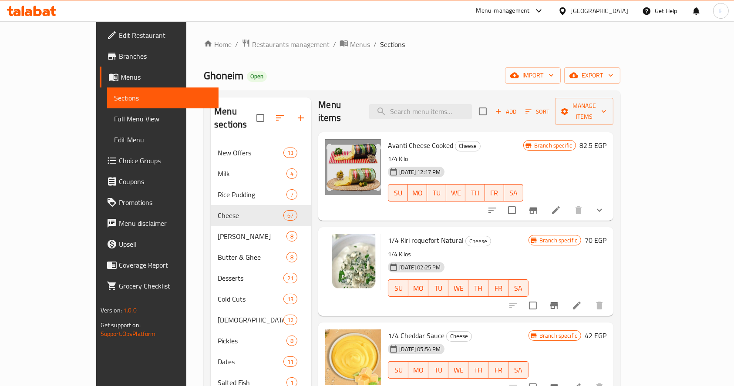
scroll to position [7, 0]
click at [445, 106] on input "search" at bounding box center [420, 111] width 103 height 15
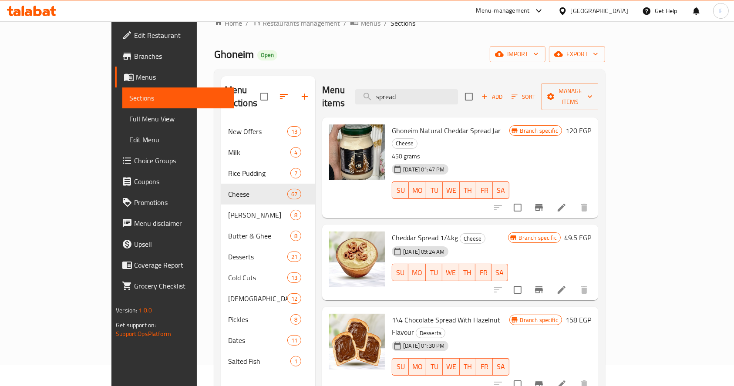
scroll to position [22, 0]
type input "spread"
click at [543, 286] on icon "Branch-specific-item" at bounding box center [539, 289] width 8 height 7
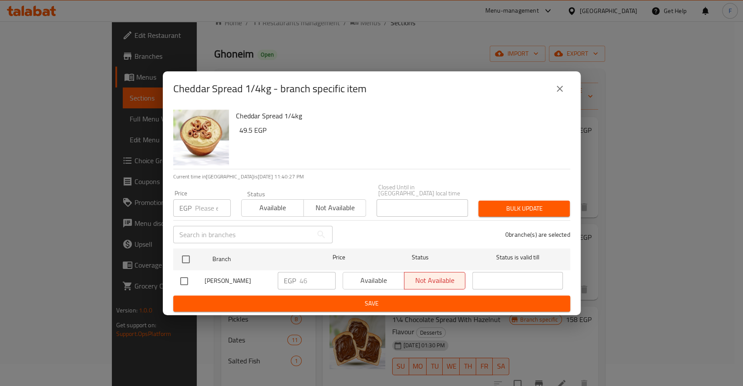
click at [207, 201] on input "number" at bounding box center [213, 207] width 36 height 17
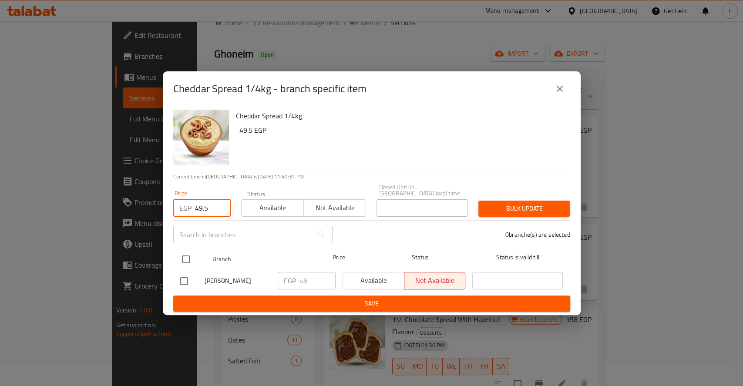
type input "49.5"
click at [183, 250] on input "checkbox" at bounding box center [186, 259] width 18 height 18
checkbox input "true"
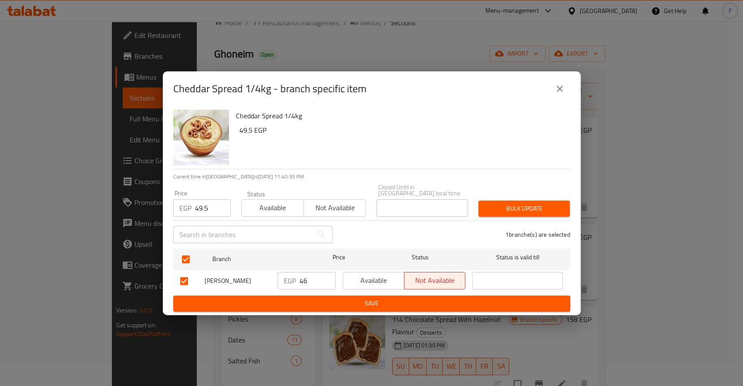
drag, startPoint x: 533, startPoint y: 210, endPoint x: 515, endPoint y: 152, distance: 60.9
click at [515, 152] on div "Cheddar Spread 1/4kg 49.5 EGP Current time in Egypt is 08 Oct 2025 11:40:35 PM …" at bounding box center [372, 210] width 418 height 209
click at [508, 203] on span "Bulk update" at bounding box center [525, 208] width 78 height 11
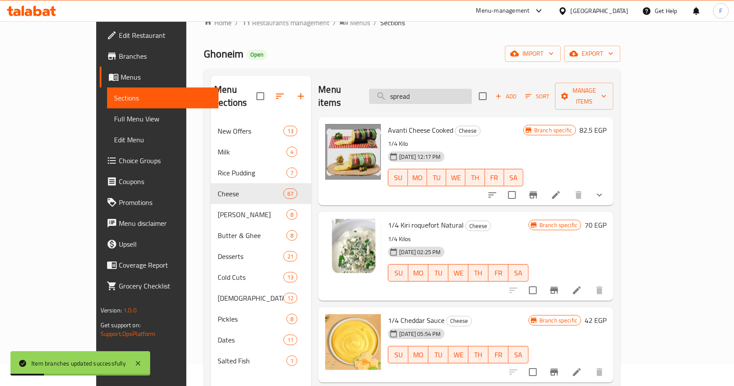
click at [440, 92] on input "spread" at bounding box center [420, 96] width 103 height 15
click at [452, 91] on input "spread" at bounding box center [420, 96] width 103 height 15
click at [472, 92] on input "spread" at bounding box center [420, 96] width 103 height 15
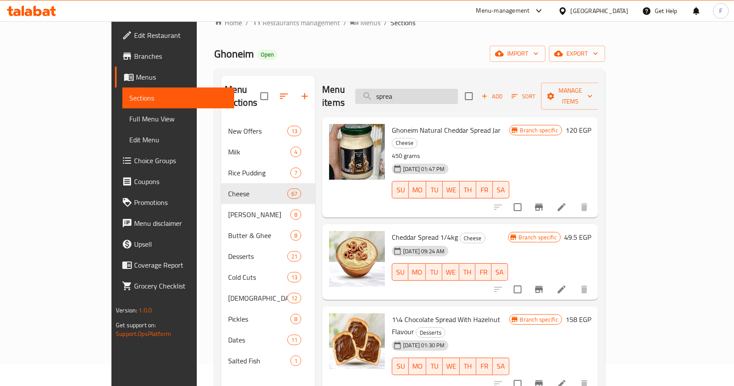
type input "spread"
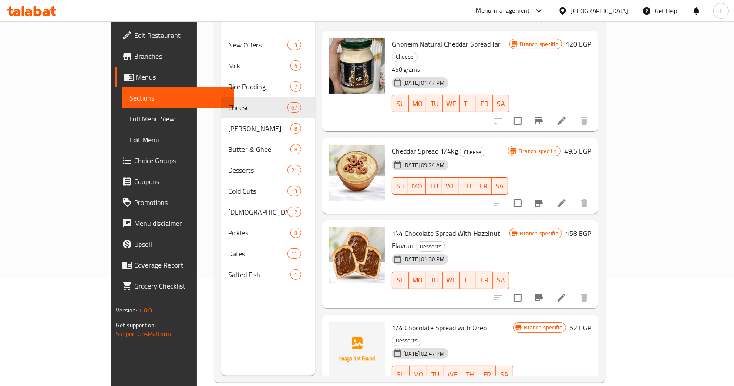
scroll to position [0, 0]
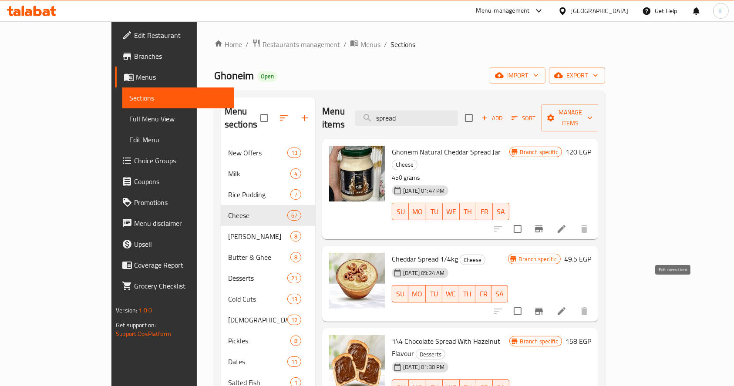
click at [567, 306] on icon at bounding box center [562, 311] width 10 height 10
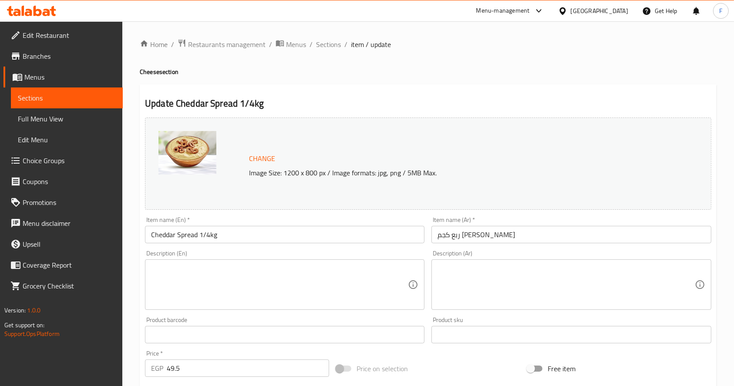
click at [272, 366] on input "49.5" at bounding box center [248, 368] width 162 height 17
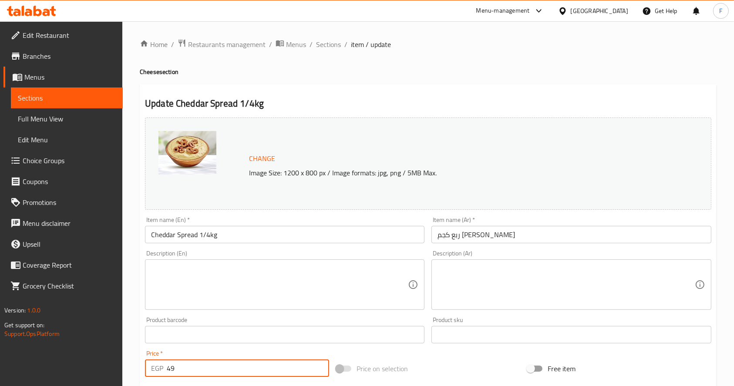
type input "4"
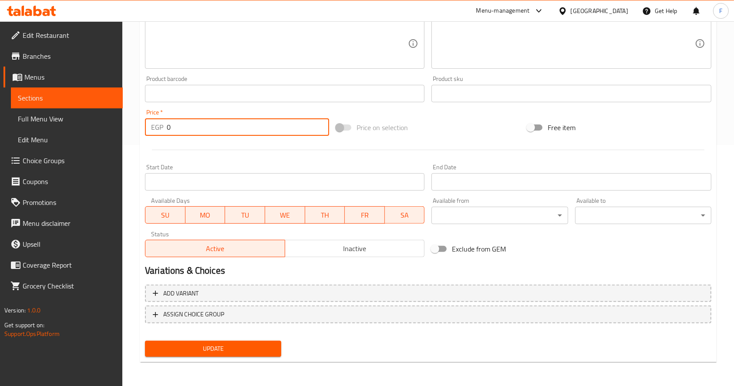
type input "0"
click at [228, 347] on span "Update" at bounding box center [213, 349] width 122 height 11
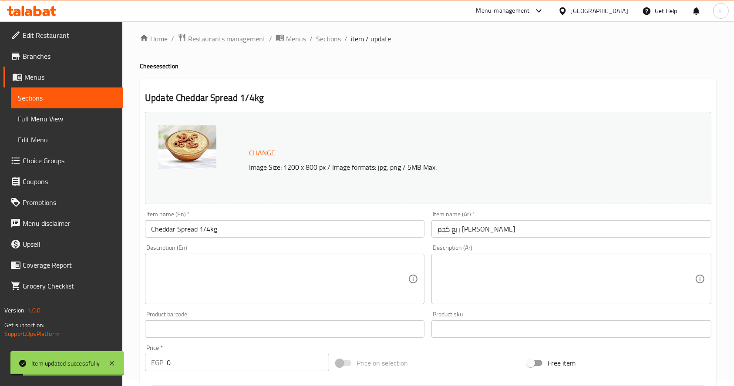
scroll to position [0, 0]
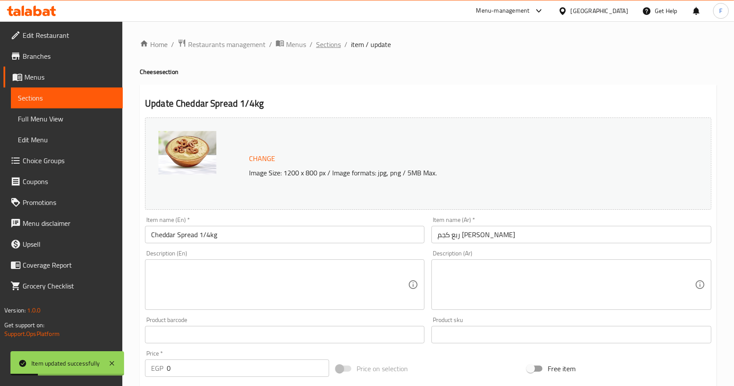
click at [332, 44] on span "Sections" at bounding box center [328, 44] width 25 height 10
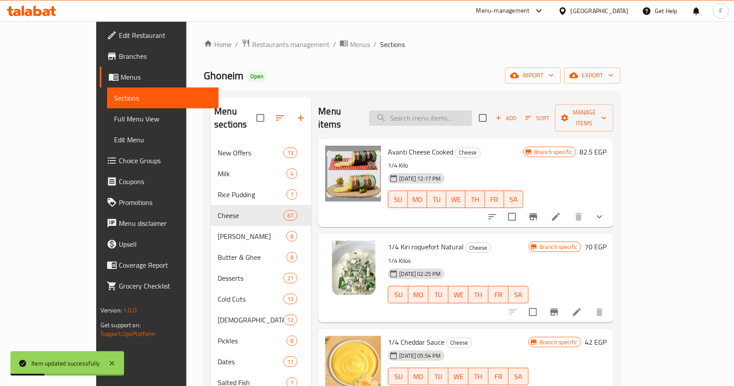
click at [453, 111] on input "search" at bounding box center [420, 118] width 103 height 15
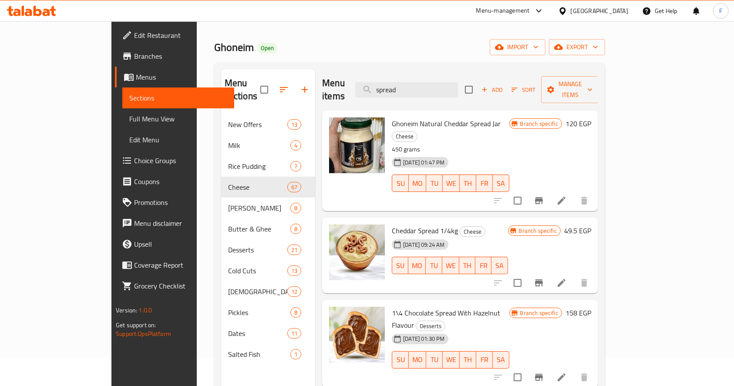
scroll to position [28, 0]
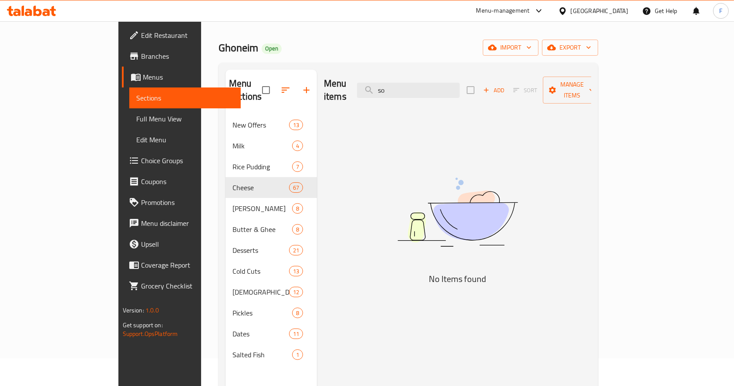
type input "s"
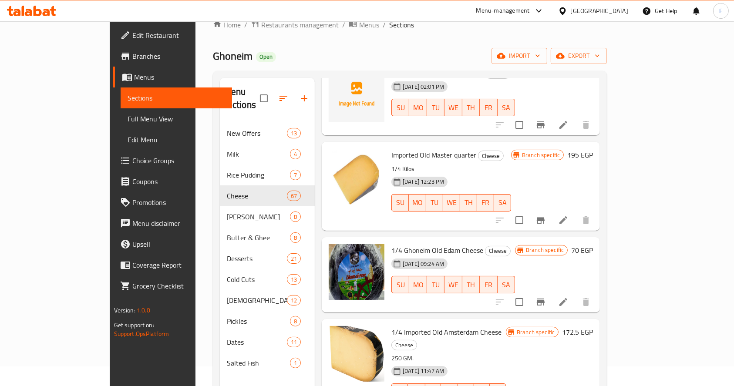
scroll to position [0, 0]
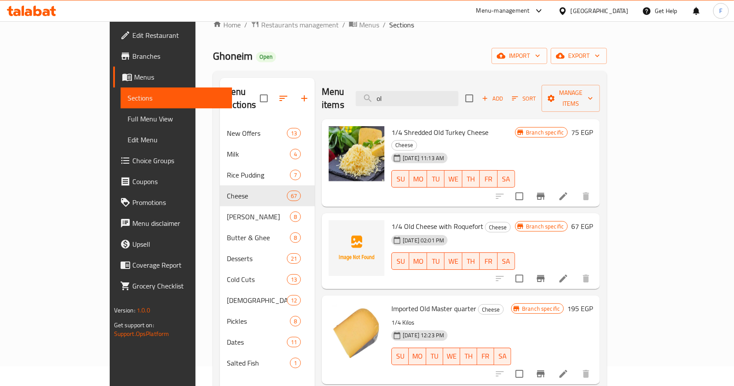
type input "o"
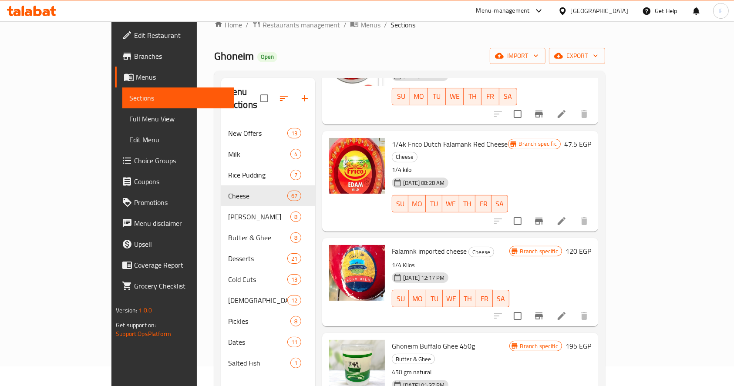
scroll to position [263, 0]
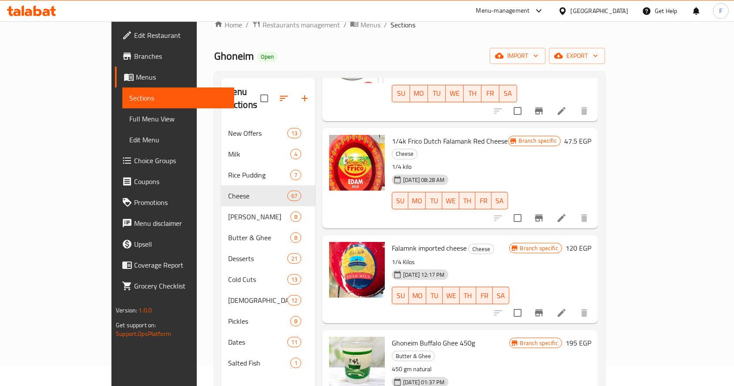
type input "fal"
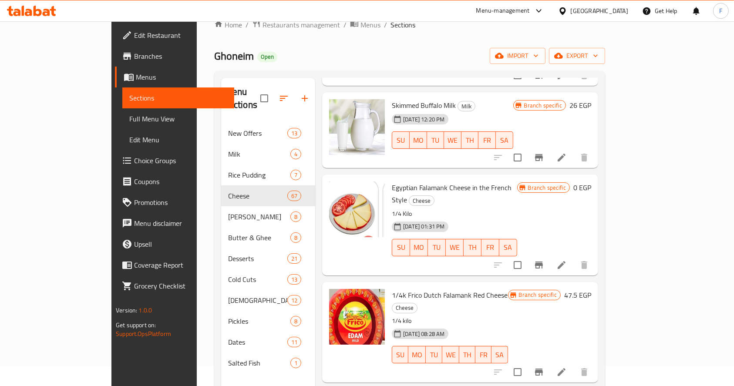
scroll to position [110, 0]
click at [543, 261] on icon "Branch-specific-item" at bounding box center [539, 264] width 8 height 7
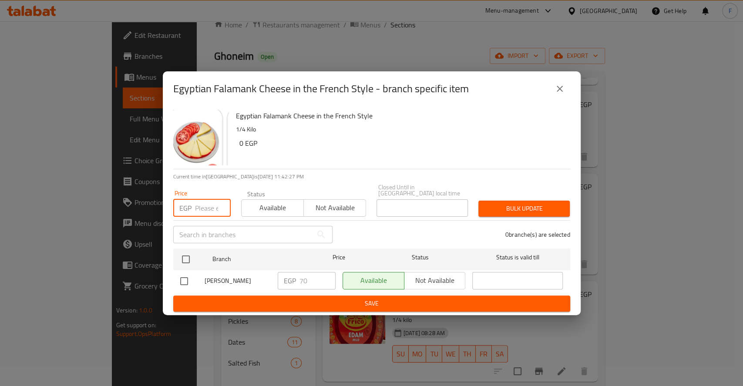
click at [212, 207] on input "number" at bounding box center [213, 207] width 36 height 17
type input "70"
click at [186, 278] on input "checkbox" at bounding box center [184, 281] width 18 height 18
checkbox input "true"
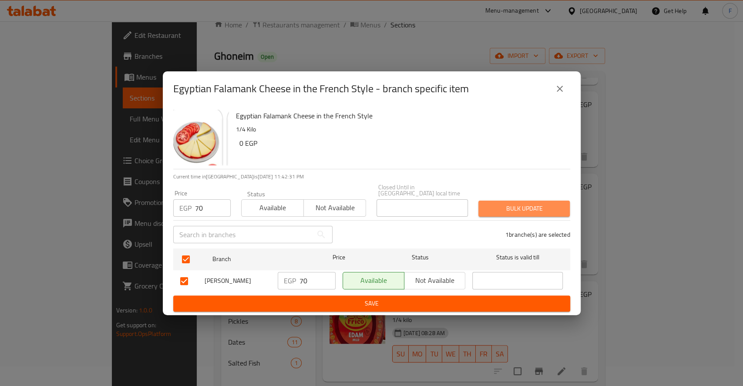
click at [499, 203] on span "Bulk update" at bounding box center [525, 208] width 78 height 11
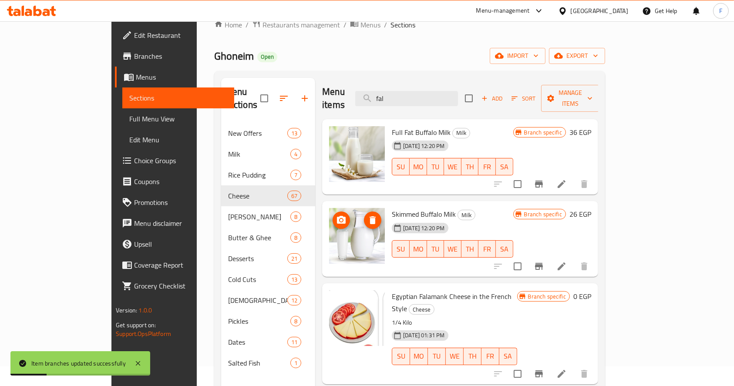
scroll to position [0, 0]
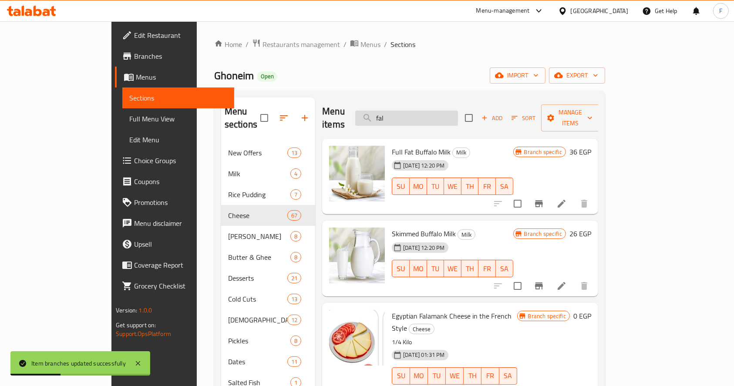
click at [453, 111] on input "fal" at bounding box center [406, 118] width 103 height 15
type input "f"
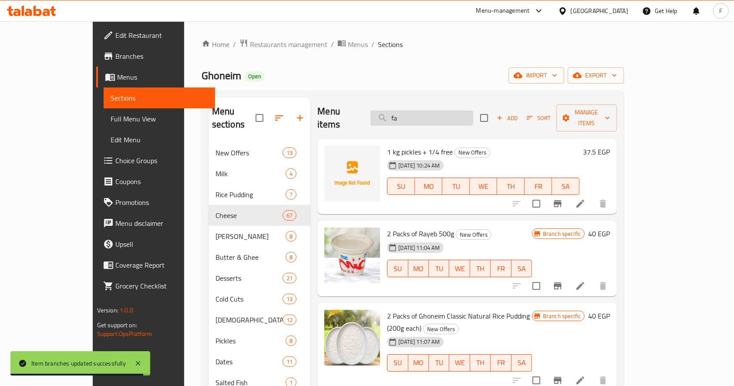
type input "fal"
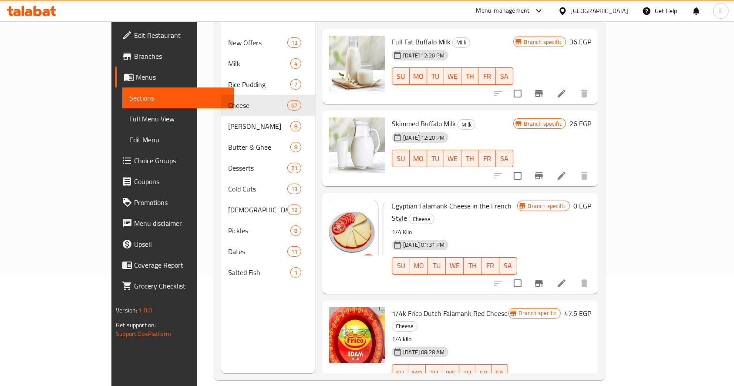
scroll to position [111, 0]
click at [567, 277] on icon at bounding box center [562, 282] width 10 height 10
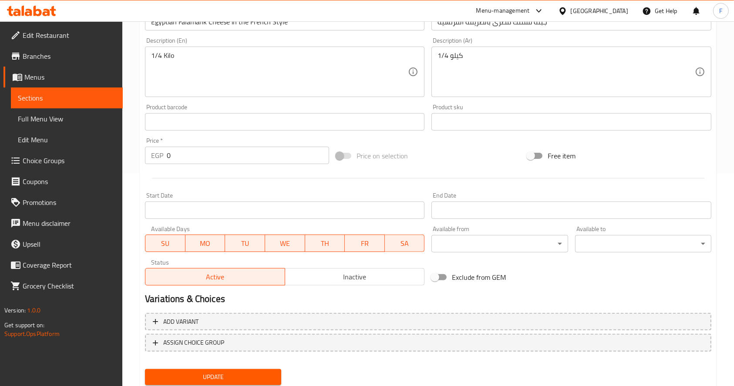
scroll to position [218, 0]
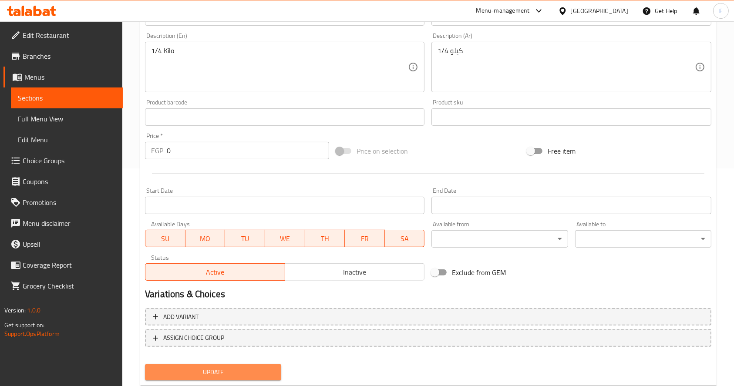
click at [238, 374] on span "Update" at bounding box center [213, 372] width 122 height 11
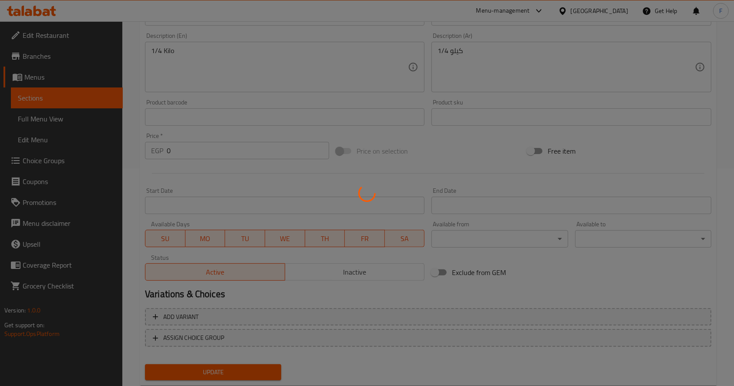
click at [238, 374] on div at bounding box center [367, 193] width 734 height 386
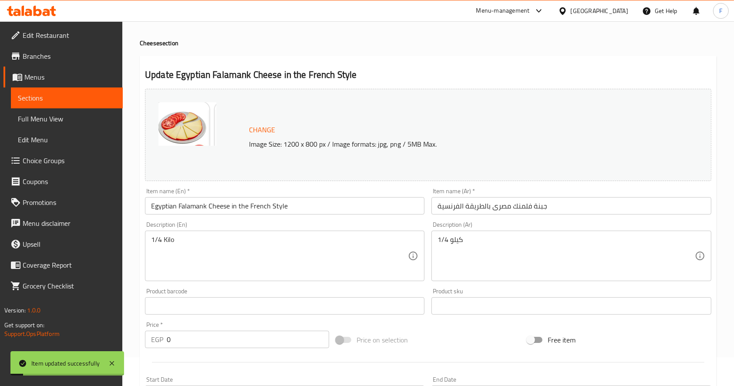
scroll to position [0, 0]
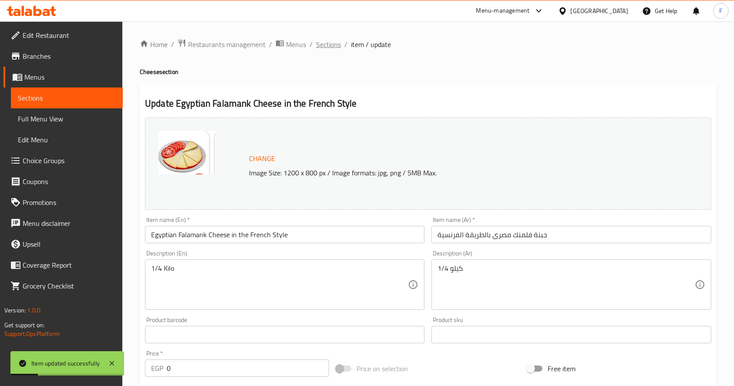
click at [328, 47] on span "Sections" at bounding box center [328, 44] width 25 height 10
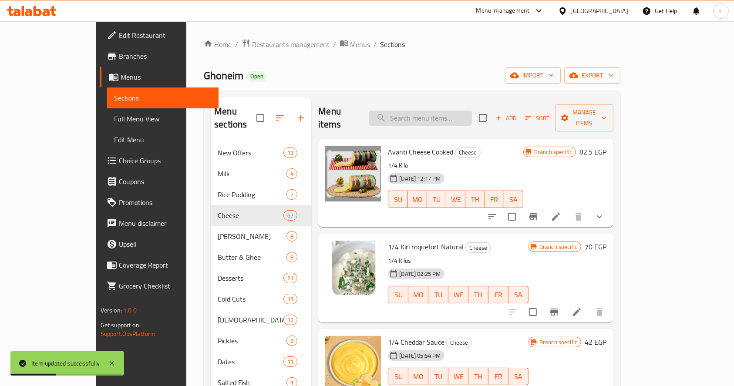
click at [453, 111] on input "search" at bounding box center [420, 118] width 103 height 15
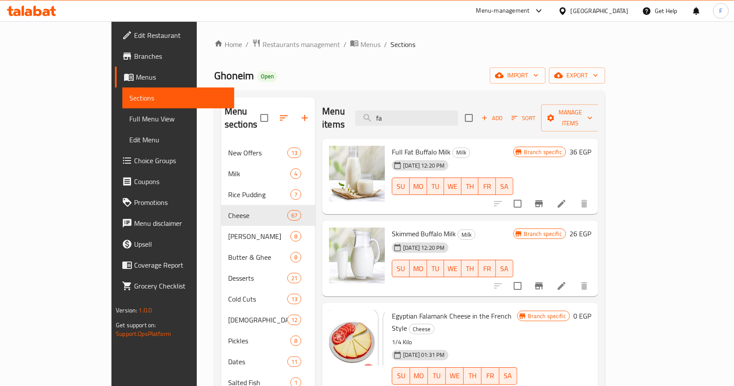
type input "f"
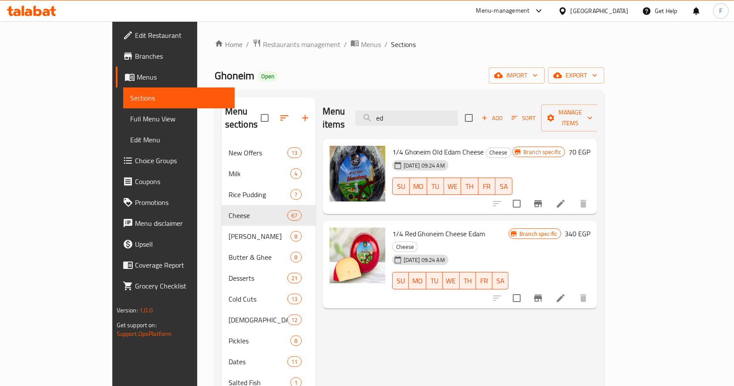
type input "e"
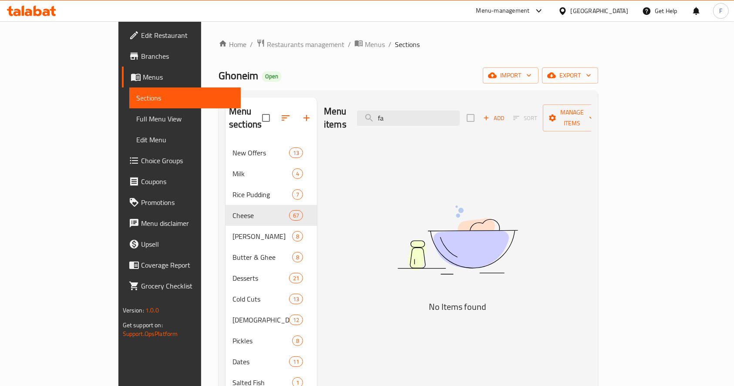
type input "f"
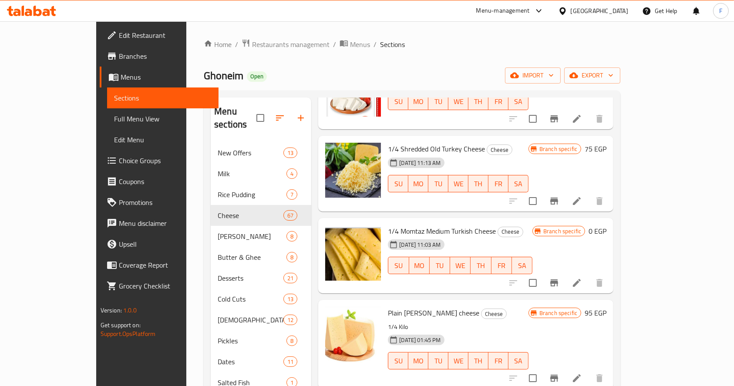
scroll to position [747, 0]
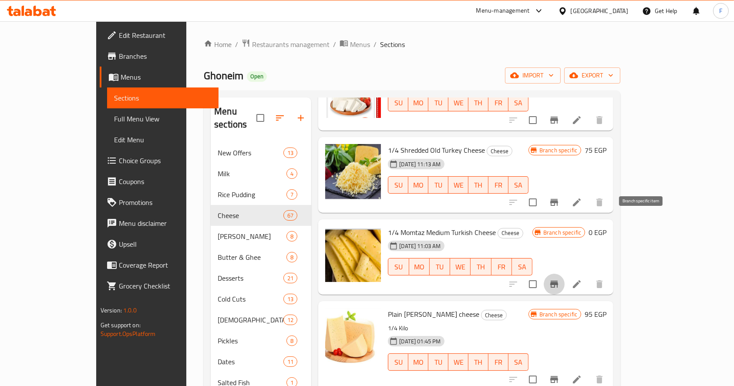
click at [558, 281] on icon "Branch-specific-item" at bounding box center [555, 284] width 8 height 7
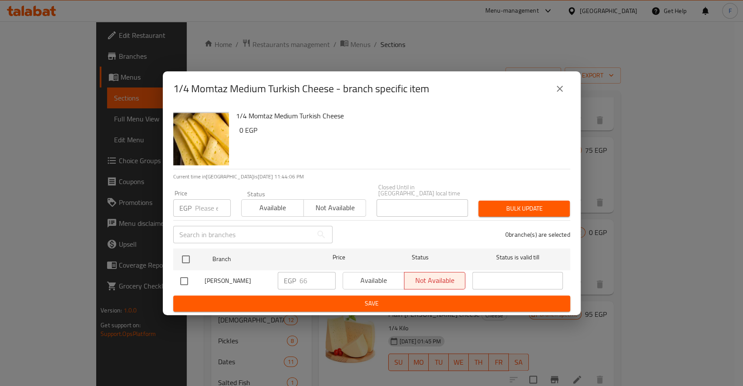
click at [198, 207] on input "number" at bounding box center [213, 207] width 36 height 17
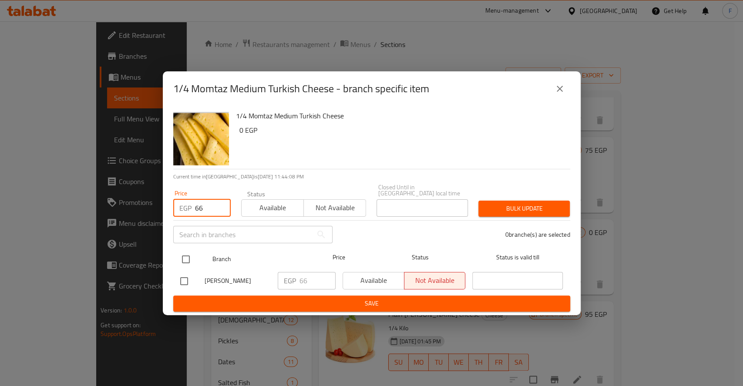
type input "66"
click at [192, 261] on input "checkbox" at bounding box center [186, 259] width 18 height 18
checkbox input "true"
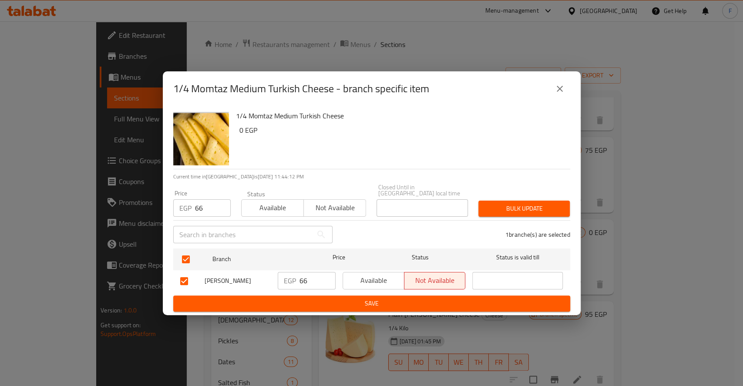
drag, startPoint x: 495, startPoint y: 208, endPoint x: 456, endPoint y: 239, distance: 49.9
click at [456, 239] on div "1/4 Momtaz Medium Turkish Cheese 0 EGP Current time in Egypt is 08 Oct 2025 11:…" at bounding box center [372, 210] width 418 height 209
click at [510, 205] on span "Bulk update" at bounding box center [525, 208] width 78 height 11
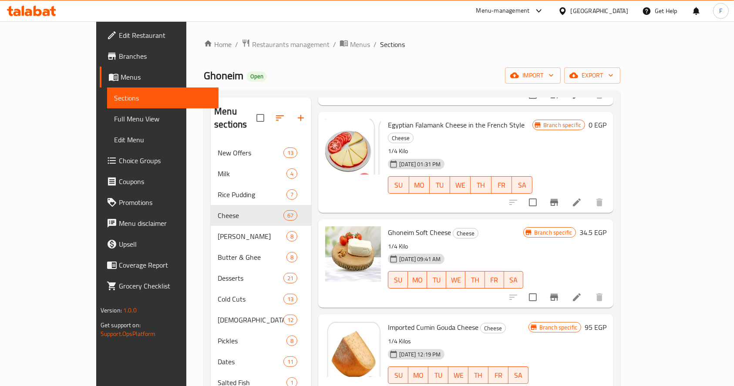
scroll to position [1485, 0]
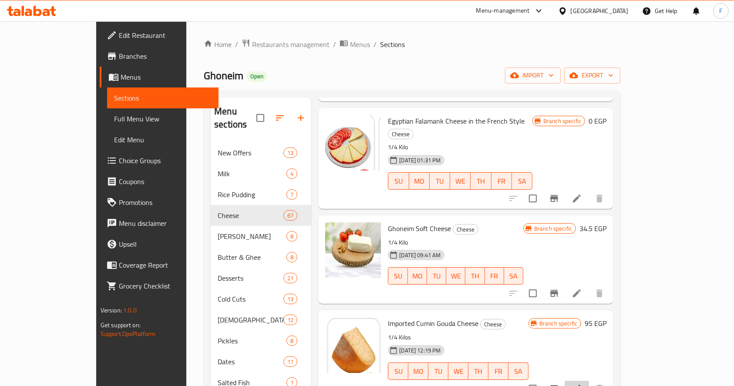
click at [589, 381] on li at bounding box center [577, 389] width 24 height 16
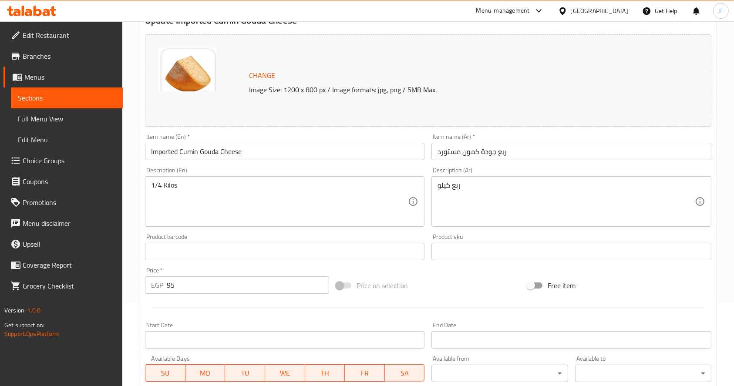
scroll to position [84, 0]
click at [284, 282] on input "95" at bounding box center [248, 284] width 162 height 17
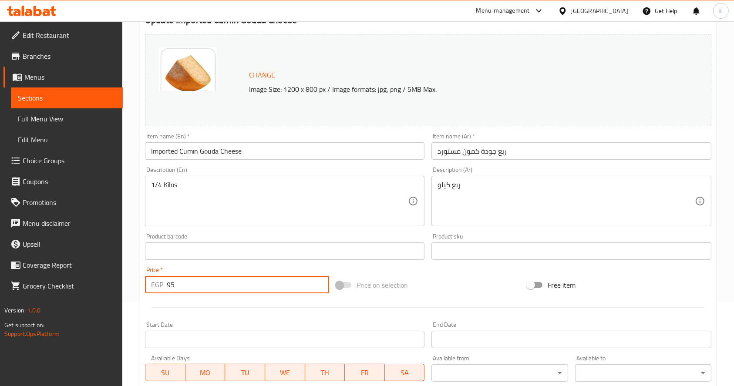
type input "9"
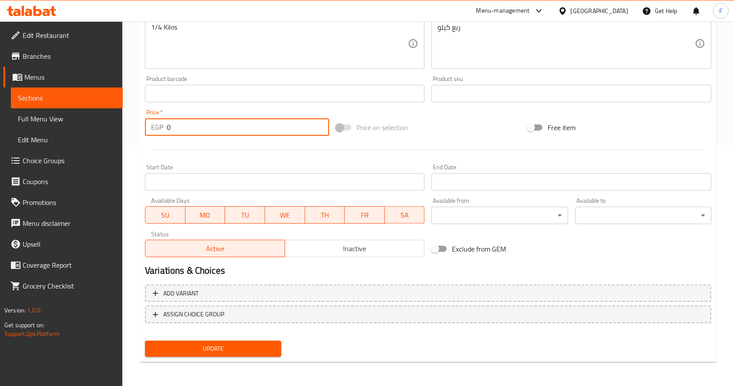
type input "0"
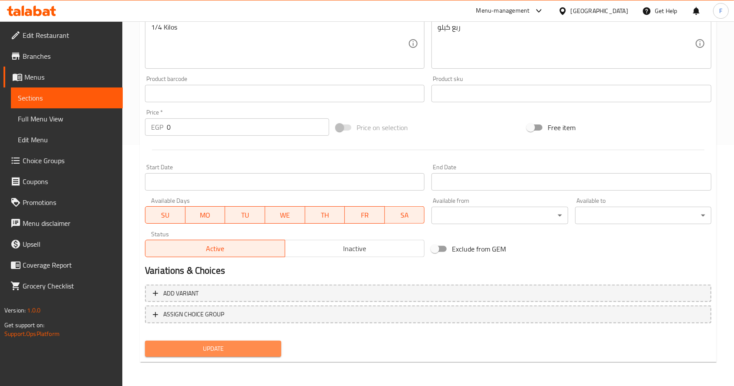
click at [243, 349] on span "Update" at bounding box center [213, 349] width 122 height 11
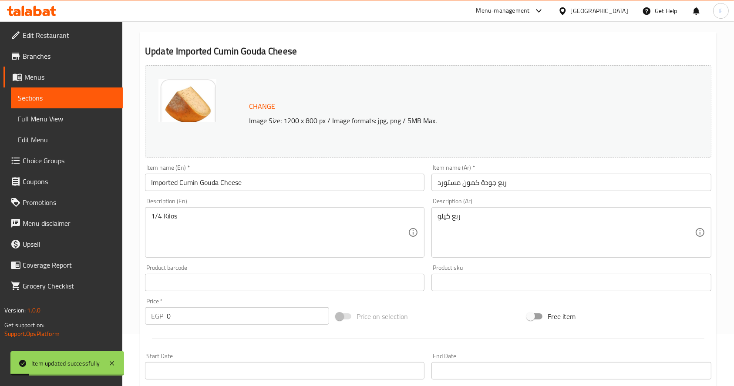
scroll to position [0, 0]
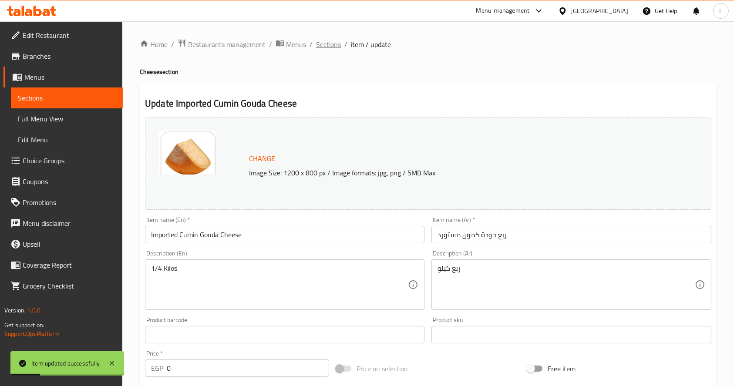
click at [328, 48] on span "Sections" at bounding box center [328, 44] width 25 height 10
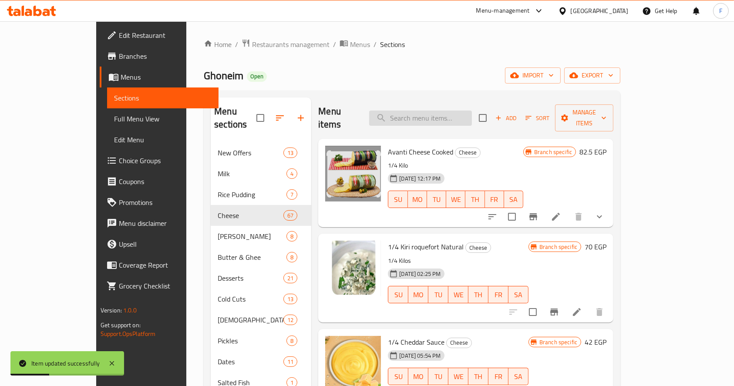
click at [448, 119] on input "search" at bounding box center [420, 118] width 103 height 15
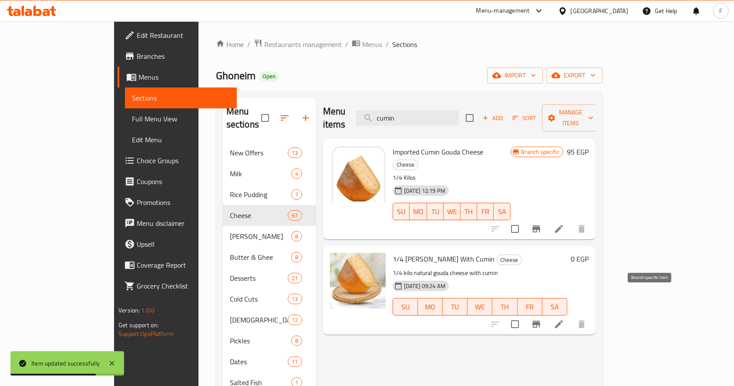
type input "cumin"
click at [541, 321] on icon "Branch-specific-item" at bounding box center [537, 324] width 8 height 7
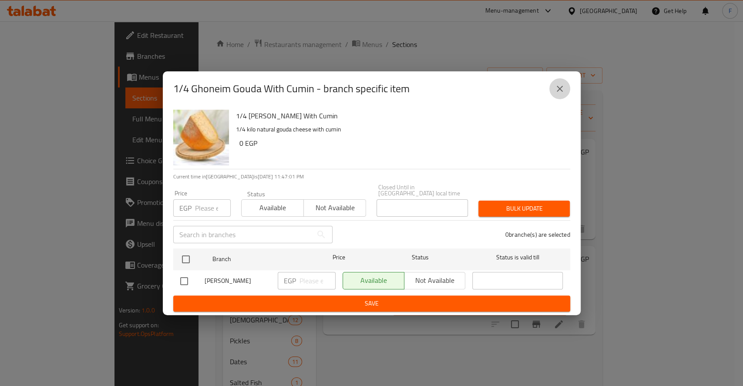
click at [568, 93] on button "close" at bounding box center [560, 88] width 21 height 21
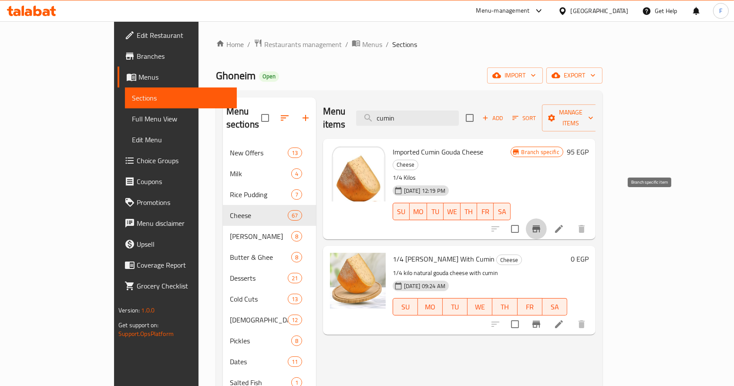
click at [542, 224] on icon "Branch-specific-item" at bounding box center [536, 229] width 10 height 10
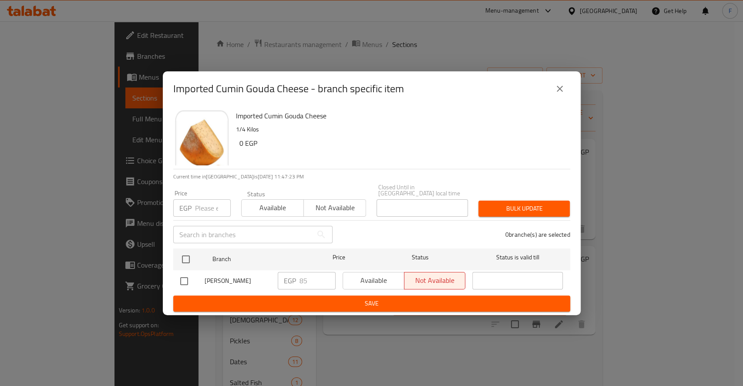
click at [345, 213] on button "Not available" at bounding box center [335, 207] width 63 height 17
click at [515, 212] on button "Bulk update" at bounding box center [524, 209] width 91 height 16
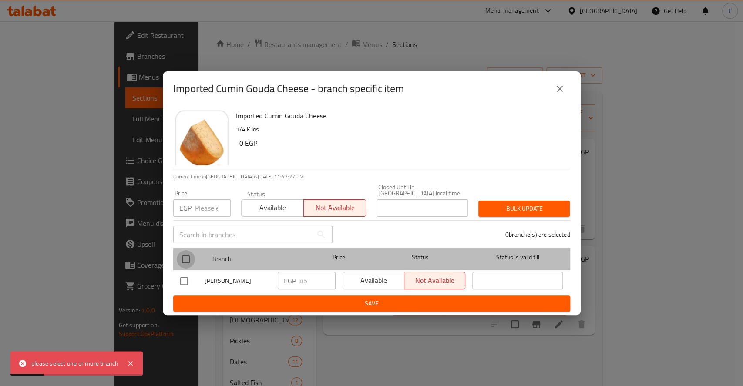
click at [193, 260] on input "checkbox" at bounding box center [186, 259] width 18 height 18
checkbox input "true"
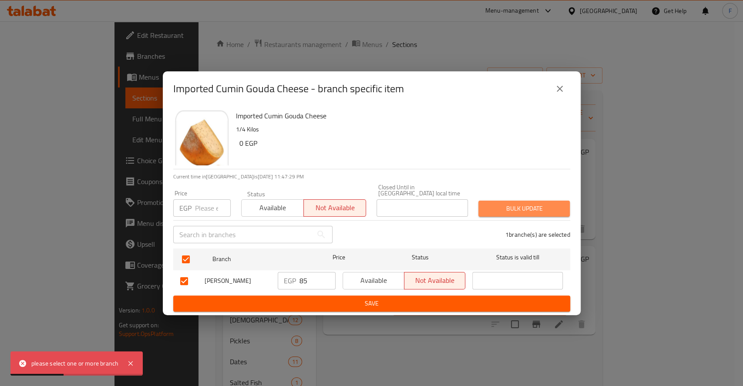
click at [507, 208] on span "Bulk update" at bounding box center [525, 208] width 78 height 11
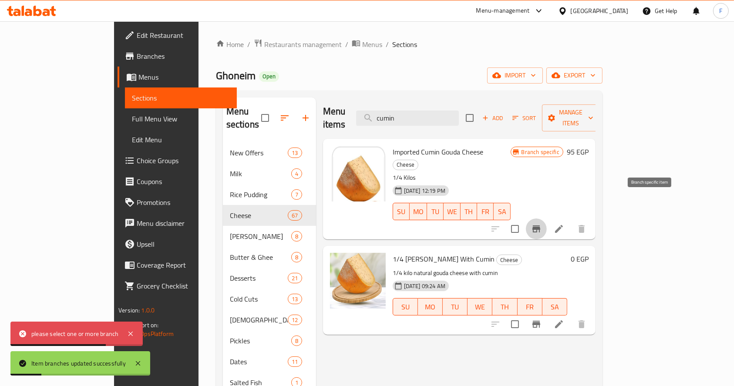
click at [542, 224] on icon "Branch-specific-item" at bounding box center [536, 229] width 10 height 10
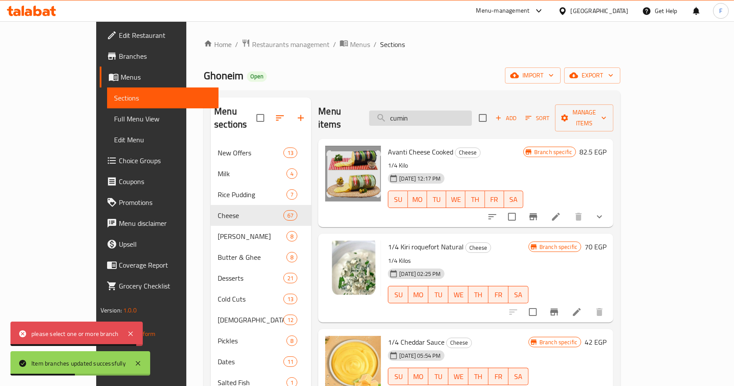
click at [472, 112] on input "cumin" at bounding box center [420, 118] width 103 height 15
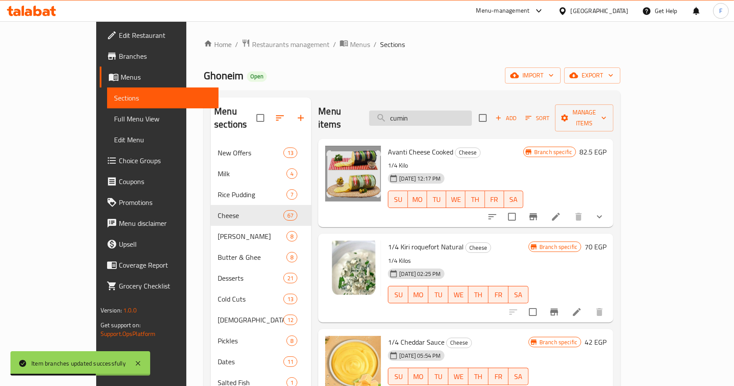
click at [472, 112] on input "cumin" at bounding box center [420, 118] width 103 height 15
click at [466, 111] on input "cumin" at bounding box center [420, 118] width 103 height 15
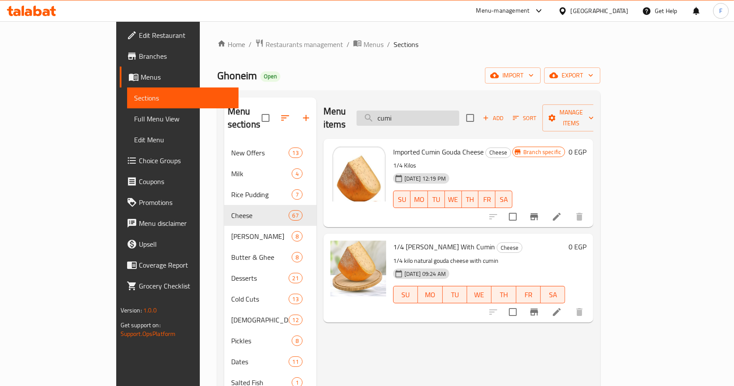
type input "cumin"
click at [540, 307] on icon "Branch-specific-item" at bounding box center [534, 312] width 10 height 10
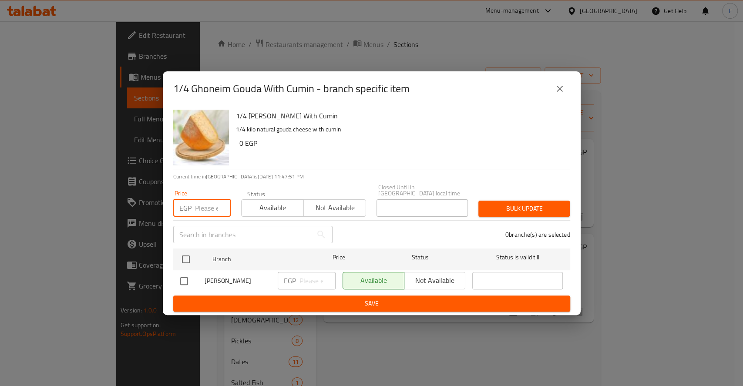
click at [206, 205] on input "number" at bounding box center [213, 207] width 36 height 17
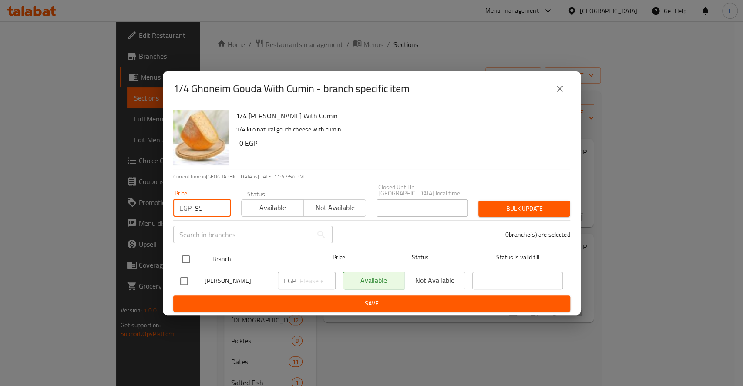
type input "95"
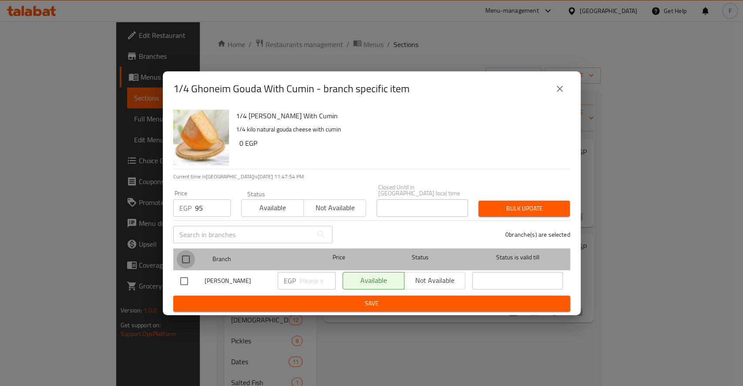
click at [190, 257] on input "checkbox" at bounding box center [186, 259] width 18 height 18
checkbox input "true"
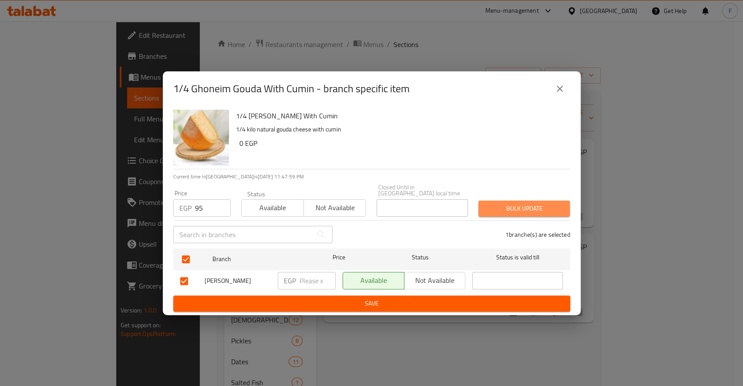
click at [532, 206] on span "Bulk update" at bounding box center [525, 208] width 78 height 11
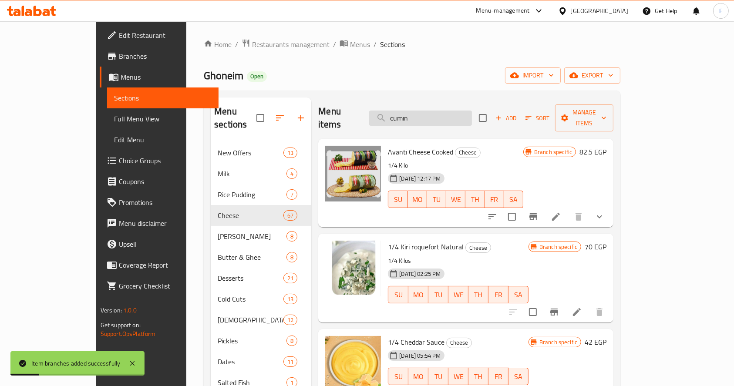
click at [453, 111] on input "cumin" at bounding box center [420, 118] width 103 height 15
type input "cumi"
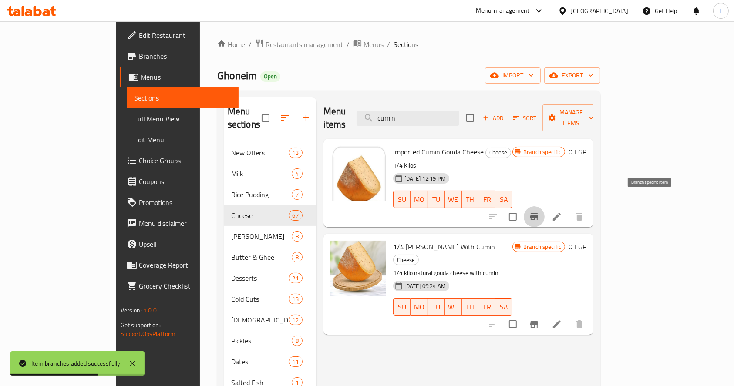
click at [540, 212] on icon "Branch-specific-item" at bounding box center [534, 217] width 10 height 10
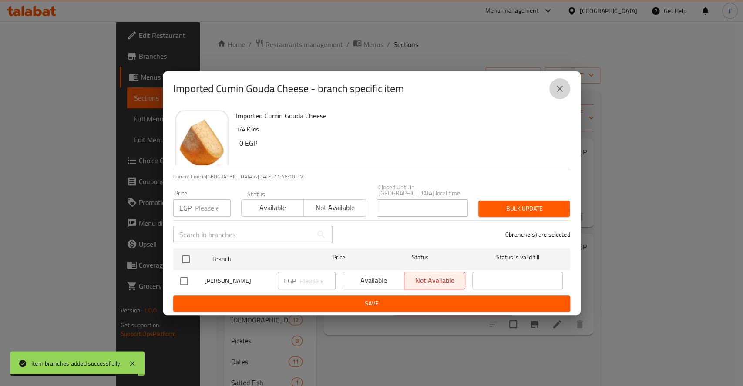
click at [561, 92] on icon "close" at bounding box center [560, 89] width 10 height 10
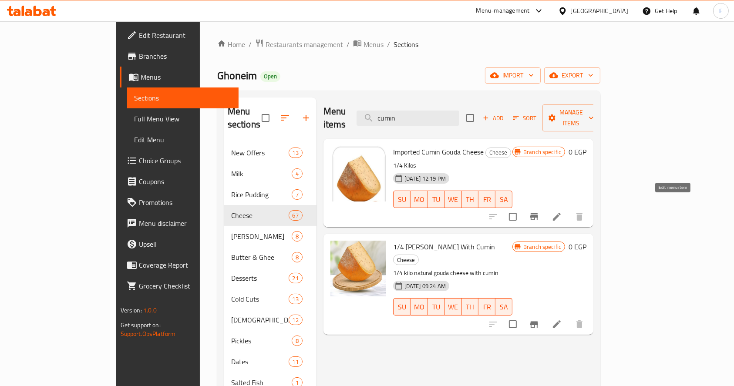
click at [561, 213] on icon at bounding box center [557, 217] width 8 height 8
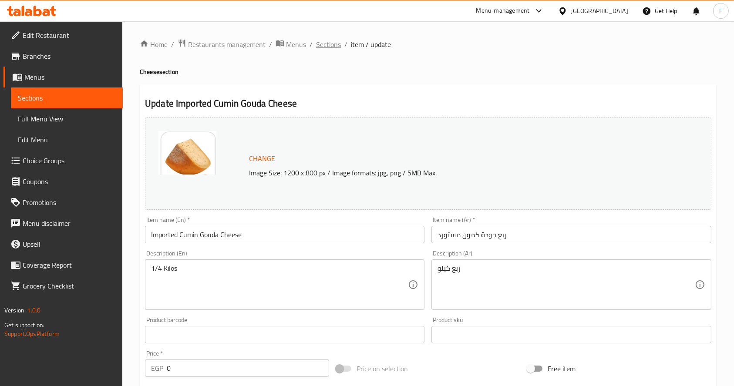
click at [324, 39] on span "Sections" at bounding box center [328, 44] width 25 height 10
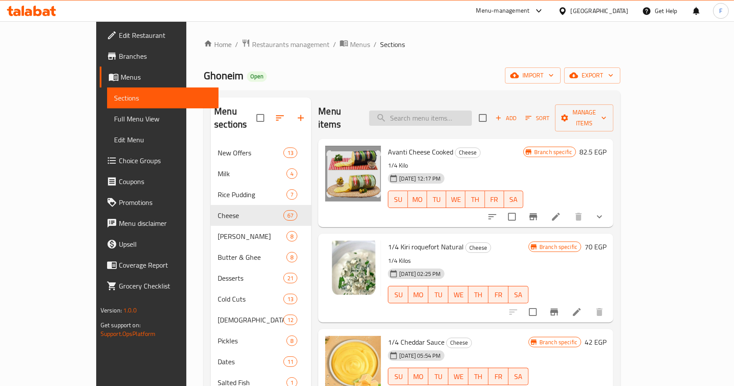
click at [448, 113] on input "search" at bounding box center [420, 118] width 103 height 15
click at [251, 115] on input "checkbox" at bounding box center [260, 118] width 18 height 18
checkbox input "true"
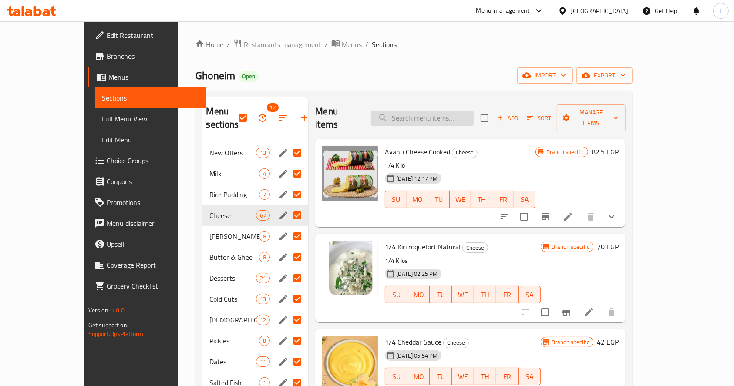
click at [439, 115] on input "search" at bounding box center [422, 118] width 103 height 15
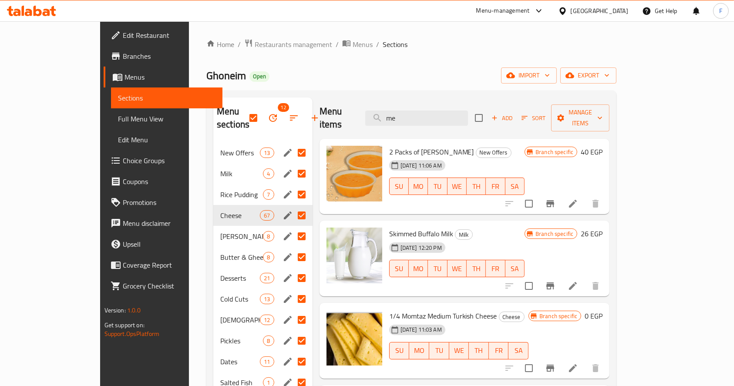
type input "m"
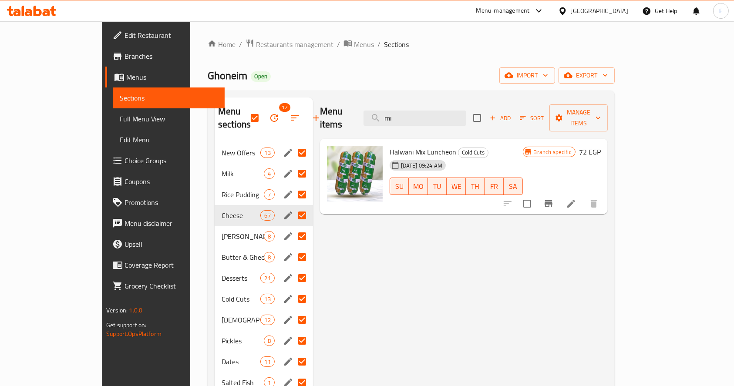
type input "m"
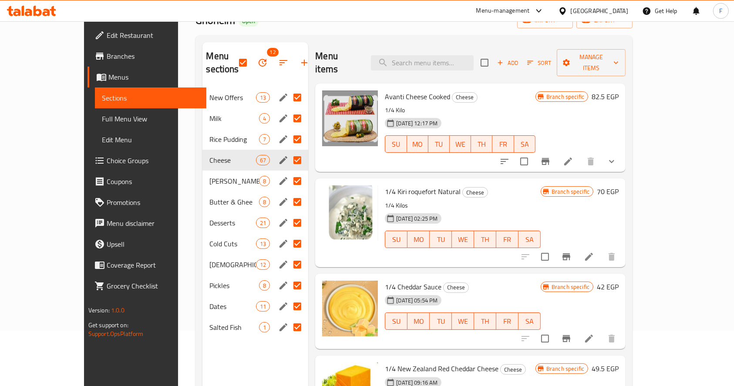
scroll to position [54, 0]
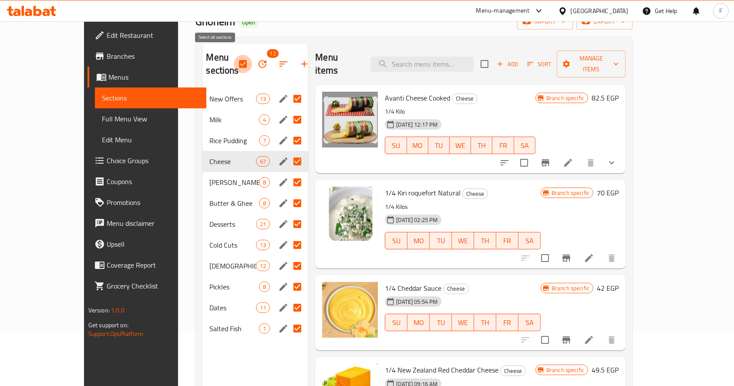
click at [234, 61] on input "checkbox" at bounding box center [243, 64] width 18 height 18
checkbox input "false"
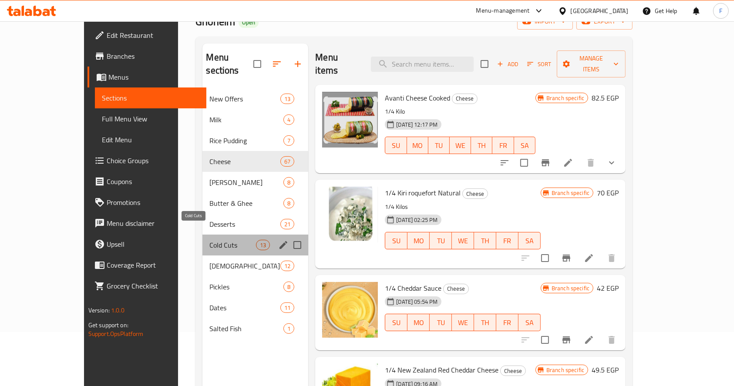
click at [213, 240] on span "Cold Cuts" at bounding box center [233, 245] width 47 height 10
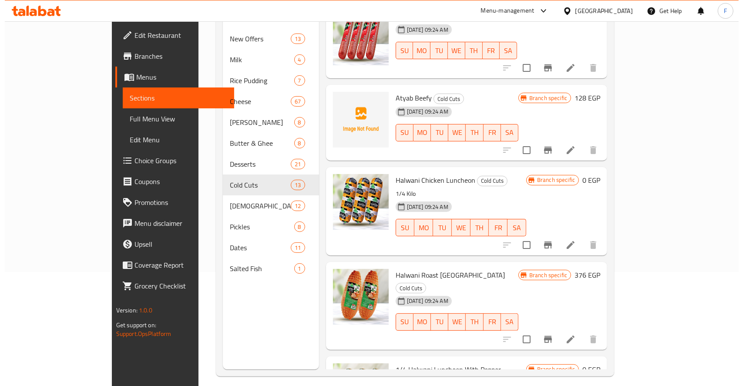
scroll to position [122, 0]
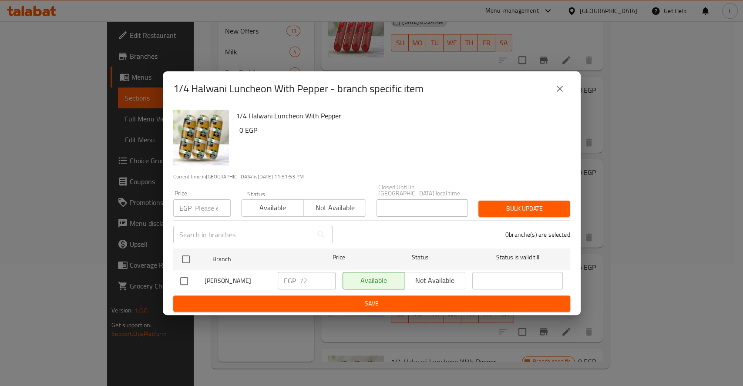
click at [565, 91] on button "close" at bounding box center [560, 88] width 21 height 21
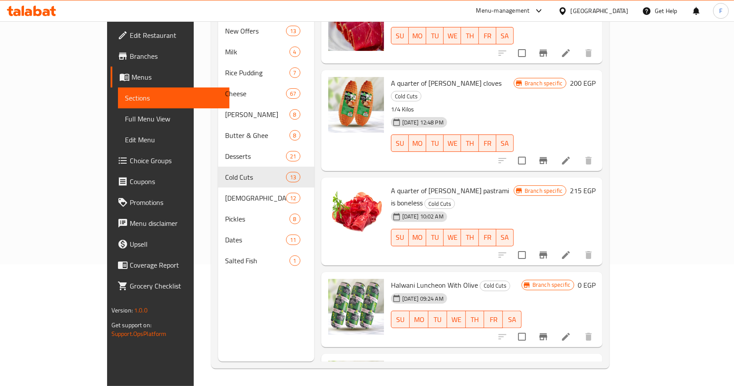
scroll to position [0, 0]
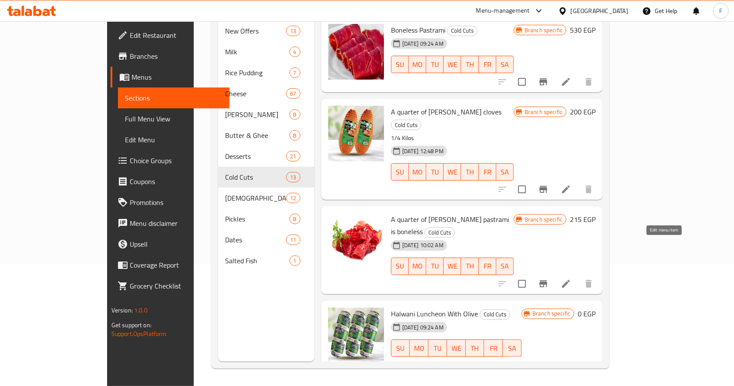
click at [571, 279] on icon at bounding box center [566, 284] width 10 height 10
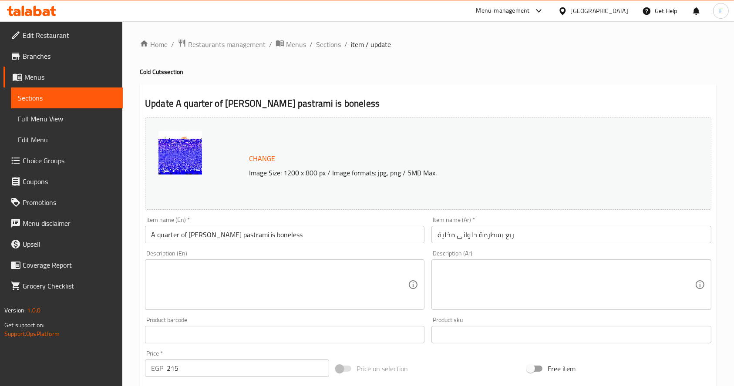
click at [249, 235] on input "A quarter of [PERSON_NAME] pastrami is boneless" at bounding box center [285, 234] width 280 height 17
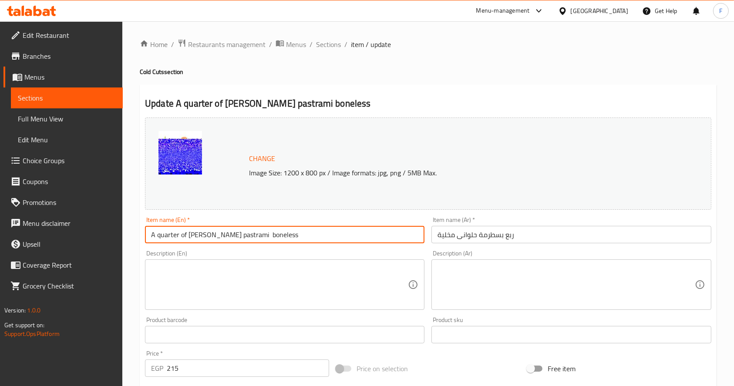
click at [276, 232] on input "A quarter of Halwani's pastrami boneless" at bounding box center [285, 234] width 280 height 17
click at [218, 232] on input "A quarter of Halwani's pastrami" at bounding box center [285, 234] width 280 height 17
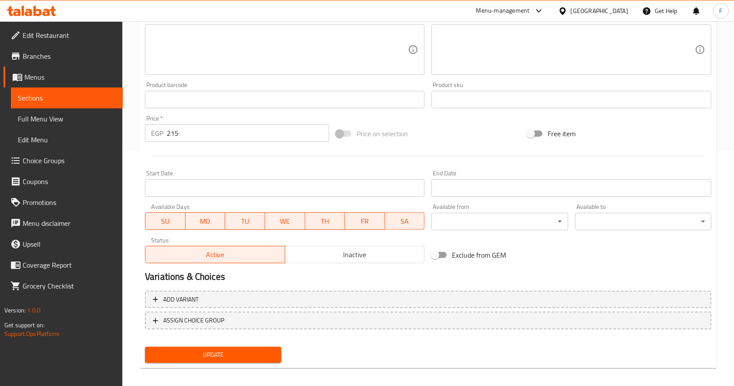
scroll to position [241, 0]
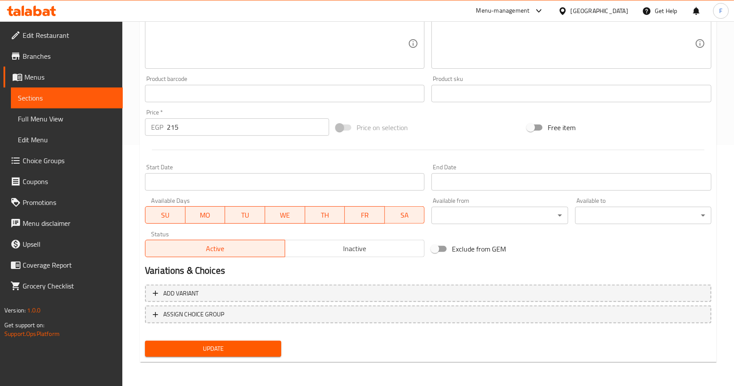
type input "A quarter of Halwani's boneless pastrami"
click at [235, 346] on span "Update" at bounding box center [213, 349] width 122 height 11
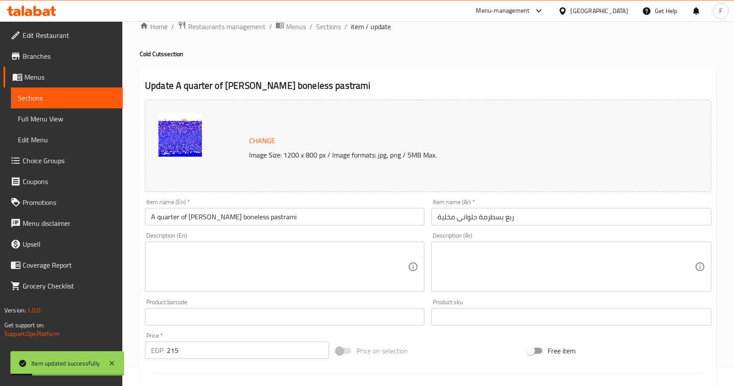
scroll to position [0, 0]
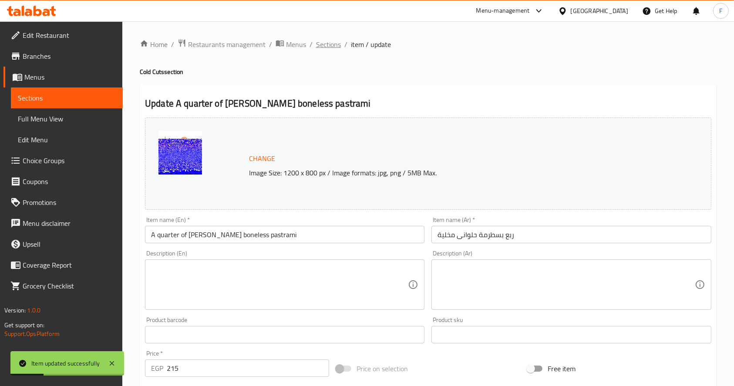
click at [335, 41] on span "Sections" at bounding box center [328, 44] width 25 height 10
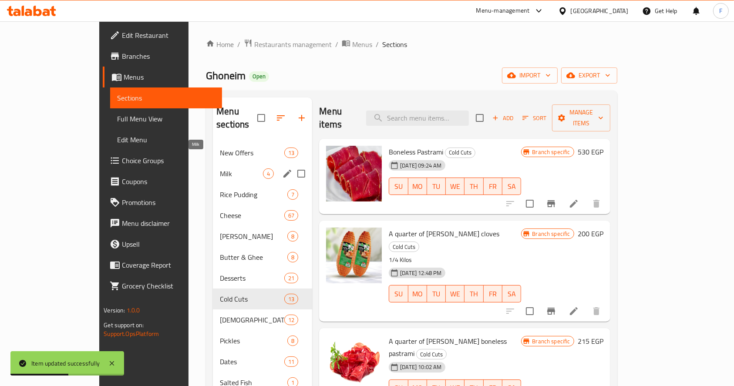
click at [213, 163] on div "Milk 4" at bounding box center [262, 173] width 99 height 21
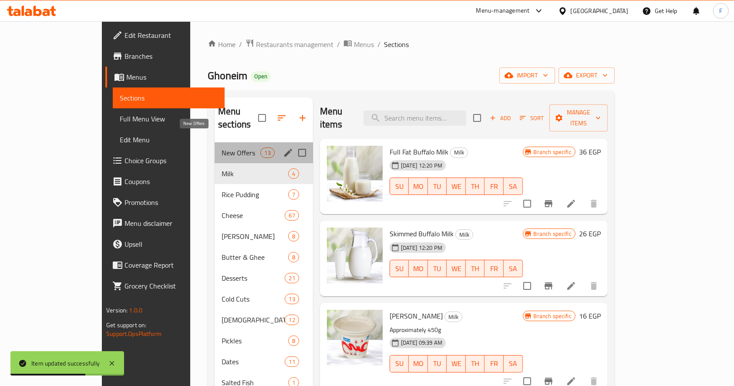
click at [222, 148] on span "New Offers" at bounding box center [241, 153] width 39 height 10
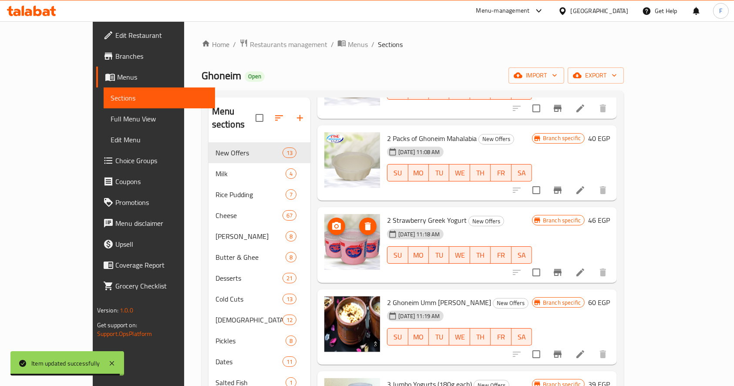
scroll to position [703, 0]
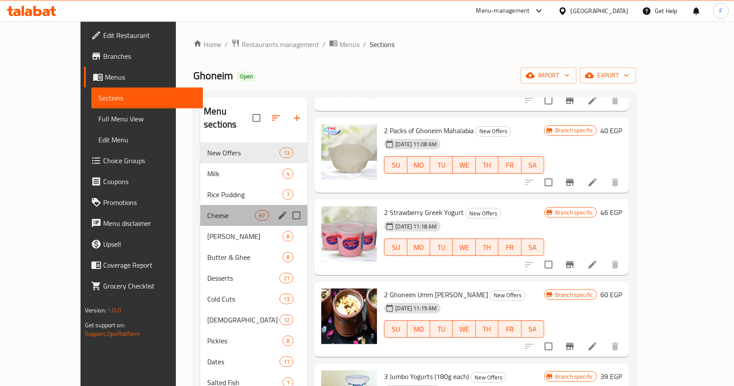
click at [200, 208] on div "Cheese 67" at bounding box center [253, 215] width 107 height 21
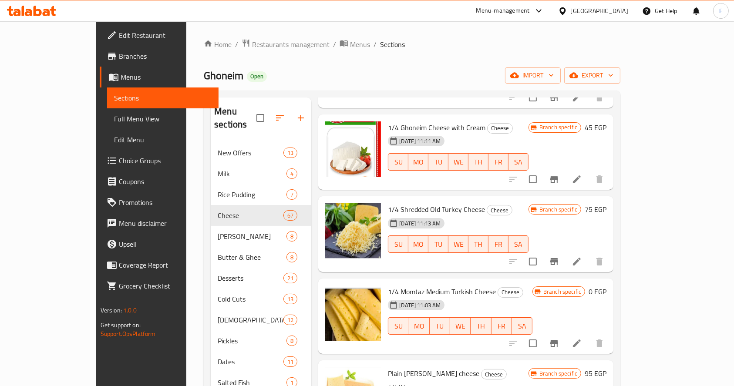
scroll to position [686, 0]
click at [558, 341] on icon "Branch-specific-item" at bounding box center [555, 344] width 8 height 7
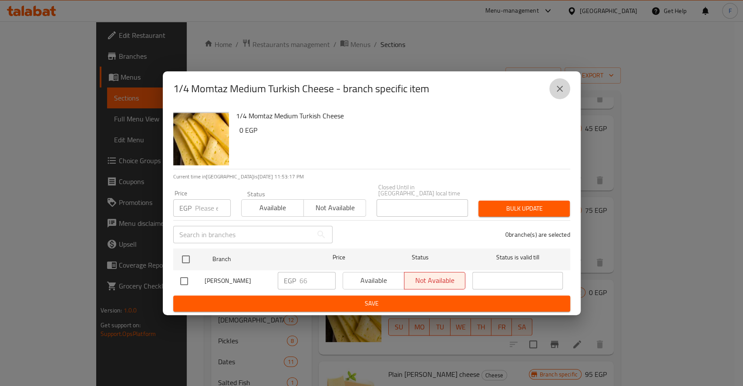
click at [558, 94] on icon "close" at bounding box center [560, 89] width 10 height 10
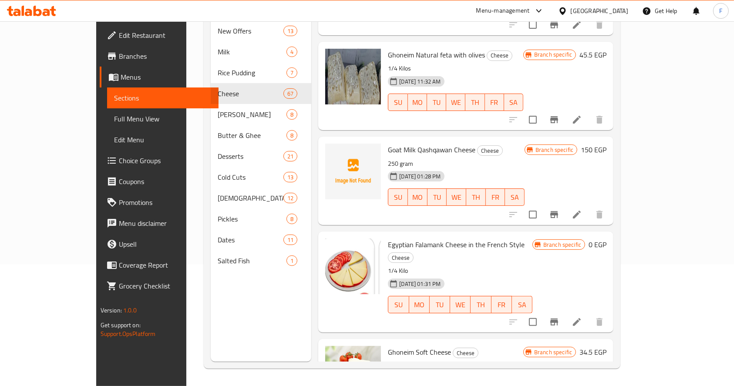
scroll to position [1239, 0]
click at [558, 319] on icon "Branch-specific-item" at bounding box center [555, 322] width 8 height 7
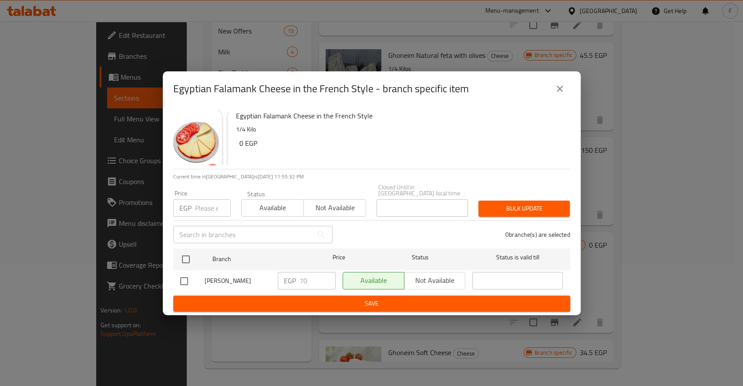
click at [555, 92] on icon "close" at bounding box center [560, 89] width 10 height 10
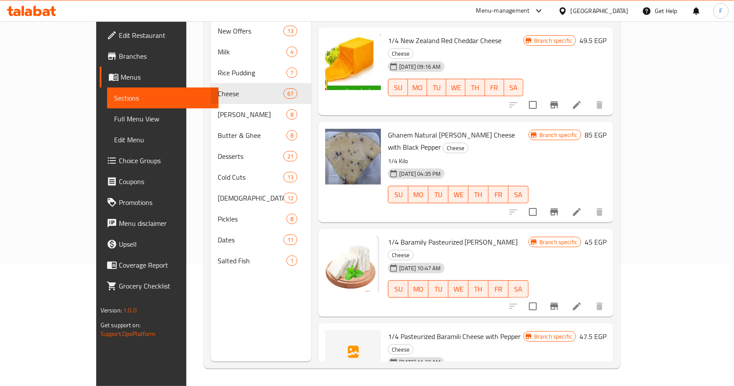
scroll to position [0, 0]
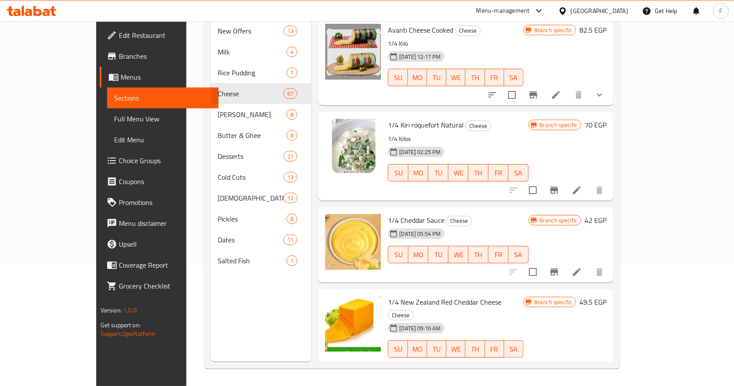
click at [30, 15] on icon at bounding box center [28, 12] width 7 height 7
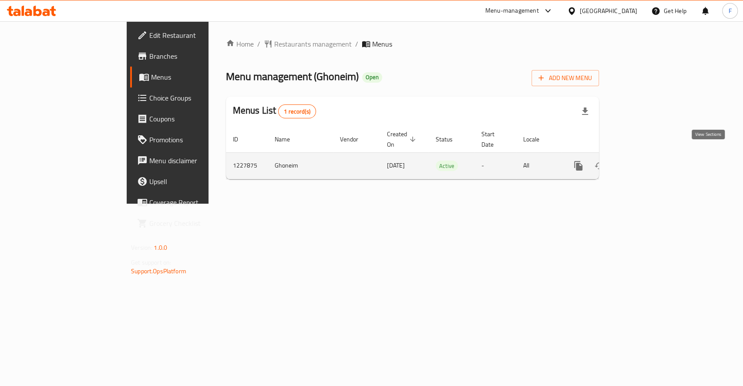
click at [647, 161] on icon "enhanced table" at bounding box center [641, 166] width 10 height 10
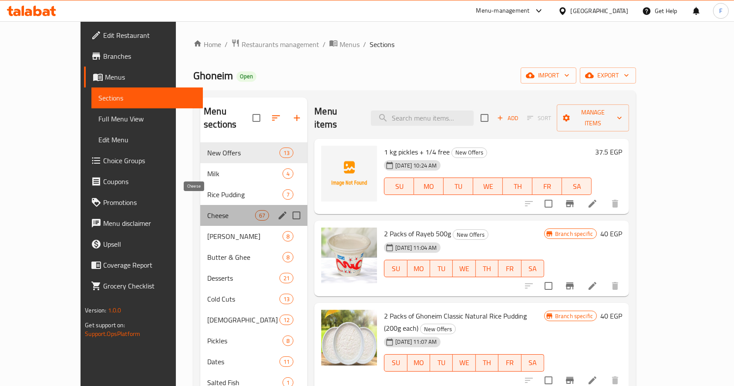
click at [207, 210] on span "Cheese" at bounding box center [231, 215] width 48 height 10
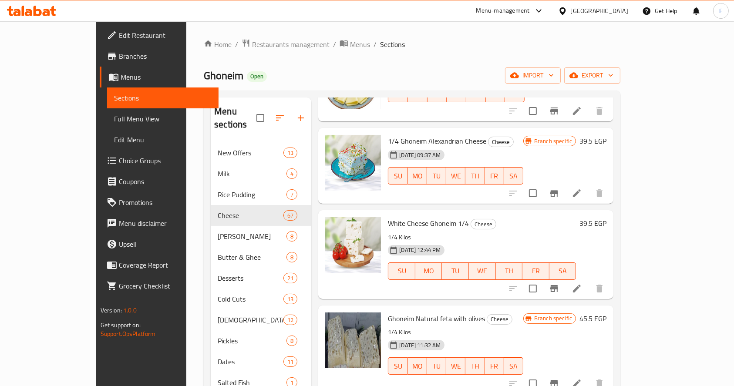
scroll to position [1097, 0]
click at [560, 284] on icon "Branch-specific-item" at bounding box center [554, 289] width 10 height 10
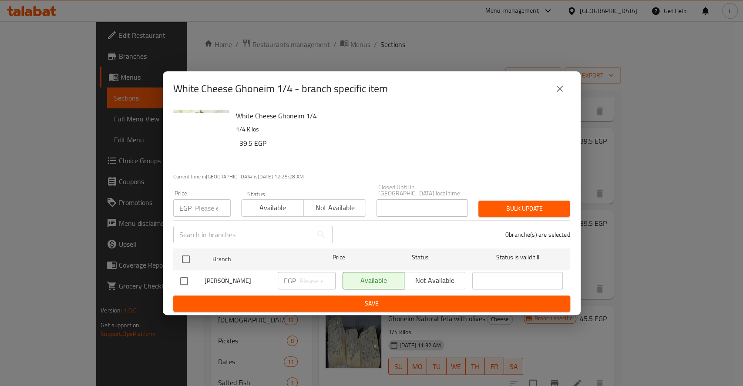
click at [216, 203] on input "number" at bounding box center [213, 207] width 36 height 17
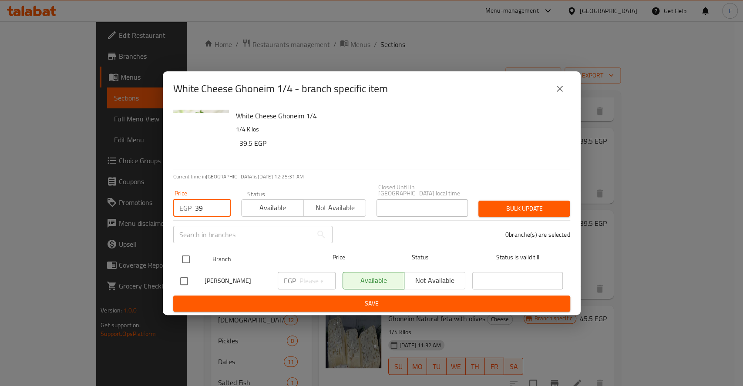
type input "39"
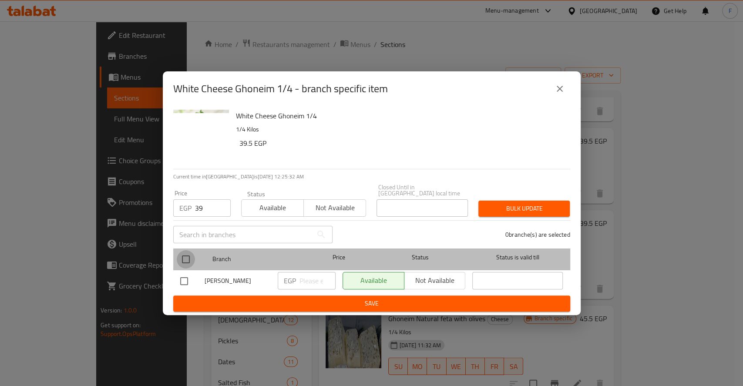
click at [186, 257] on input "checkbox" at bounding box center [186, 259] width 18 height 18
checkbox input "true"
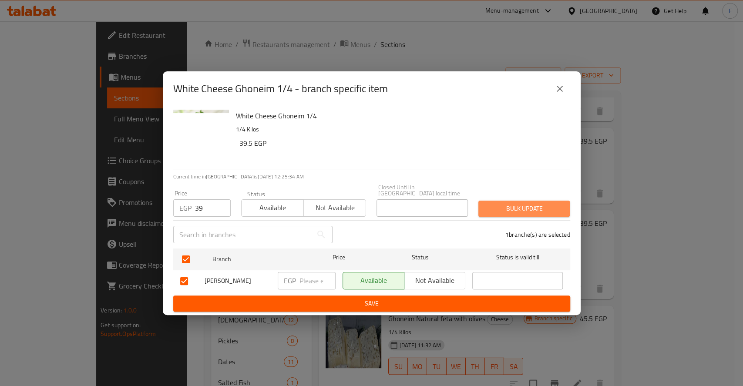
click at [497, 204] on span "Bulk update" at bounding box center [525, 208] width 78 height 11
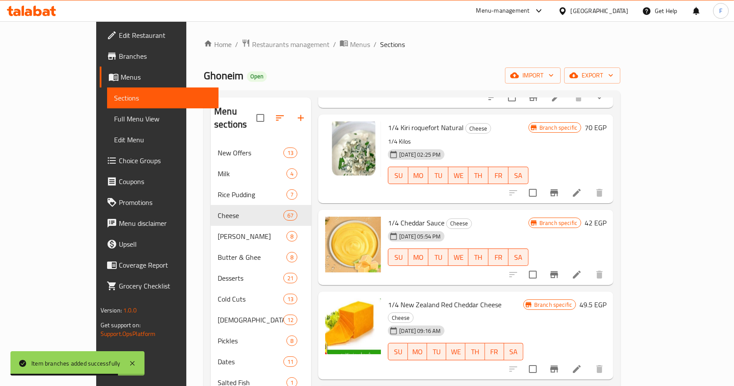
scroll to position [0, 0]
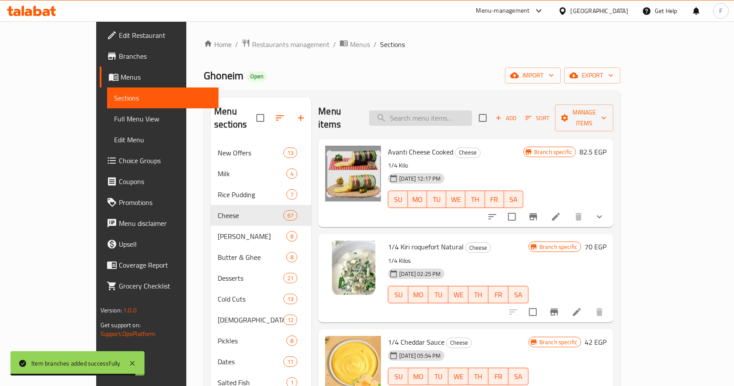
click at [450, 111] on input "search" at bounding box center [420, 118] width 103 height 15
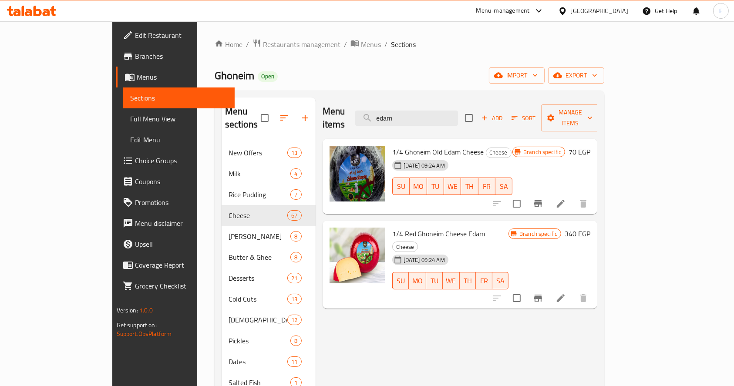
type input "edam"
click at [542, 200] on icon "Branch-specific-item" at bounding box center [538, 203] width 8 height 7
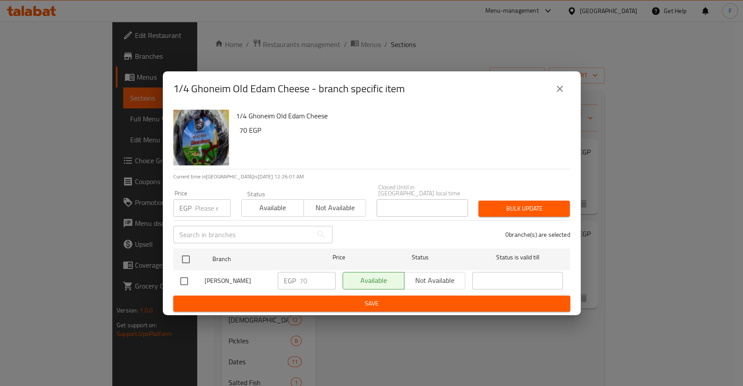
click at [205, 203] on input "number" at bounding box center [213, 207] width 36 height 17
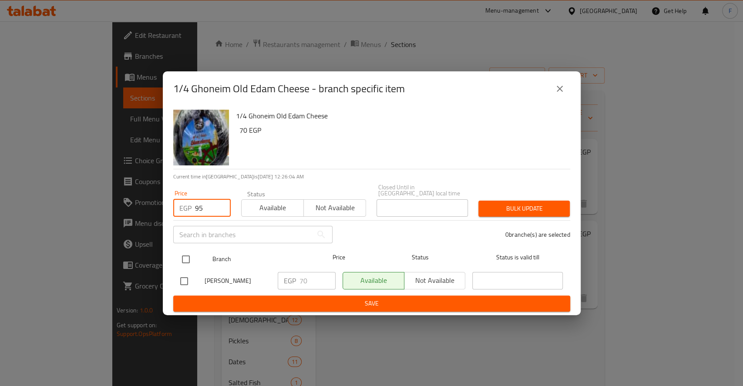
type input "95"
click at [187, 254] on input "checkbox" at bounding box center [186, 259] width 18 height 18
checkbox input "true"
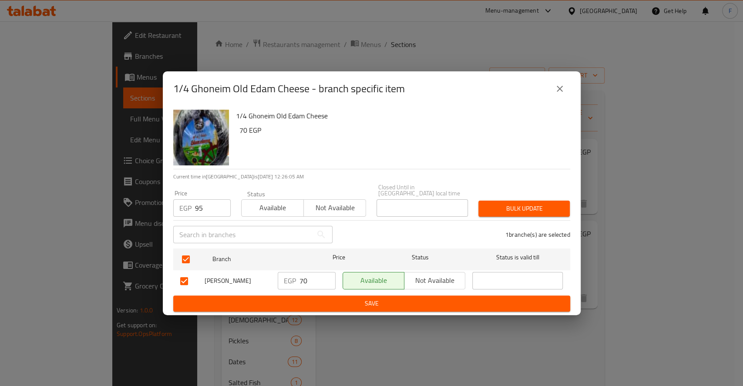
click at [508, 204] on span "Bulk update" at bounding box center [525, 208] width 78 height 11
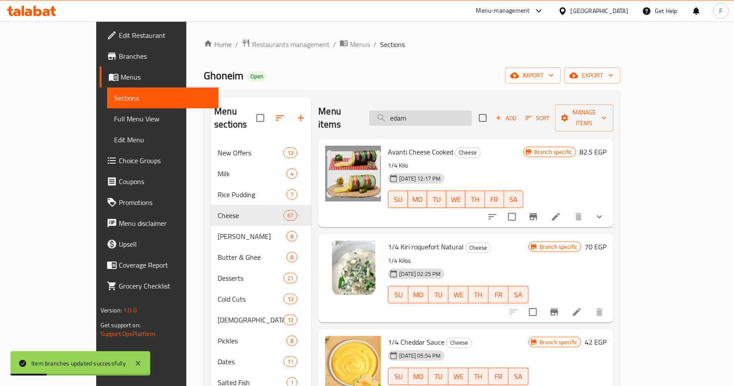
click at [457, 117] on input "edam" at bounding box center [420, 118] width 103 height 15
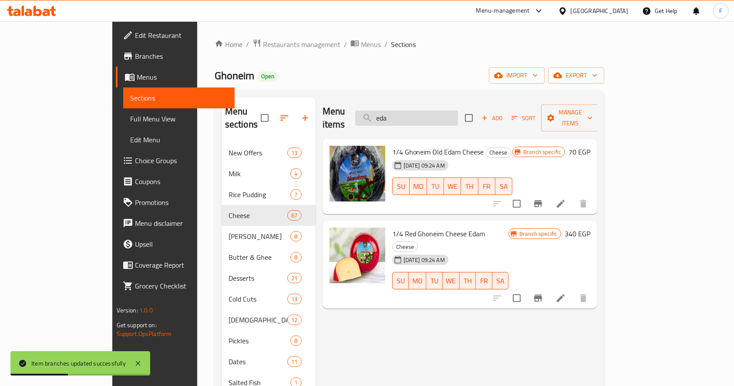
type input "edam"
click at [565, 200] on icon at bounding box center [561, 204] width 8 height 8
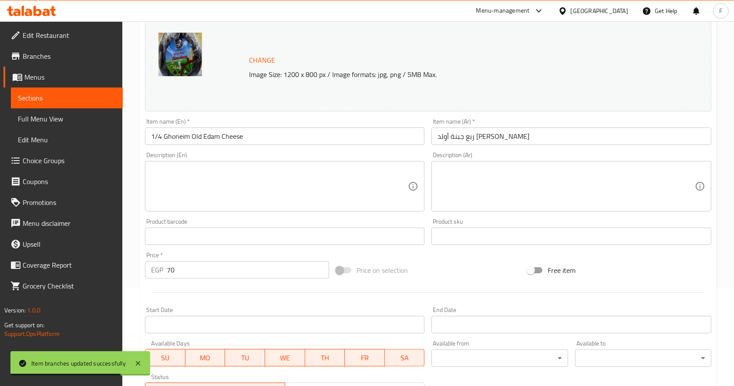
scroll to position [101, 0]
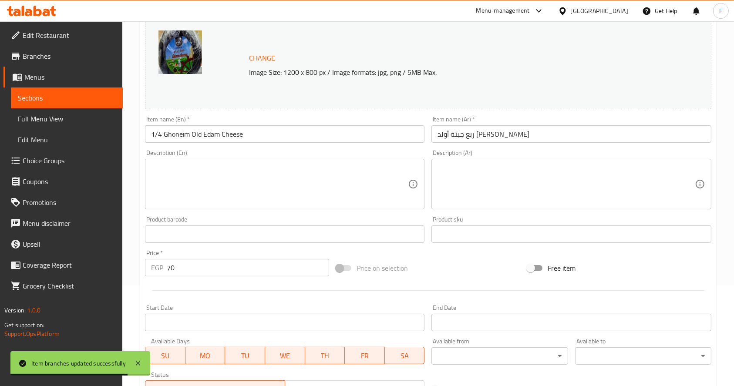
click at [246, 273] on input "70" at bounding box center [248, 267] width 162 height 17
type input "7"
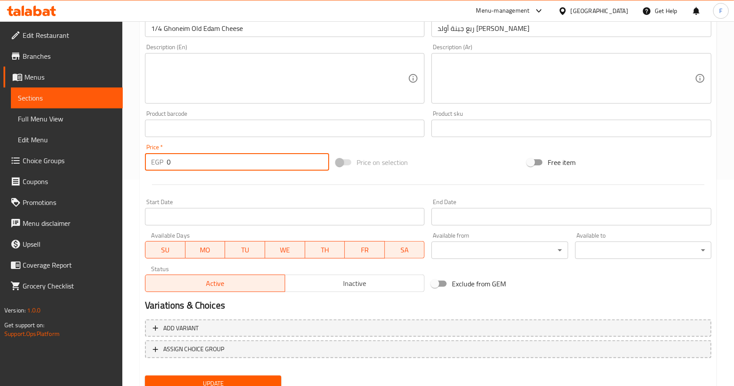
scroll to position [209, 0]
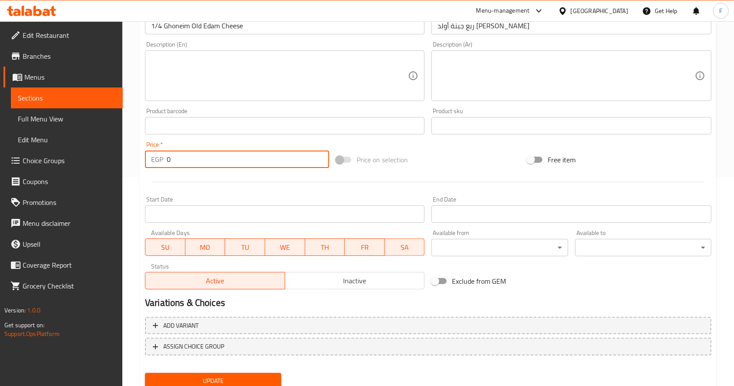
type input "0"
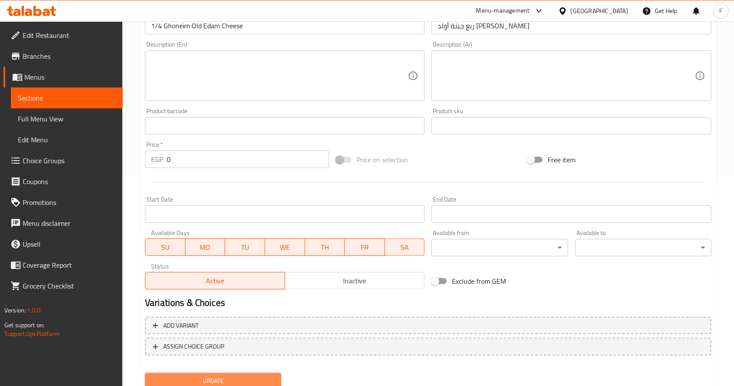
click at [222, 378] on span "Update" at bounding box center [213, 381] width 122 height 11
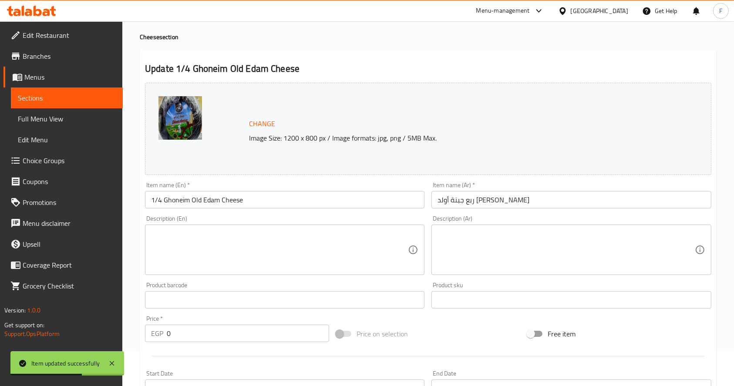
scroll to position [0, 0]
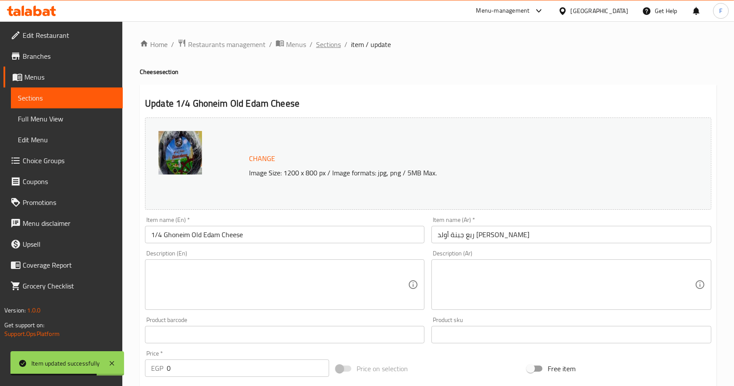
click at [329, 47] on span "Sections" at bounding box center [328, 44] width 25 height 10
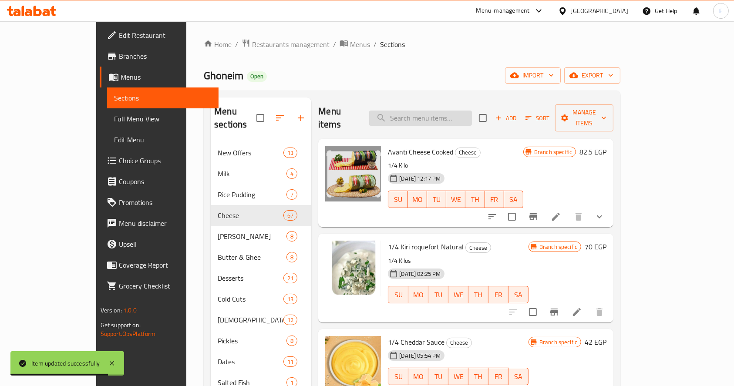
click at [440, 111] on input "search" at bounding box center [420, 118] width 103 height 15
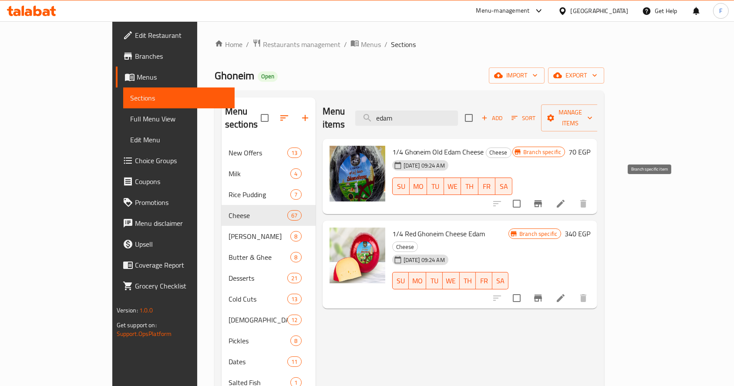
type input "edam"
click at [544, 199] on icon "Branch-specific-item" at bounding box center [538, 204] width 10 height 10
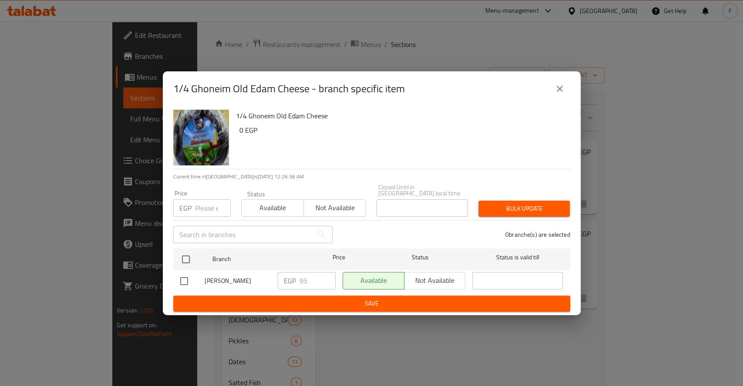
click at [560, 89] on icon "close" at bounding box center [560, 89] width 10 height 10
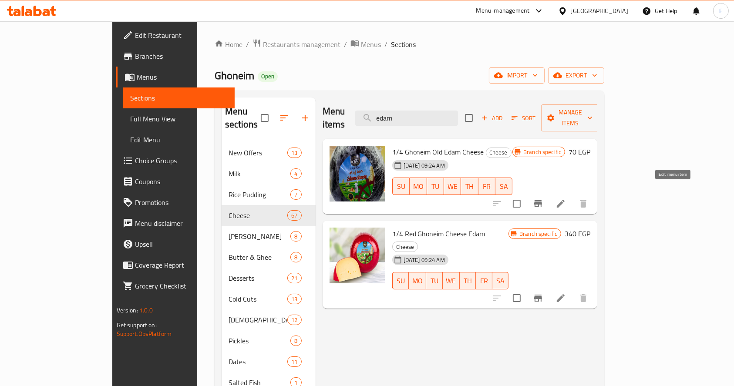
click at [566, 199] on icon at bounding box center [561, 204] width 10 height 10
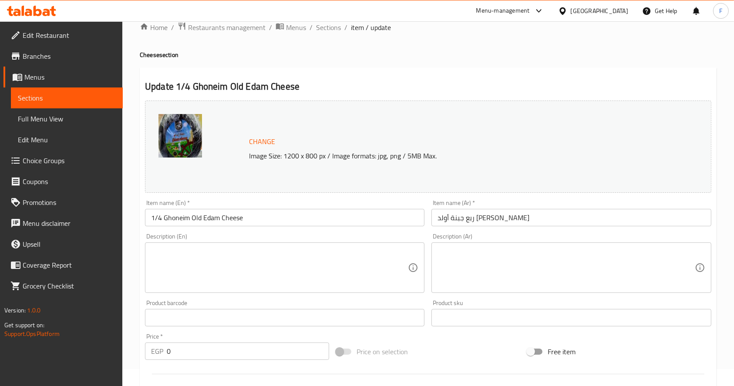
scroll to position [16, 0]
click at [329, 30] on span "Sections" at bounding box center [328, 28] width 25 height 10
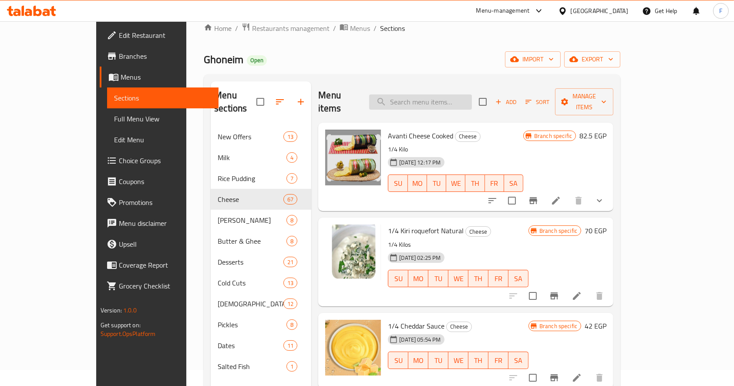
click at [428, 100] on input "search" at bounding box center [420, 102] width 103 height 15
paste input "اهيتا مشكل لحوم"
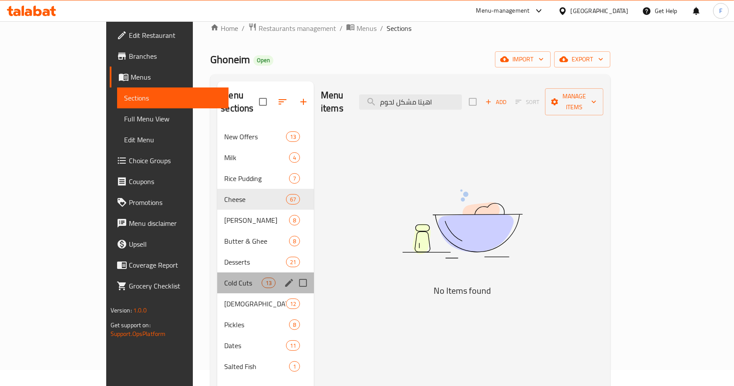
click at [217, 273] on div "Cold Cuts 13" at bounding box center [265, 283] width 97 height 21
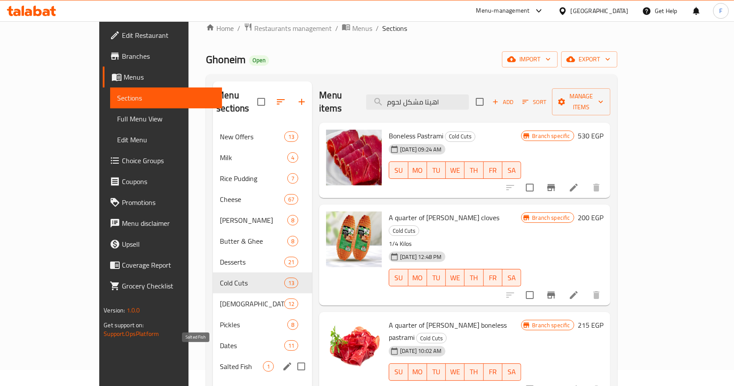
click at [220, 362] on span "Salted Fish" at bounding box center [241, 367] width 43 height 10
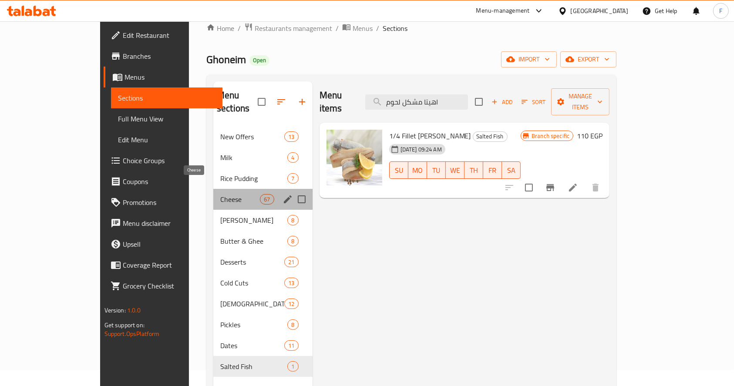
click at [220, 194] on span "Cheese" at bounding box center [240, 199] width 40 height 10
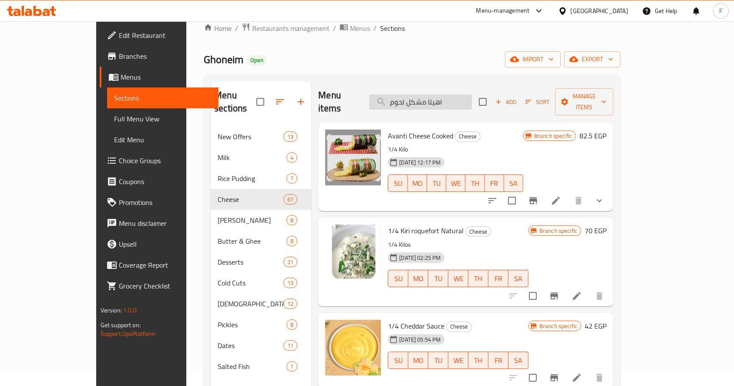
click at [470, 96] on input "اهيتا مشكل لحوم" at bounding box center [420, 102] width 103 height 15
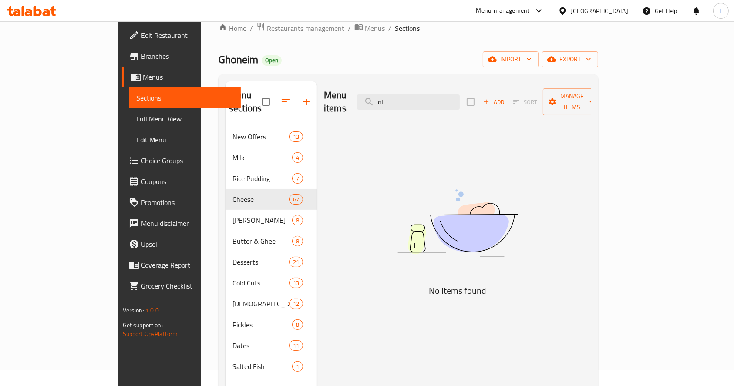
type input "ا"
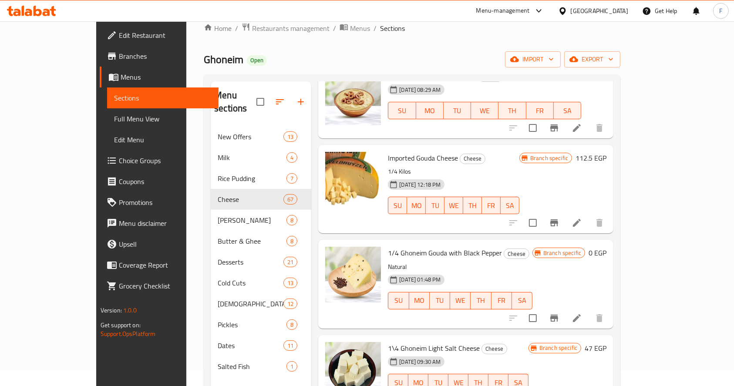
scroll to position [2706, 0]
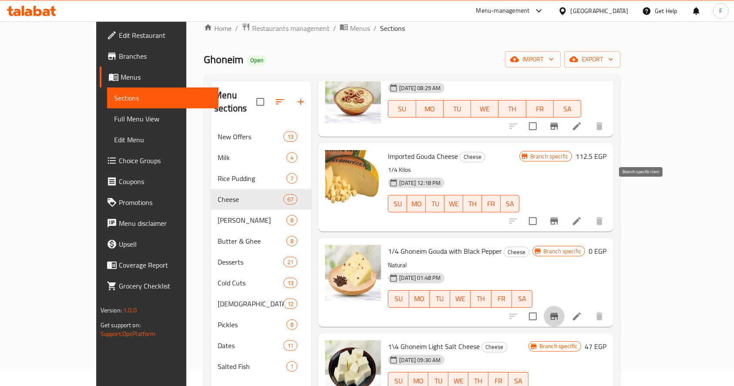
click at [558, 313] on icon "Branch-specific-item" at bounding box center [555, 316] width 8 height 7
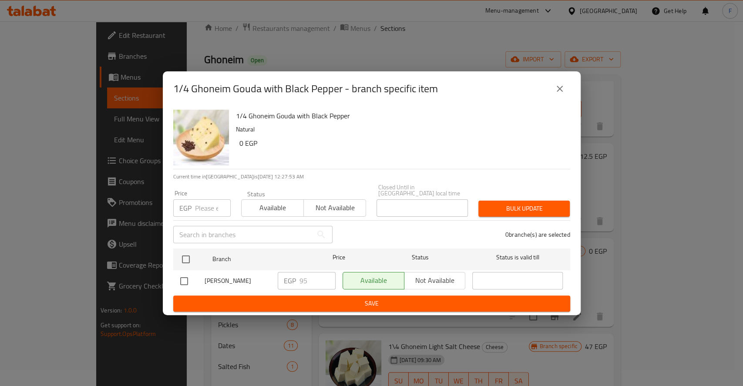
click at [557, 87] on icon "close" at bounding box center [560, 89] width 10 height 10
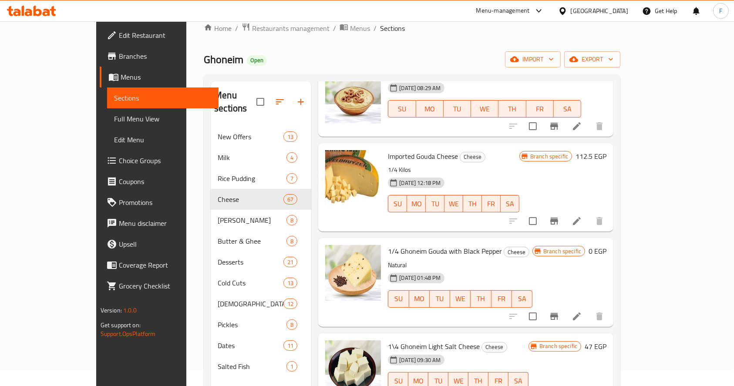
click at [581, 313] on icon at bounding box center [577, 317] width 8 height 8
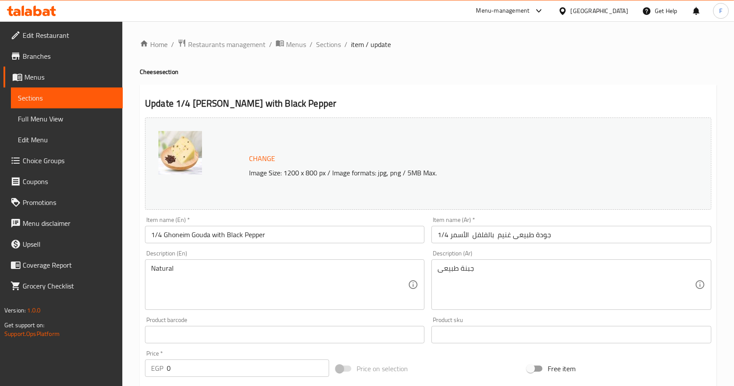
scroll to position [16, 0]
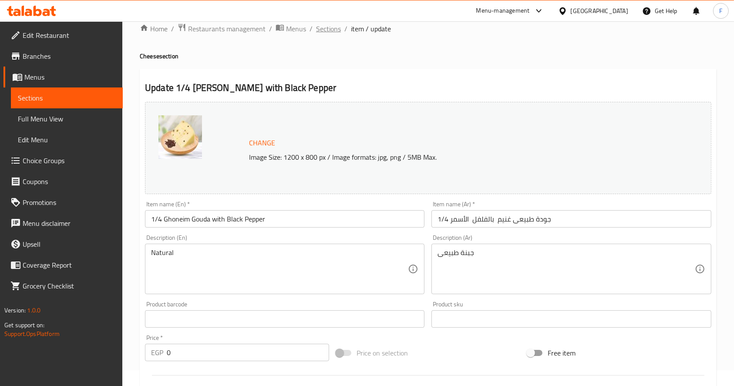
click at [338, 26] on span "Sections" at bounding box center [328, 29] width 25 height 10
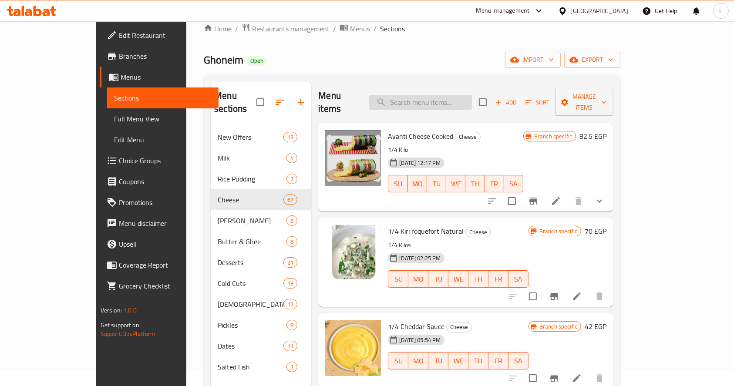
click at [439, 99] on input "search" at bounding box center [420, 102] width 103 height 15
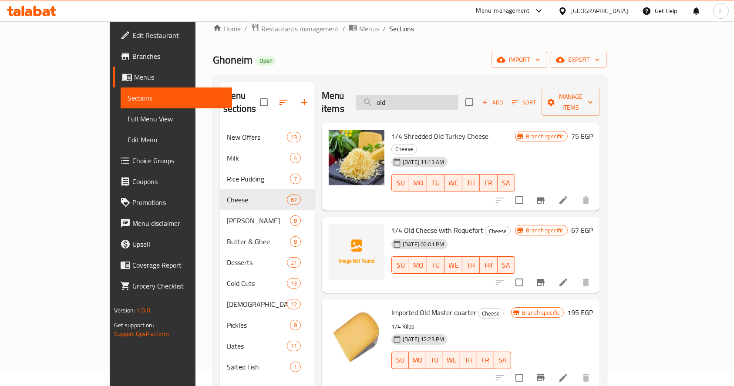
click at [453, 98] on input "old" at bounding box center [407, 102] width 103 height 15
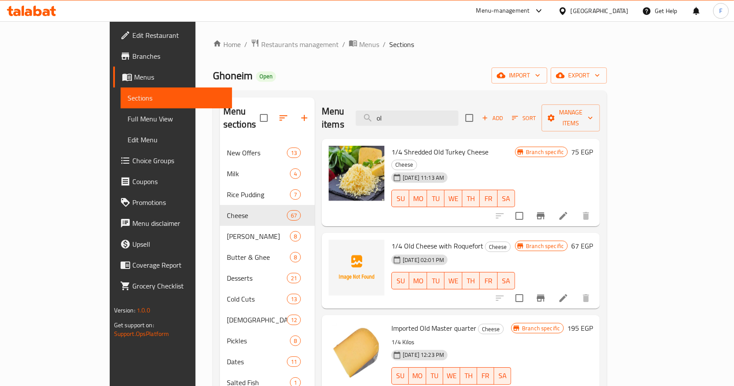
type input "o"
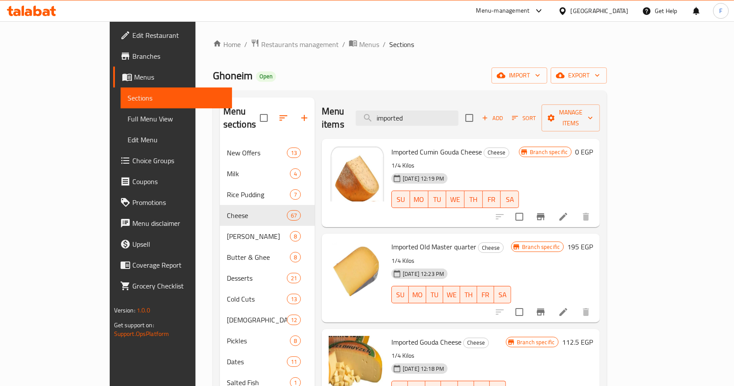
type input "imported"
click at [569, 212] on icon at bounding box center [563, 217] width 10 height 10
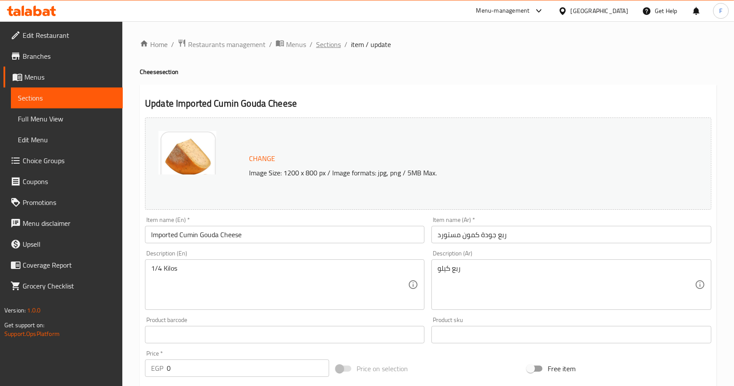
click at [323, 46] on span "Sections" at bounding box center [328, 44] width 25 height 10
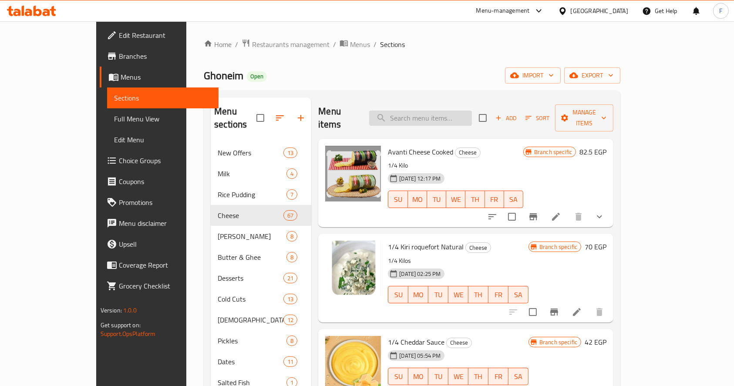
click at [472, 111] on input "search" at bounding box center [420, 118] width 103 height 15
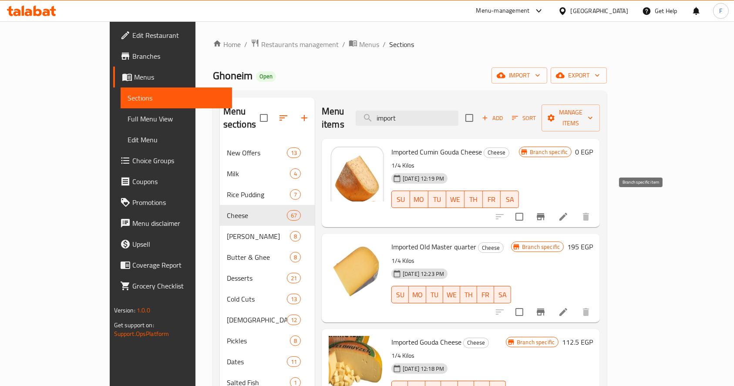
type input "import"
click at [545, 213] on icon "Branch-specific-item" at bounding box center [541, 216] width 8 height 7
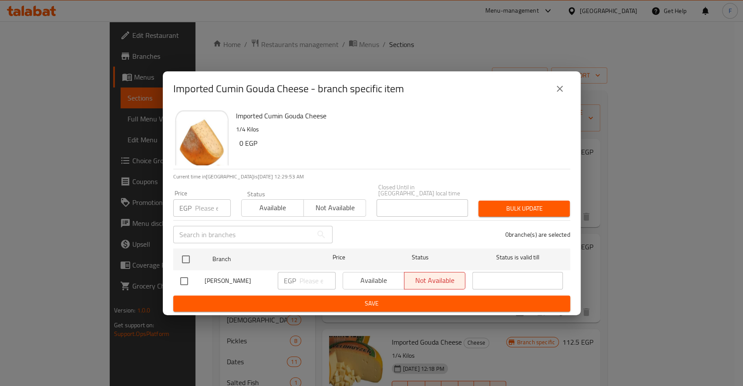
click at [566, 98] on button "close" at bounding box center [560, 88] width 21 height 21
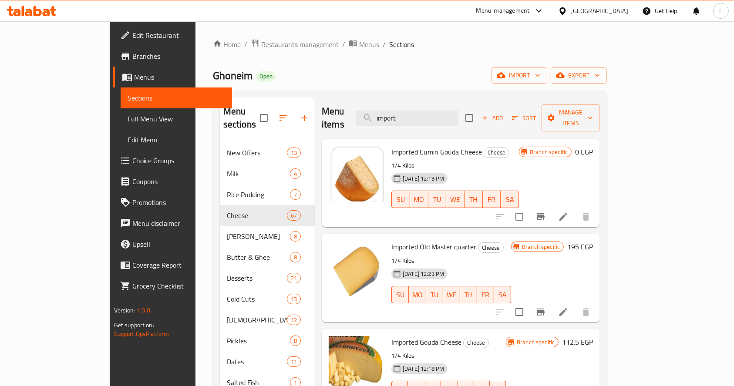
click at [38, 13] on icon at bounding box center [31, 11] width 49 height 10
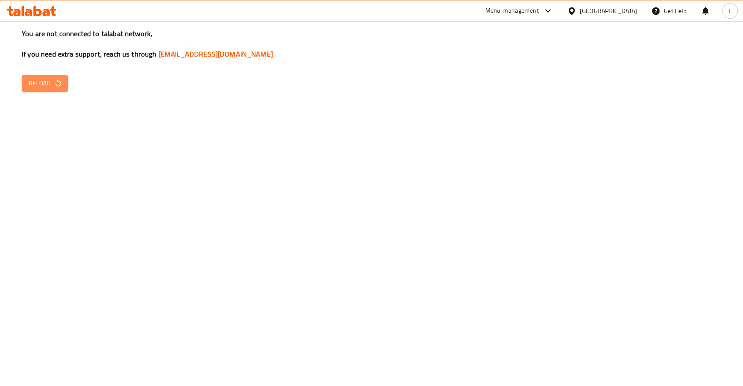
click at [63, 76] on button "Reload" at bounding box center [45, 83] width 46 height 16
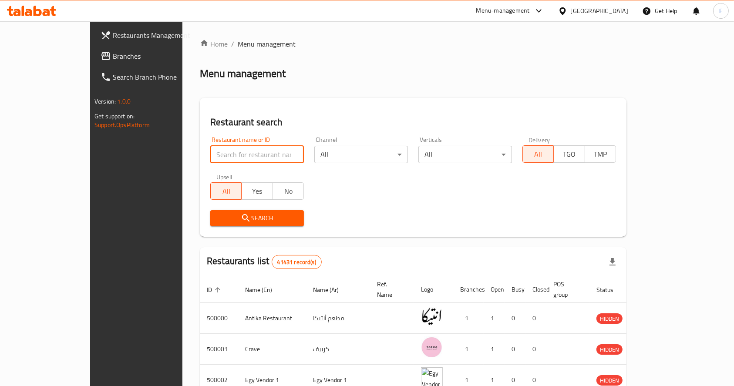
click at [242, 153] on input "search" at bounding box center [257, 154] width 94 height 17
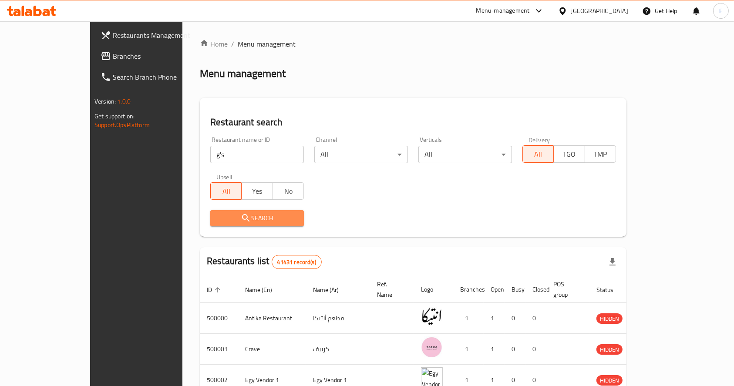
click at [263, 218] on span "Search" at bounding box center [257, 218] width 80 height 11
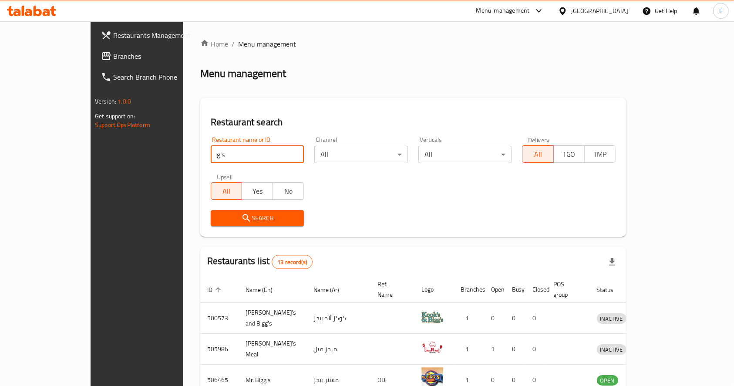
click at [211, 153] on input "g's" at bounding box center [258, 154] width 94 height 17
type input "g"
type input "674200"
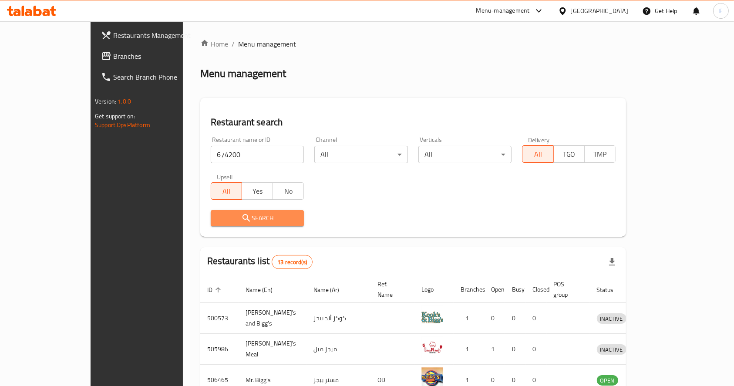
click at [223, 210] on button "Search" at bounding box center [258, 218] width 94 height 16
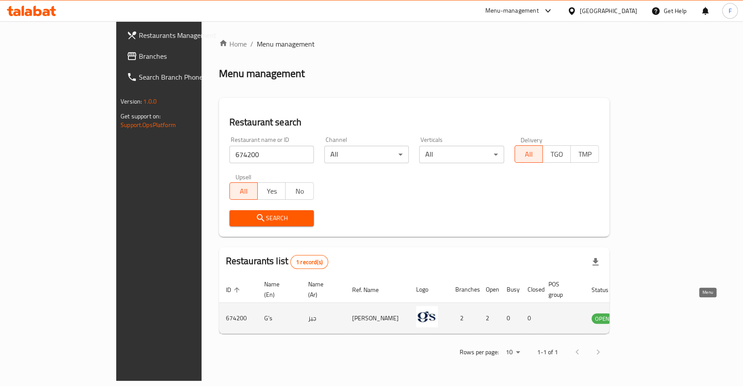
click at [648, 315] on icon "enhanced table" at bounding box center [643, 318] width 10 height 7
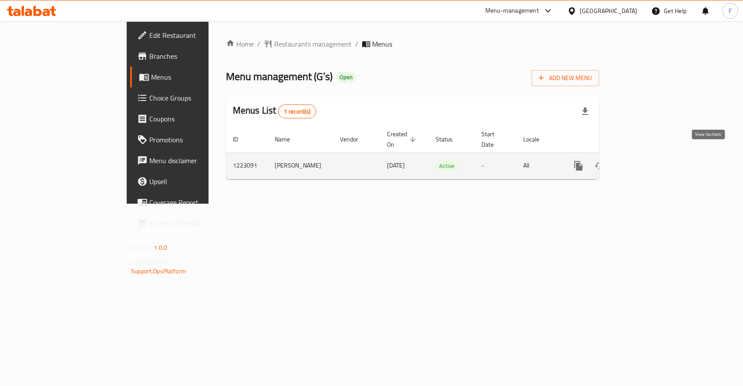
click at [645, 162] on icon "enhanced table" at bounding box center [642, 166] width 8 height 8
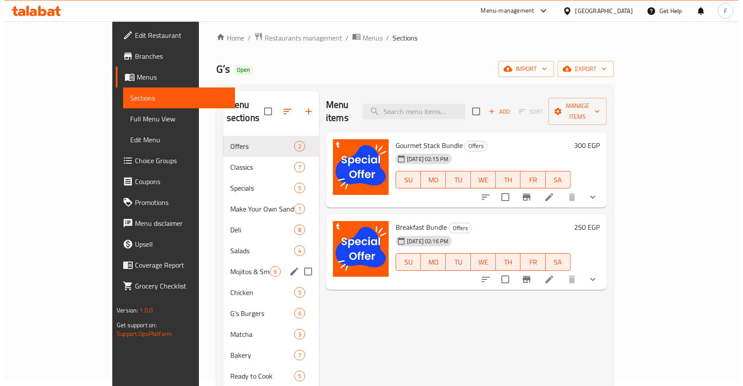
scroll to position [7, 0]
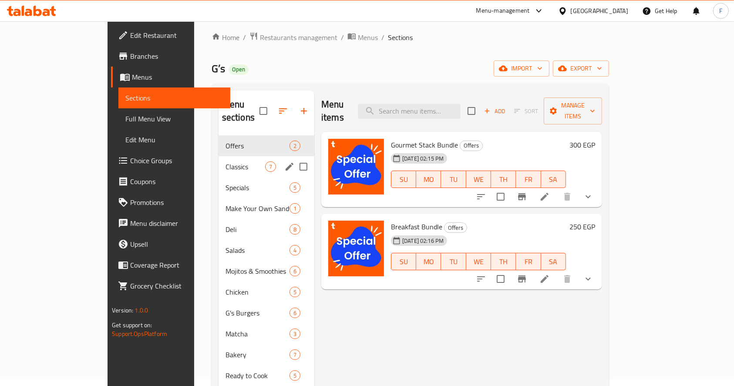
click at [226, 203] on span "Make Your Own Sandwich" at bounding box center [258, 208] width 64 height 10
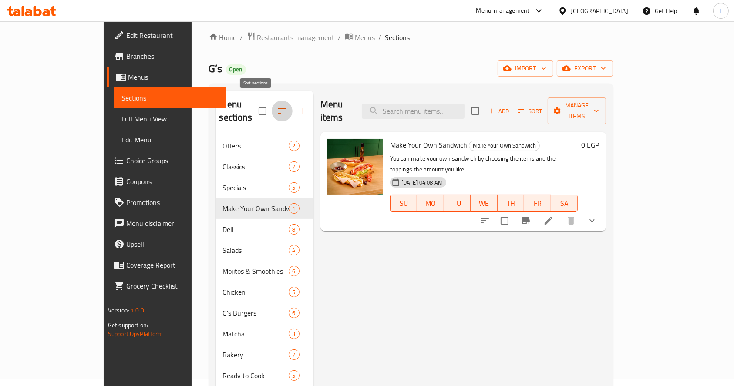
click at [277, 108] on icon "button" at bounding box center [282, 111] width 10 height 10
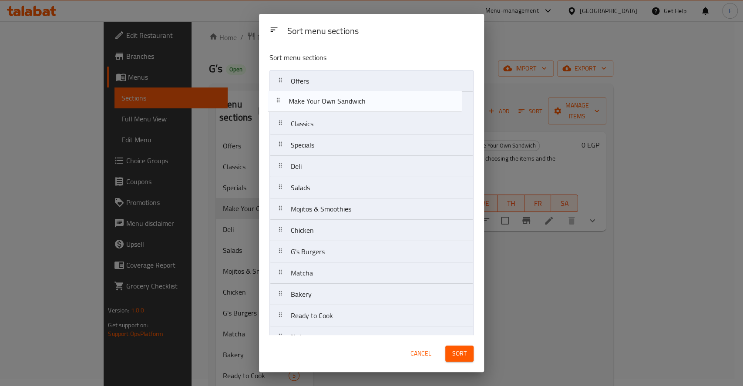
drag, startPoint x: 327, startPoint y: 150, endPoint x: 326, endPoint y: 103, distance: 47.0
click at [326, 103] on nav "Offers Classics Specials Make Your Own Sandwich Deli Salads Mojitos & Smoothies…" at bounding box center [372, 358] width 204 height 577
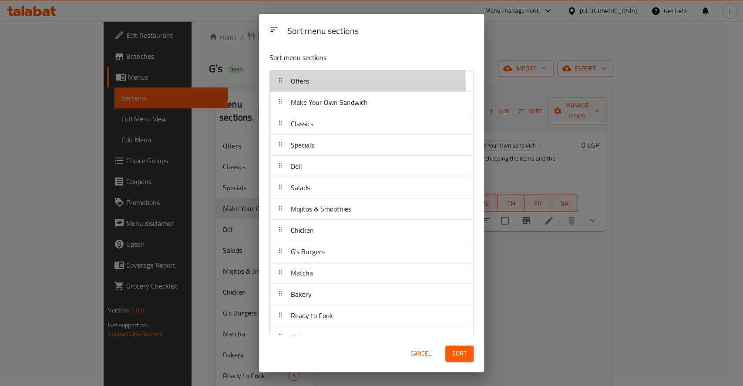
click at [318, 85] on div "Offers" at bounding box center [372, 81] width 196 height 21
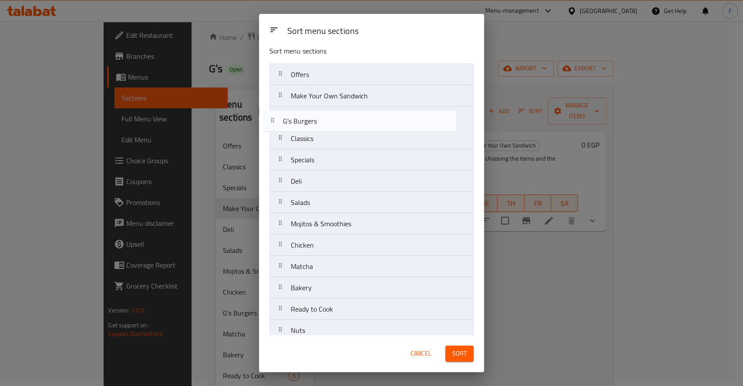
scroll to position [5, 0]
drag, startPoint x: 332, startPoint y: 210, endPoint x: 325, endPoint y: 121, distance: 89.1
click at [325, 121] on nav "Offers Make Your Own Sandwich Classics Specials Deli Salads Mojitos & Smoothies…" at bounding box center [372, 353] width 204 height 577
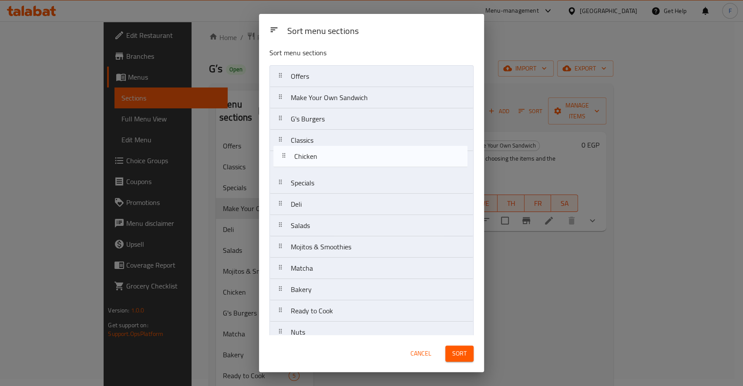
drag, startPoint x: 316, startPoint y: 251, endPoint x: 321, endPoint y: 155, distance: 95.5
click at [321, 155] on nav "Offers Make Your Own Sandwich G's Burgers Classics Specials Deli Salads Mojitos…" at bounding box center [372, 353] width 204 height 577
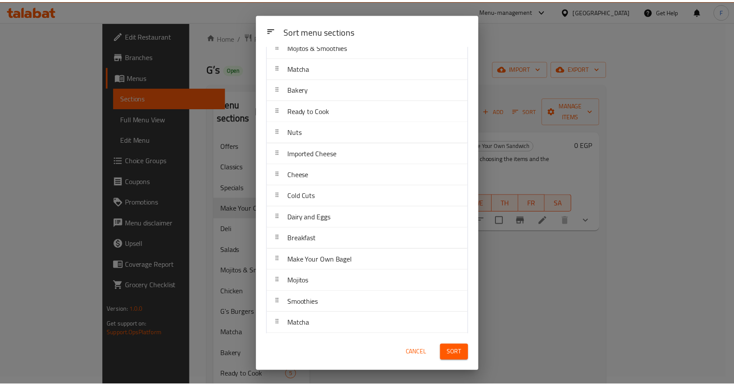
scroll to position [206, 0]
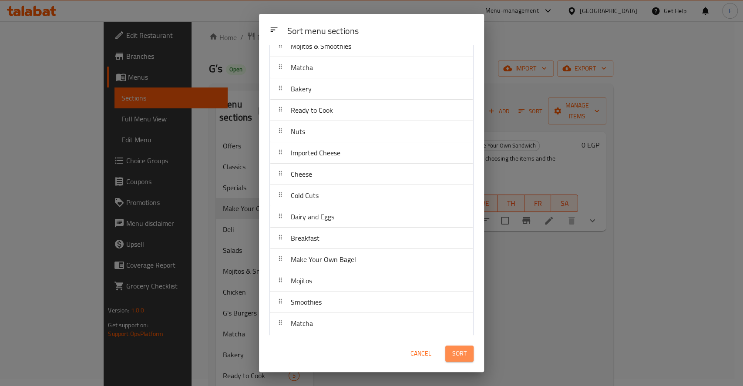
click at [453, 351] on span "Sort" at bounding box center [460, 353] width 14 height 11
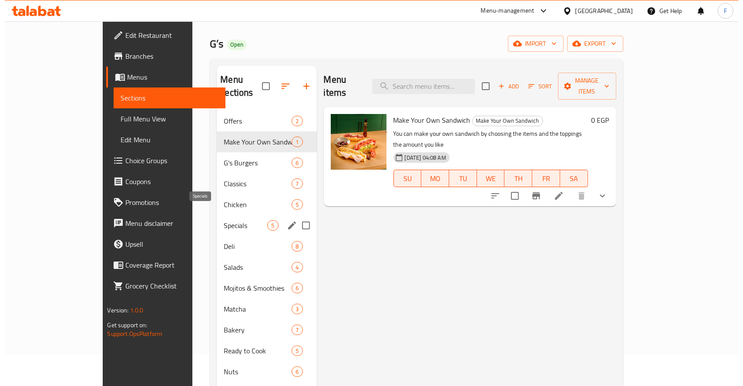
scroll to position [29, 0]
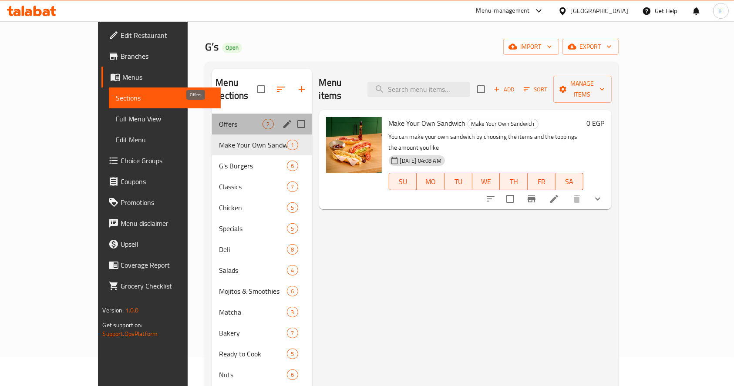
click at [219, 119] on span "Offers" at bounding box center [241, 124] width 44 height 10
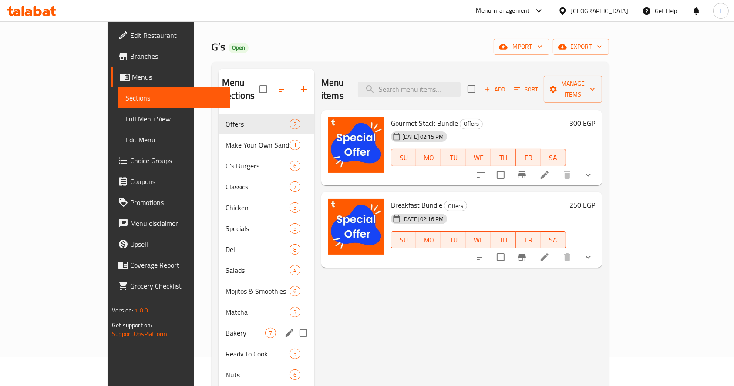
click at [226, 328] on span "Bakery" at bounding box center [246, 333] width 40 height 10
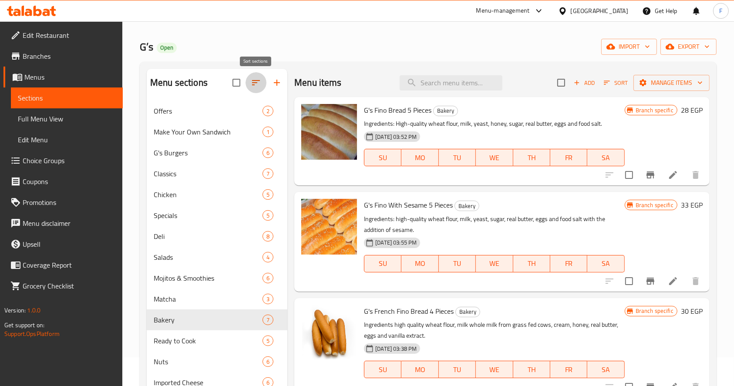
click at [254, 85] on icon "button" at bounding box center [256, 82] width 8 height 5
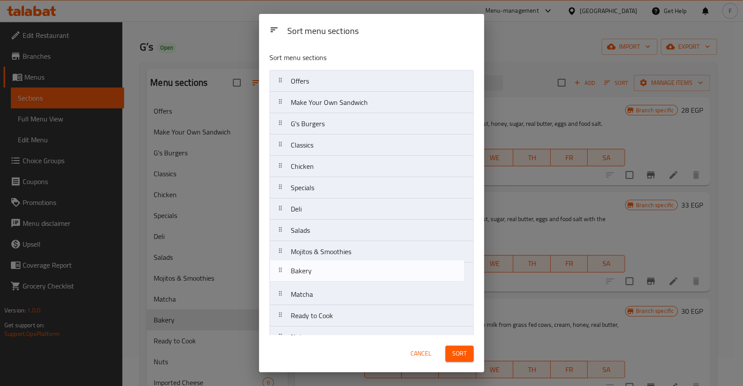
scroll to position [2, 0]
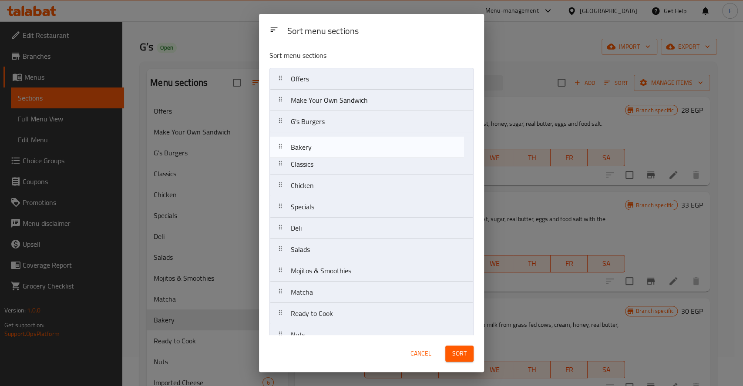
drag, startPoint x: 294, startPoint y: 294, endPoint x: 294, endPoint y: 141, distance: 152.9
click at [294, 141] on nav "Offers Make Your Own Sandwich G's Burgers Classics Chicken Specials Deli Salads…" at bounding box center [372, 356] width 204 height 577
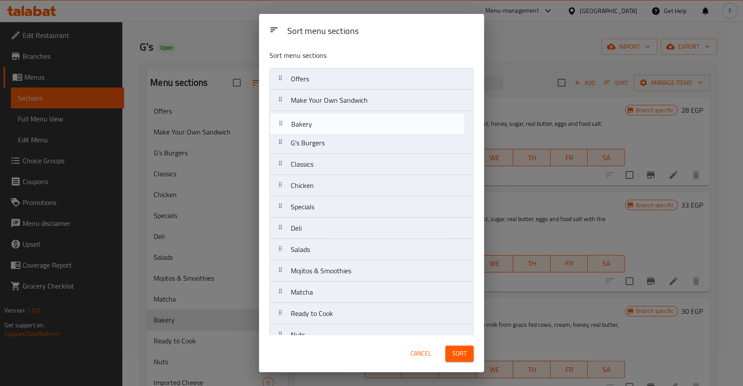
drag, startPoint x: 310, startPoint y: 145, endPoint x: 311, endPoint y: 124, distance: 21.8
click at [311, 124] on nav "Offers Make Your Own Sandwich G's Burgers Bakery Classics Chicken Specials Deli…" at bounding box center [372, 356] width 204 height 577
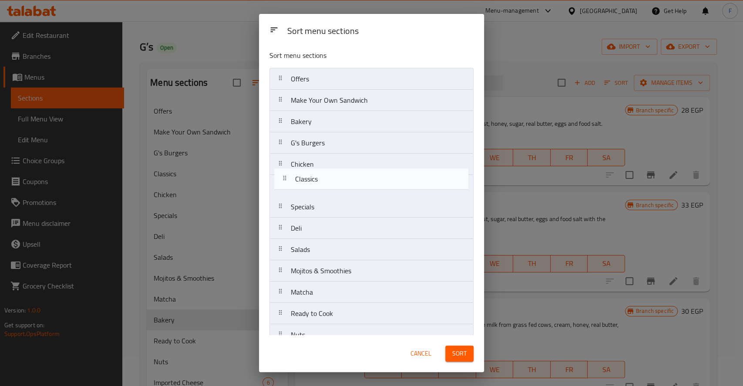
drag, startPoint x: 320, startPoint y: 169, endPoint x: 324, endPoint y: 187, distance: 17.9
click at [324, 187] on nav "Offers Make Your Own Sandwich Bakery G's Burgers Classics Chicken Specials Deli…" at bounding box center [372, 356] width 204 height 577
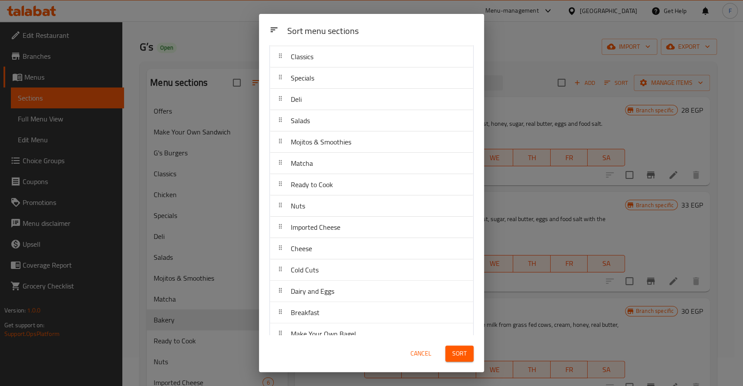
scroll to position [0, 0]
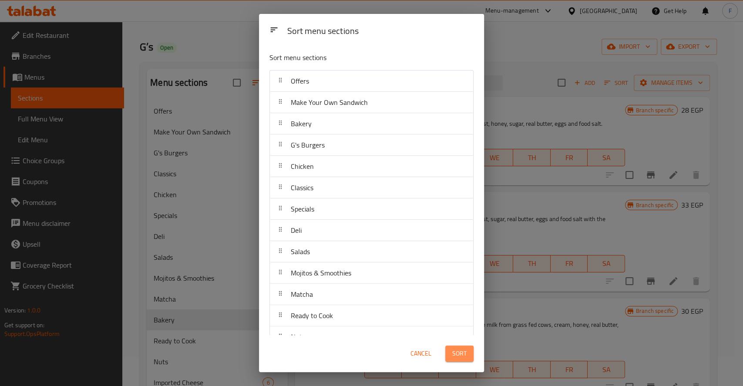
click at [457, 355] on span "Sort" at bounding box center [460, 353] width 14 height 11
click at [497, 118] on div "Sort menu sections Sort menu sections Offers Make Your Own Sandwich Bakery G's …" at bounding box center [371, 193] width 743 height 386
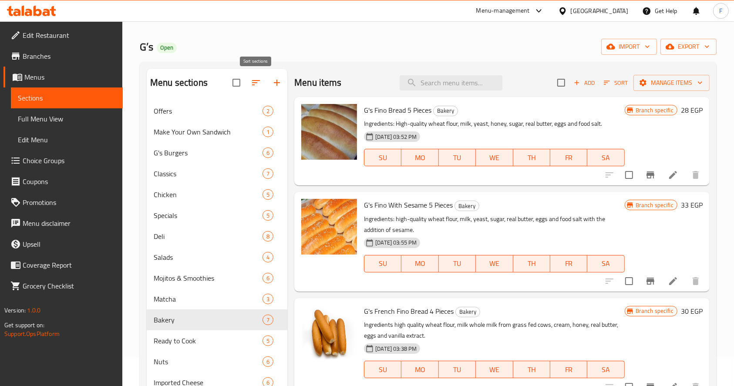
click at [258, 85] on icon "button" at bounding box center [256, 83] width 10 height 10
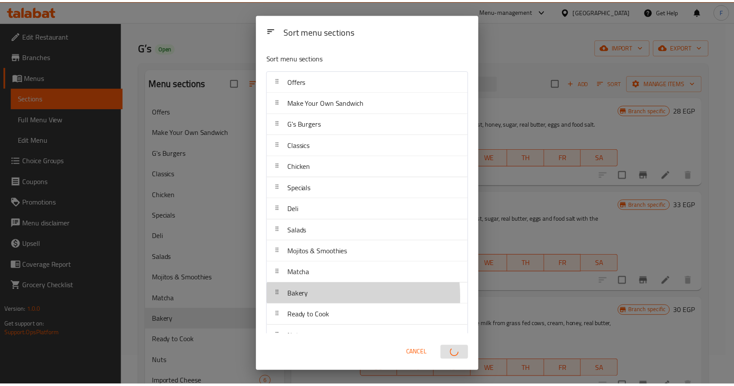
scroll to position [0, 0]
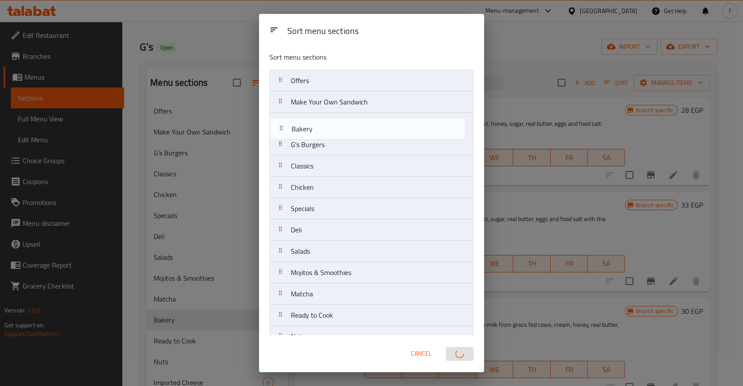
drag, startPoint x: 320, startPoint y: 298, endPoint x: 318, endPoint y: 117, distance: 181.2
click at [318, 117] on nav "Offers Make Your Own Sandwich G's Burgers Classics Chicken Specials Deli Salads…" at bounding box center [372, 358] width 204 height 577
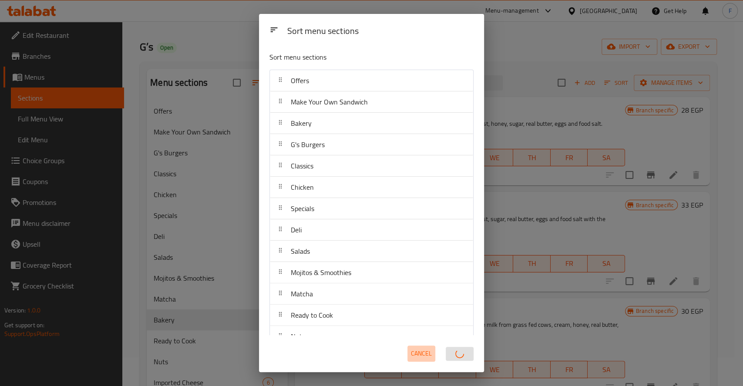
click at [425, 358] on span "Cancel" at bounding box center [421, 353] width 21 height 11
